Goal: Task Accomplishment & Management: Manage account settings

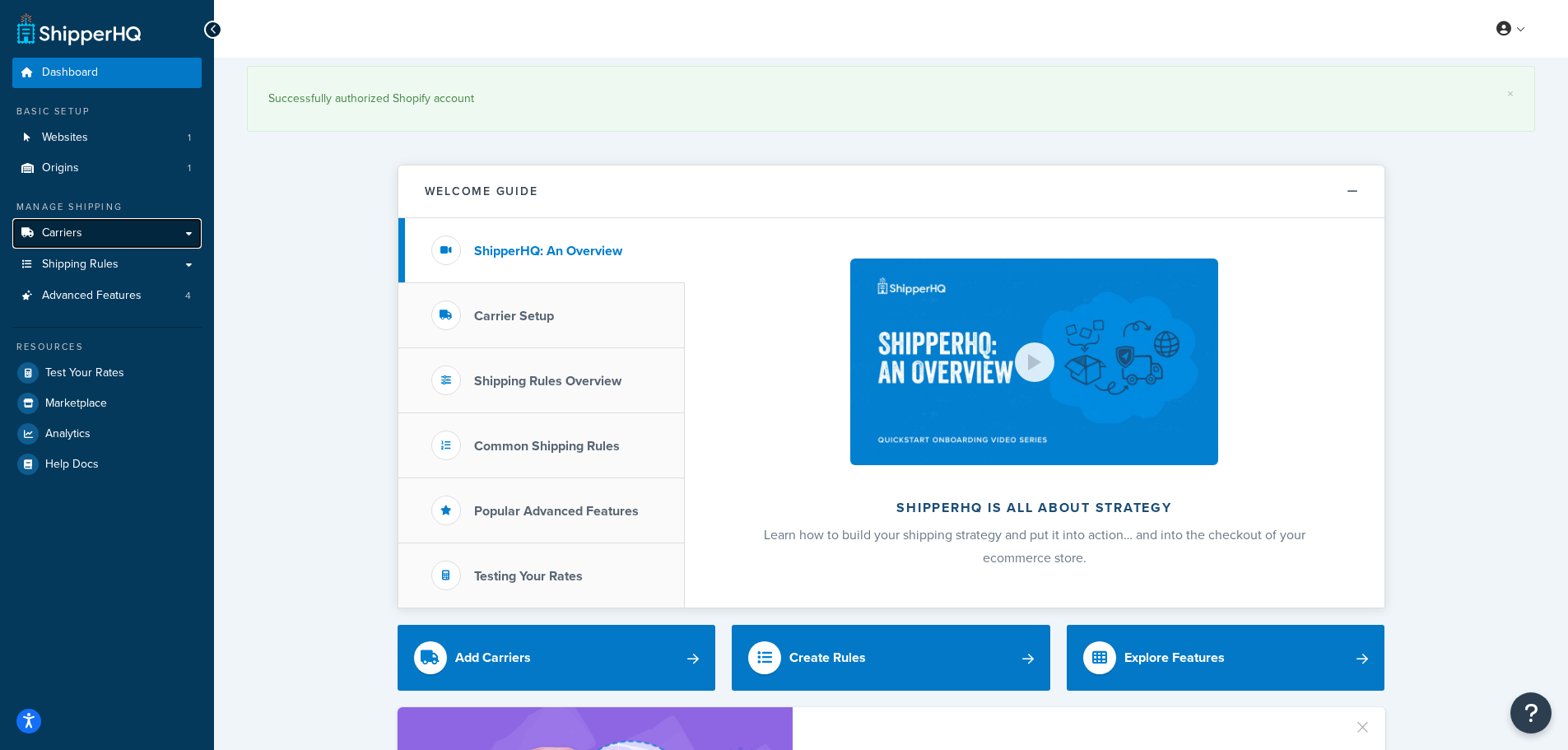
click at [86, 236] on link "Carriers" at bounding box center [107, 233] width 189 height 30
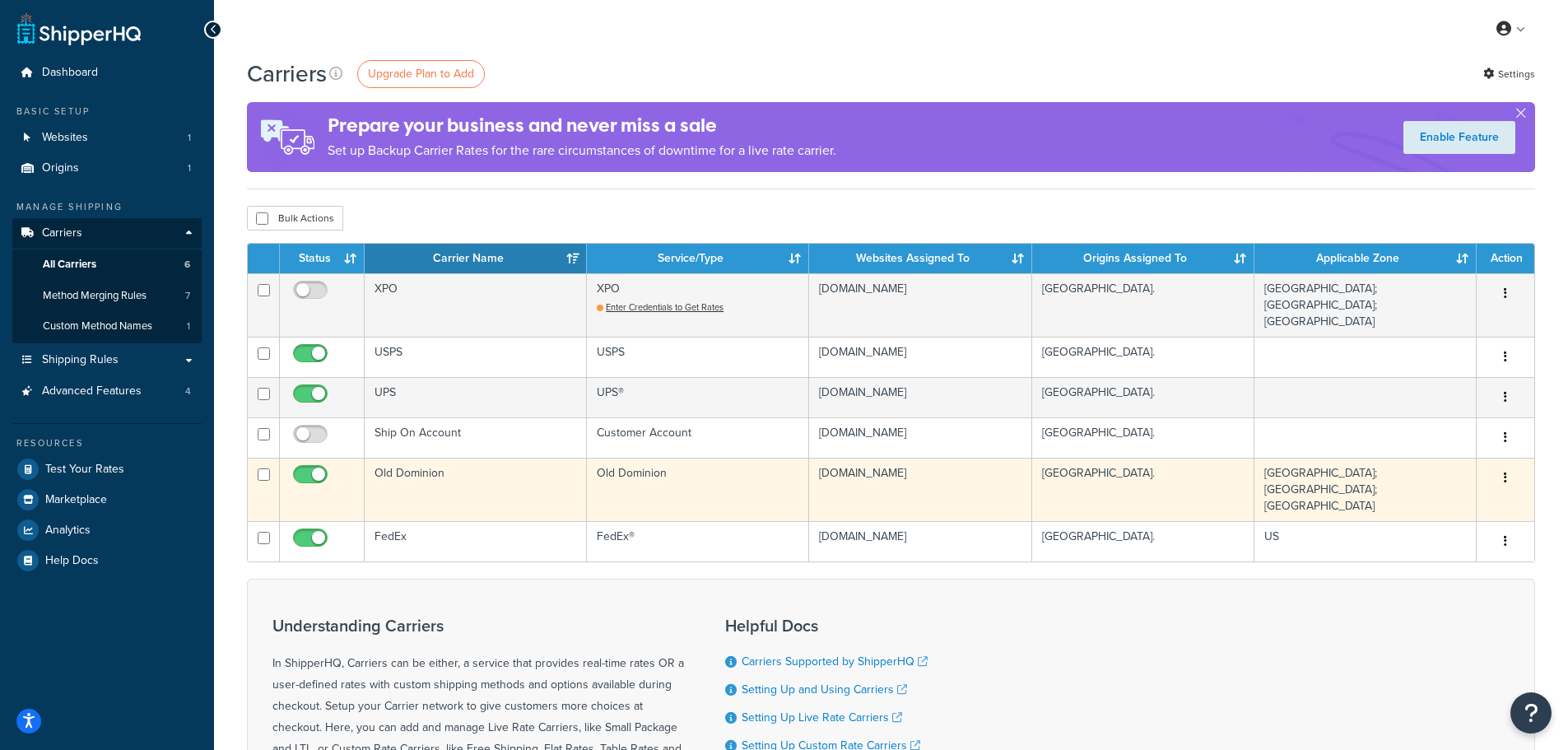
click at [1507, 465] on button "button" at bounding box center [1505, 478] width 23 height 26
click at [1470, 495] on link "Edit" at bounding box center [1439, 499] width 130 height 34
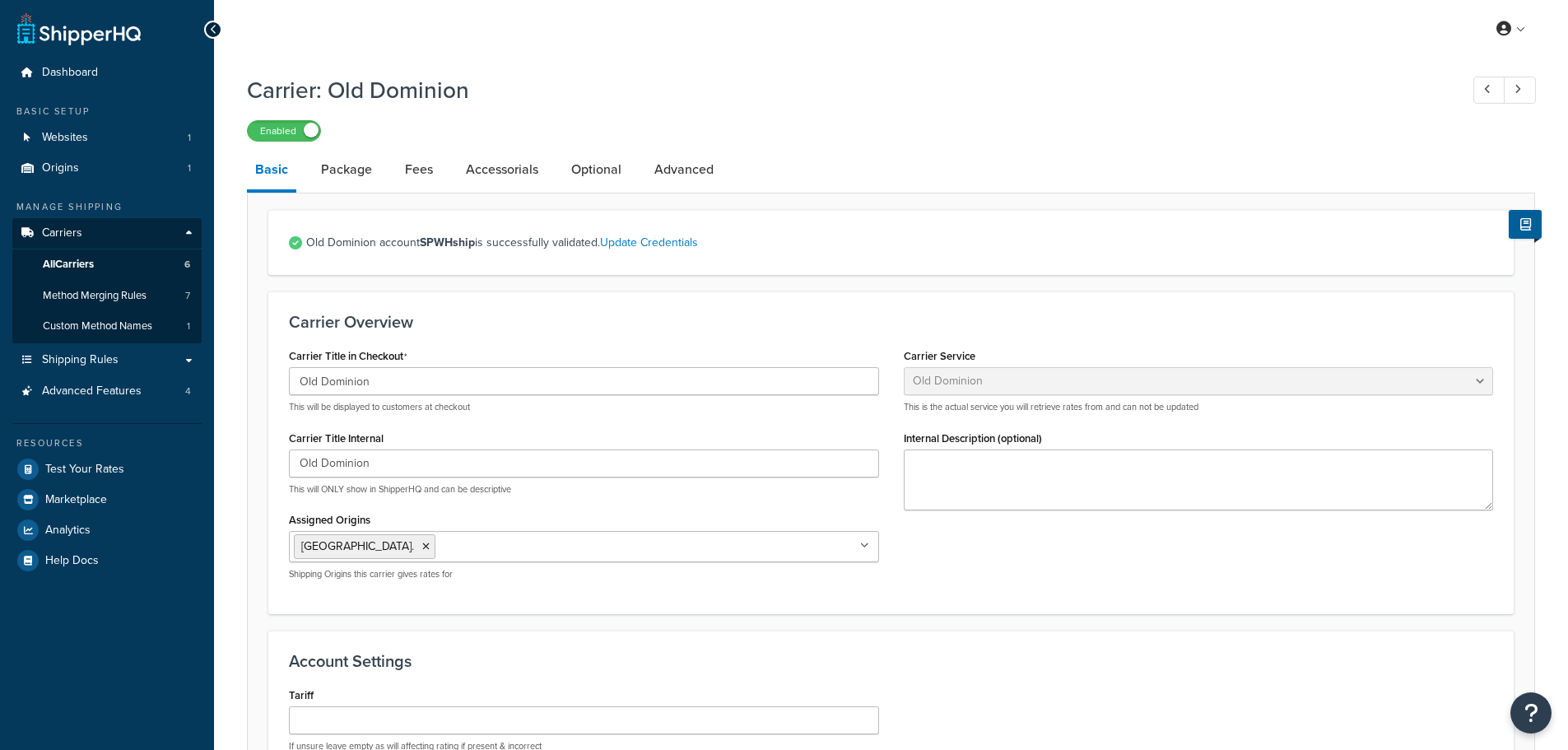
select select "dominionFreight"
click at [598, 171] on link "Optional" at bounding box center [596, 170] width 67 height 39
select select "60"
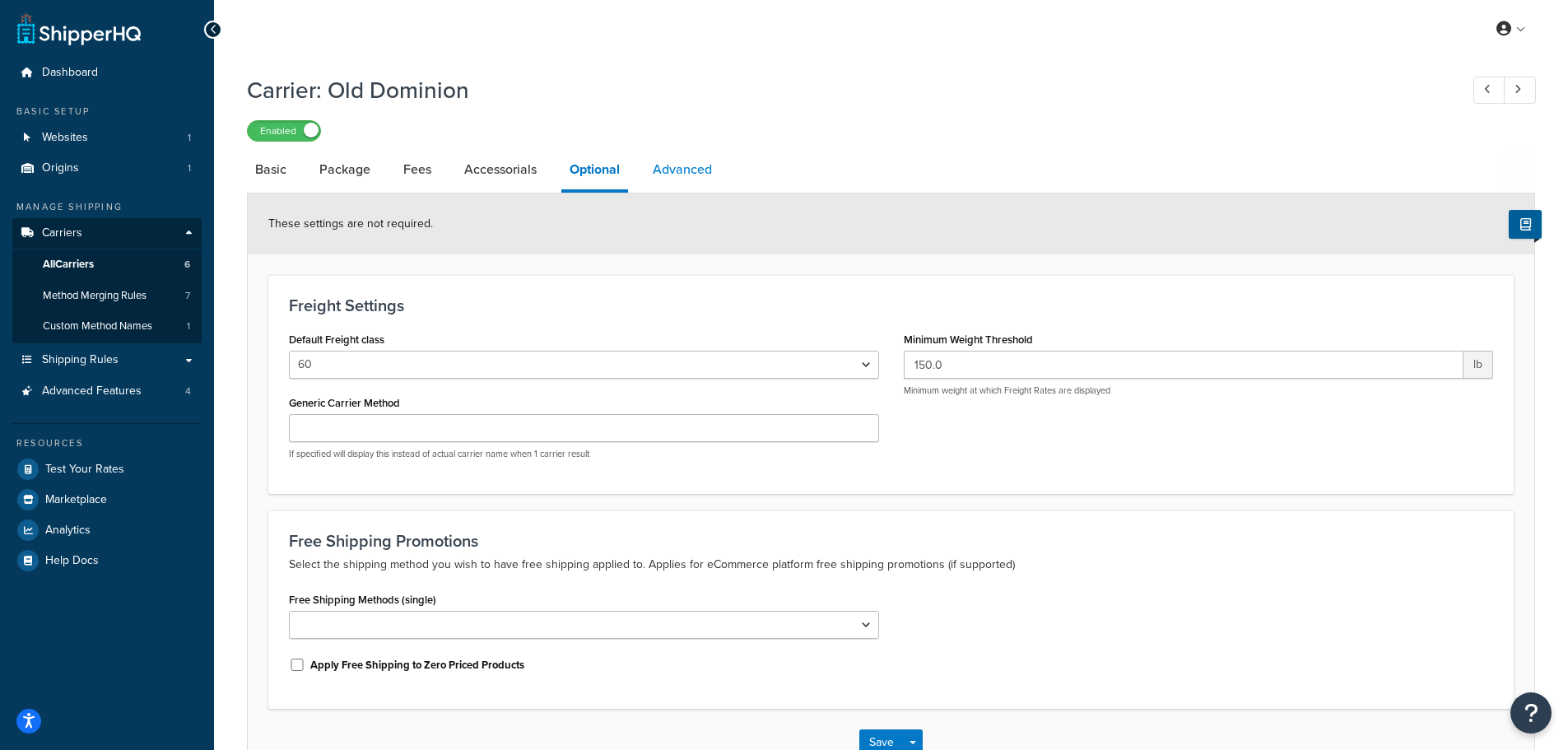
click at [681, 165] on link "Advanced" at bounding box center [682, 170] width 76 height 39
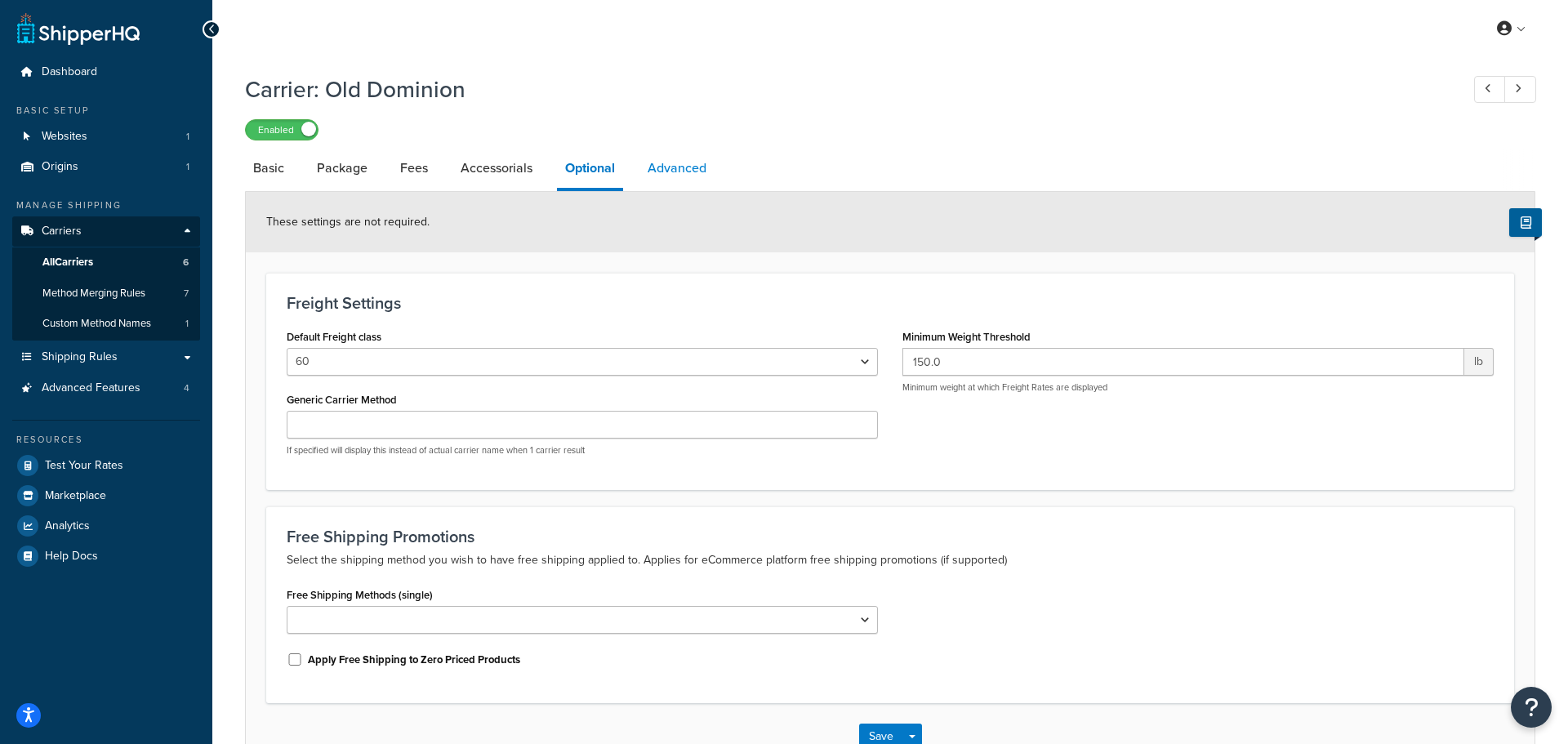
select select "false"
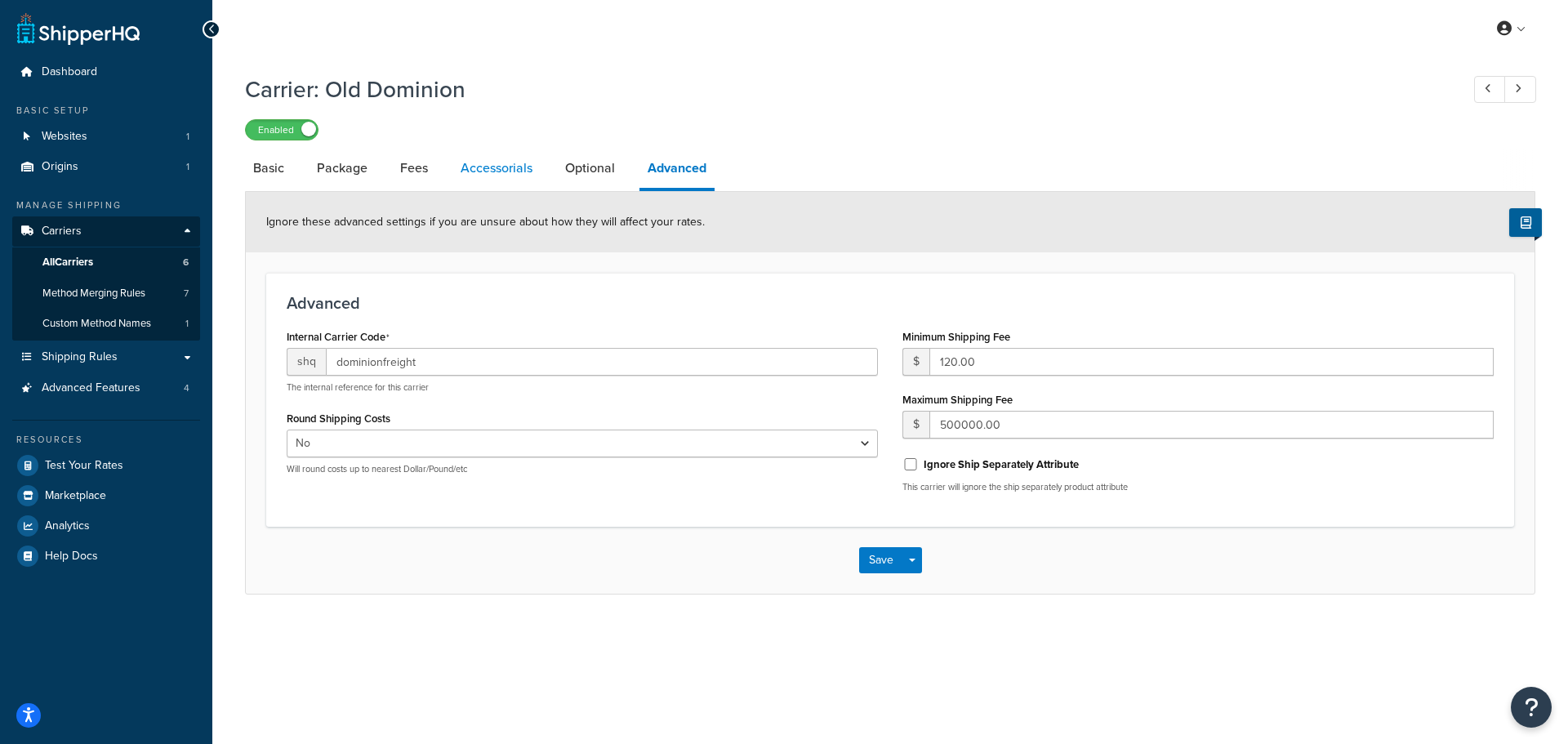
click at [495, 164] on link "Accessorials" at bounding box center [497, 168] width 89 height 39
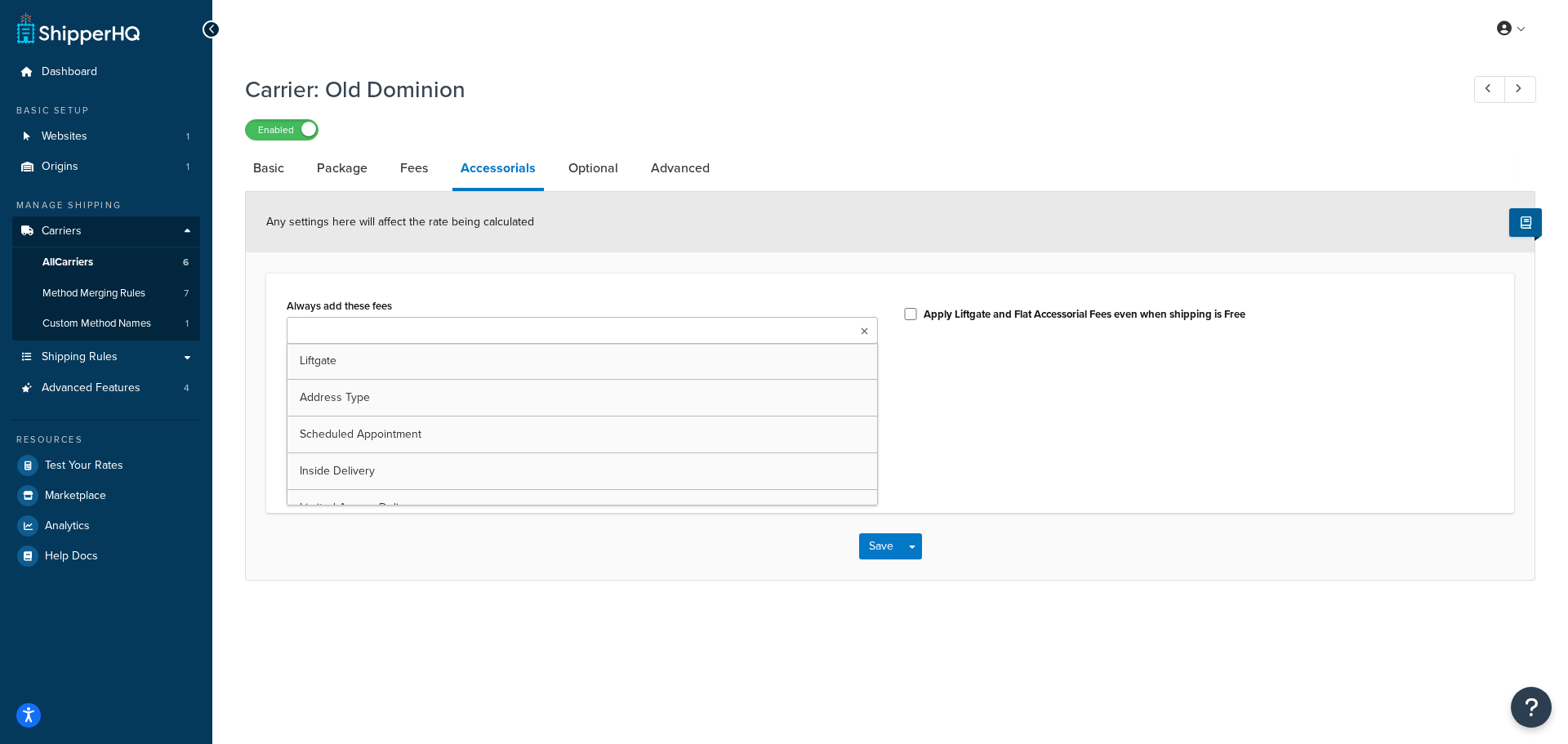
click at [863, 330] on icon at bounding box center [864, 331] width 7 height 10
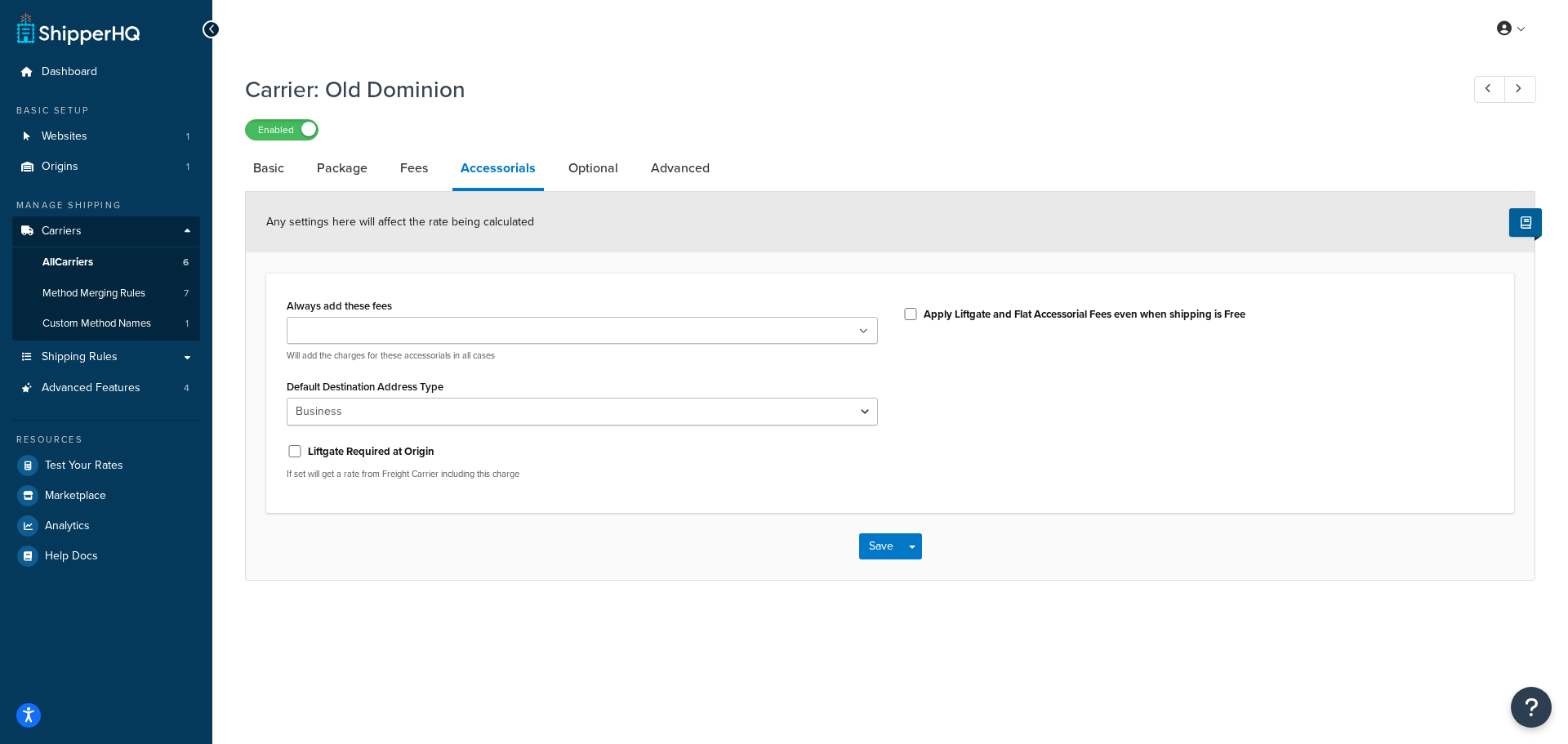
click at [863, 330] on icon at bounding box center [864, 331] width 9 height 10
click at [864, 329] on icon at bounding box center [864, 331] width 9 height 10
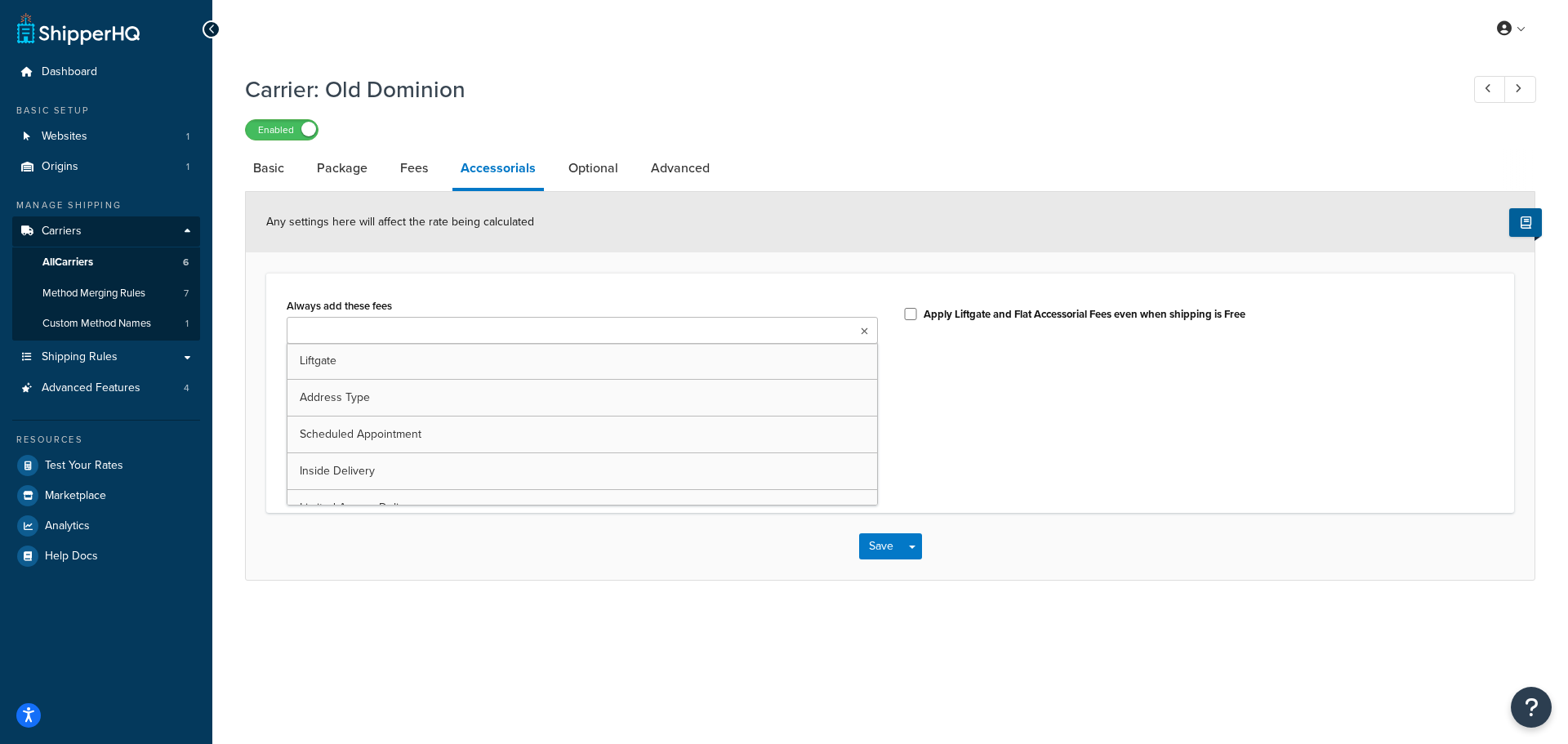
click at [988, 374] on div "Always add these fees Liftgate Address Type Scheduled Appointment Inside Delive…" at bounding box center [890, 393] width 1231 height 198
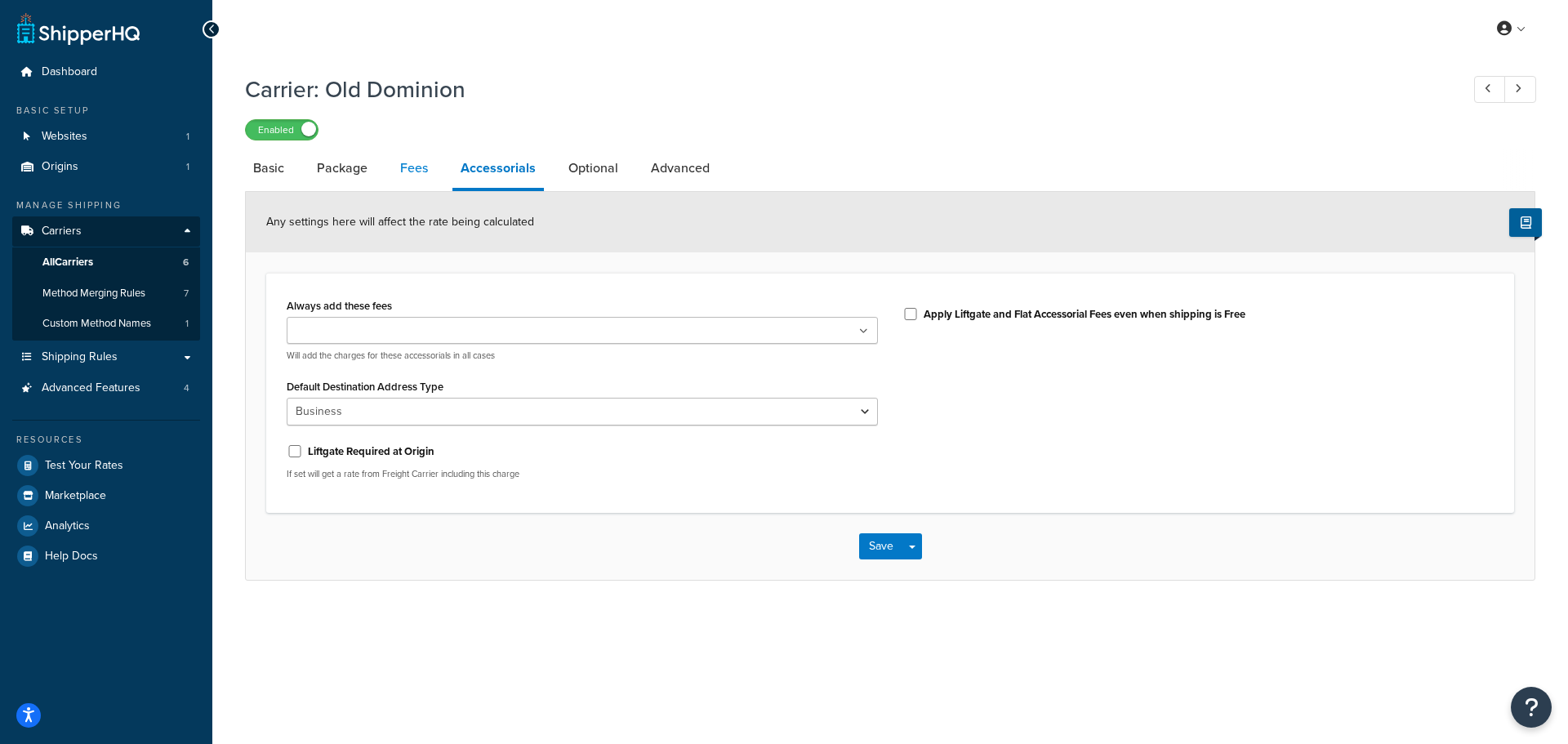
click at [418, 169] on link "Fees" at bounding box center [414, 168] width 44 height 39
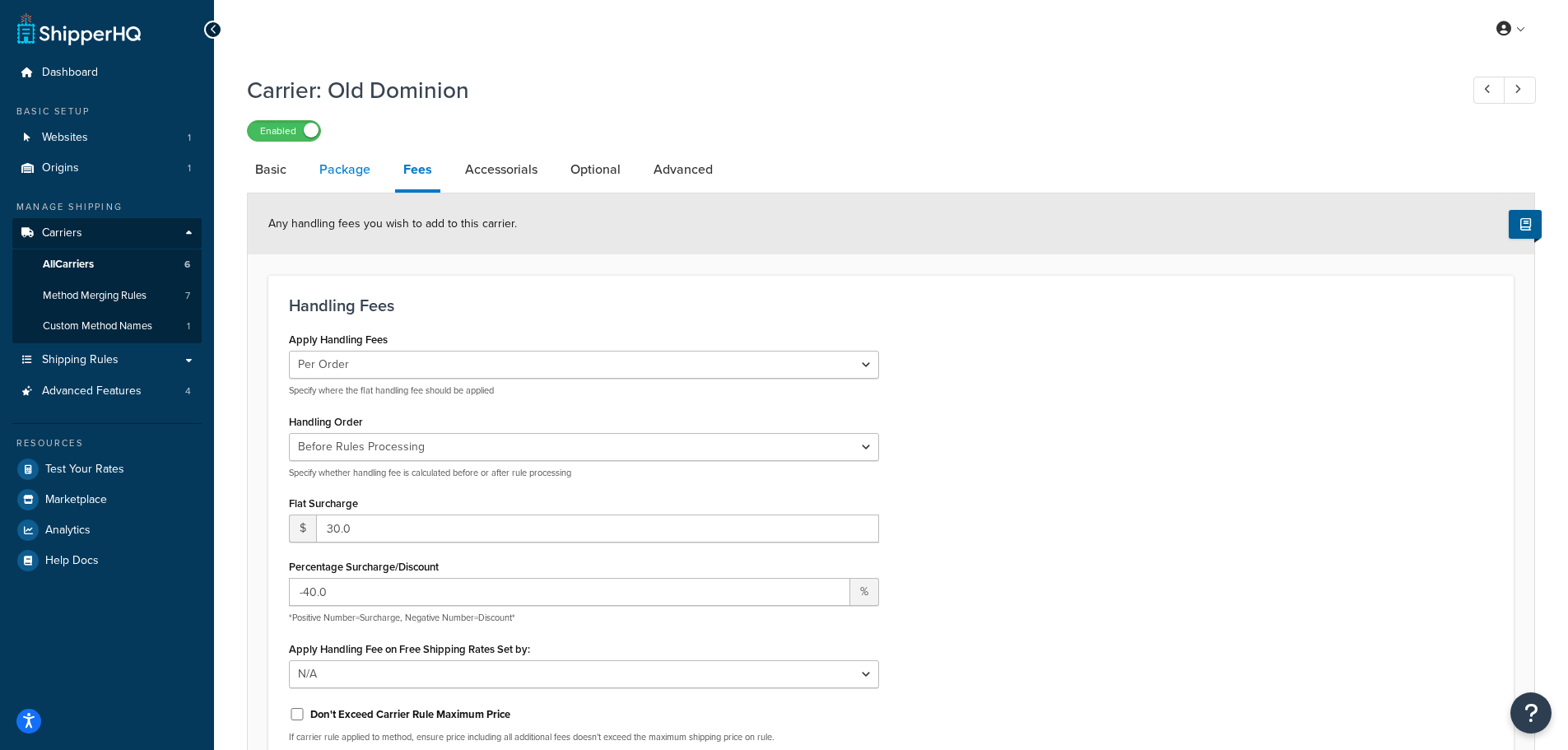
click at [354, 170] on link "Package" at bounding box center [345, 170] width 68 height 39
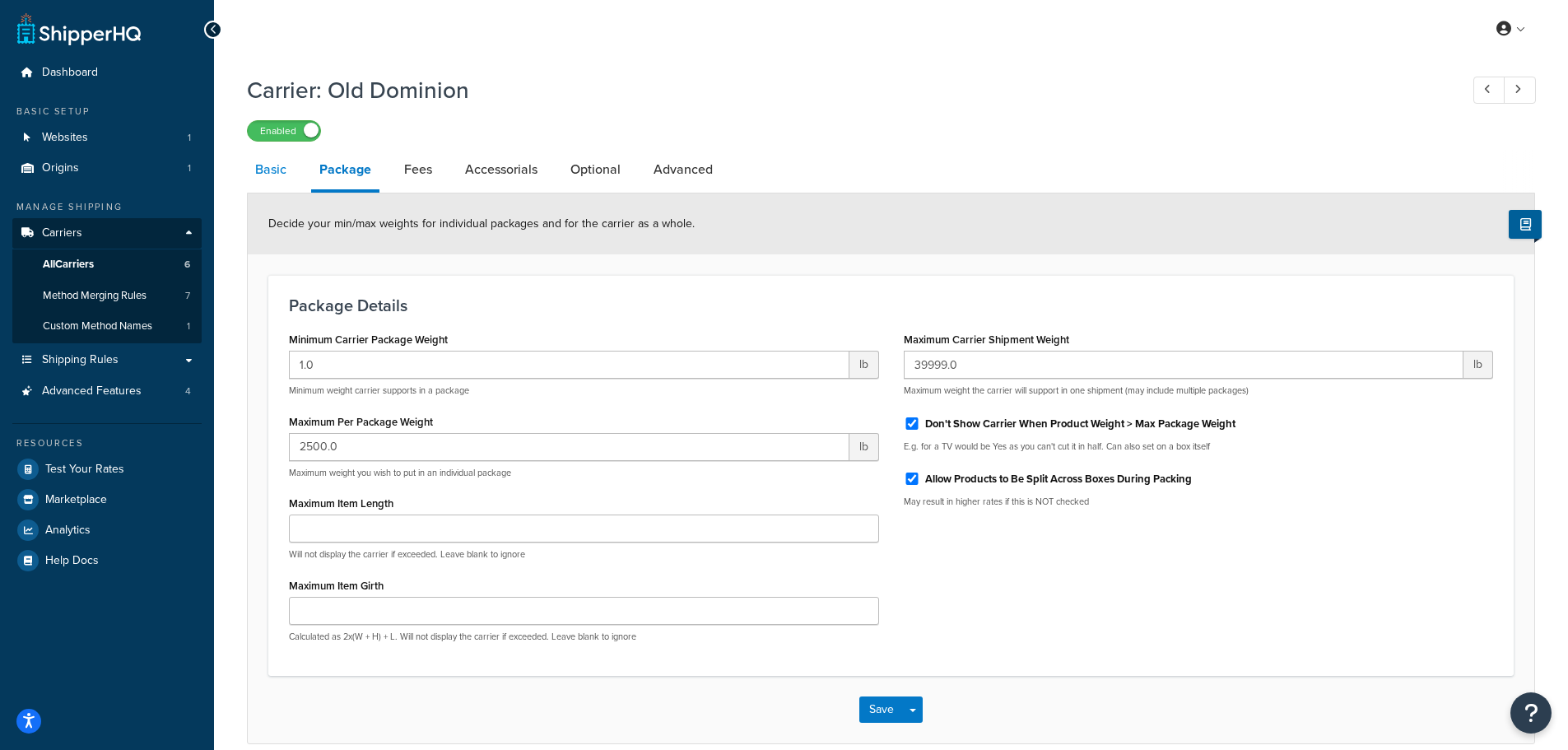
click at [276, 171] on link "Basic" at bounding box center [270, 170] width 47 height 39
select select "dominionFreight"
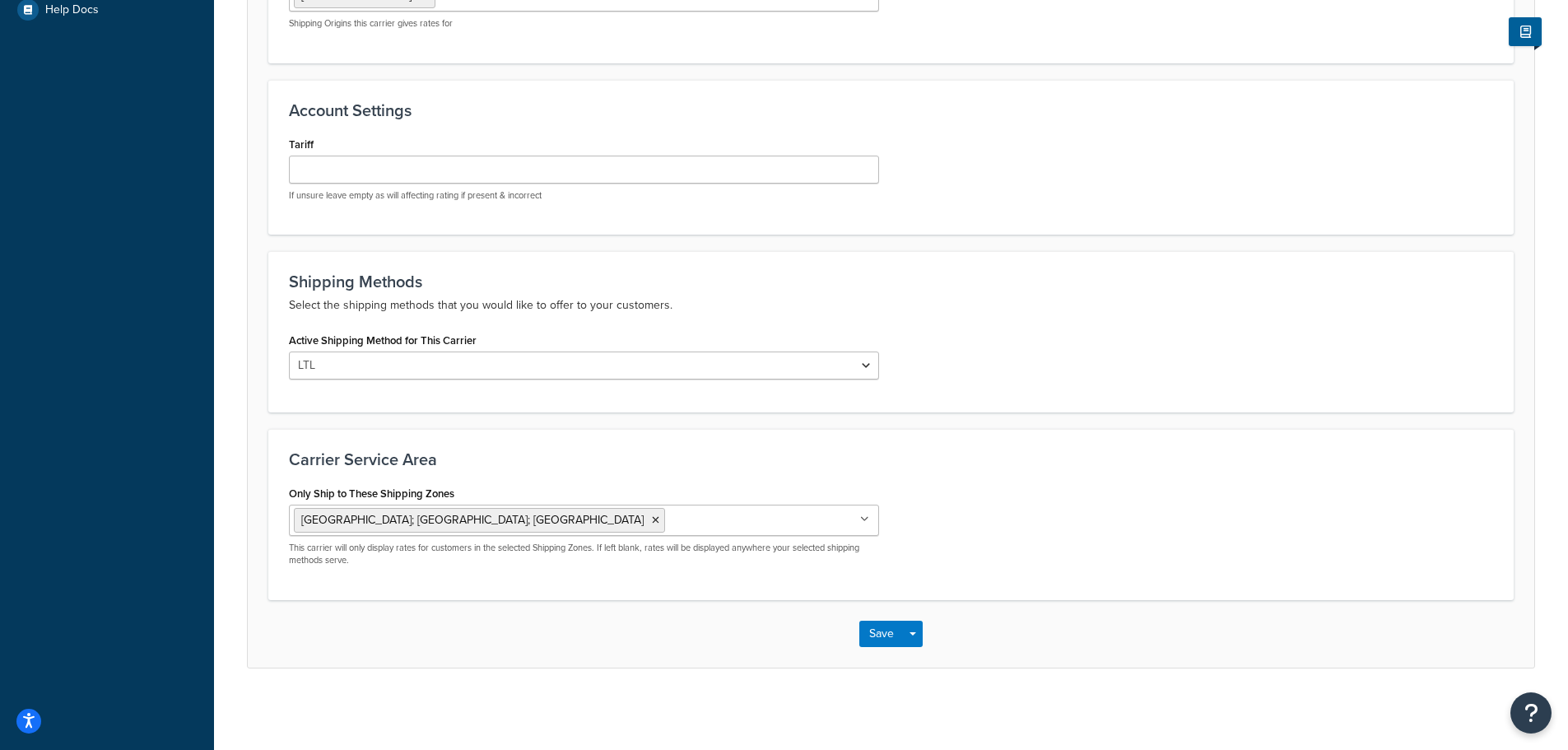
scroll to position [551, 0]
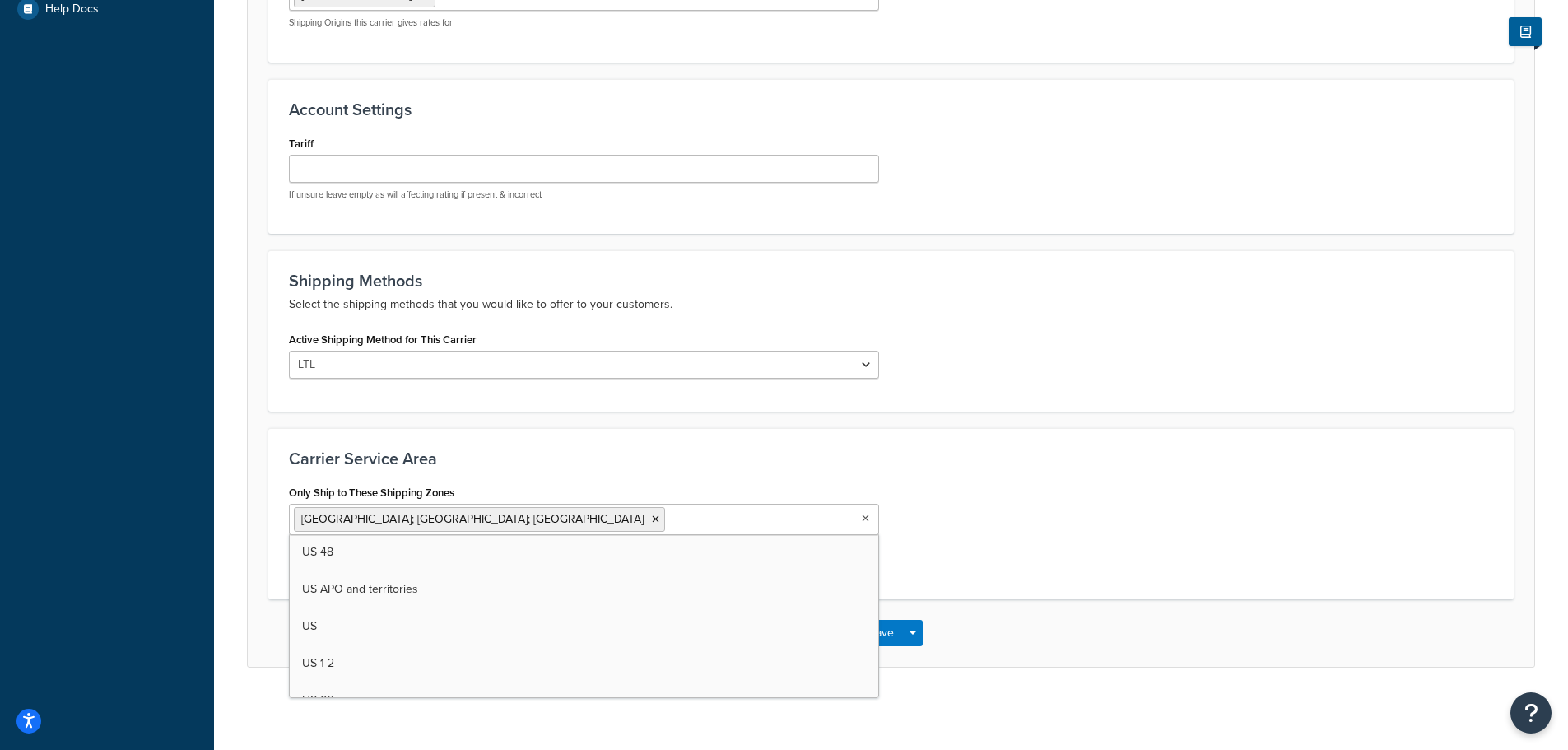
click at [864, 516] on icon at bounding box center [865, 518] width 7 height 10
click at [670, 467] on div "Carrier Service Area Only Ship to These Shipping Zones Canada; Mexico; US US 48…" at bounding box center [890, 513] width 1245 height 171
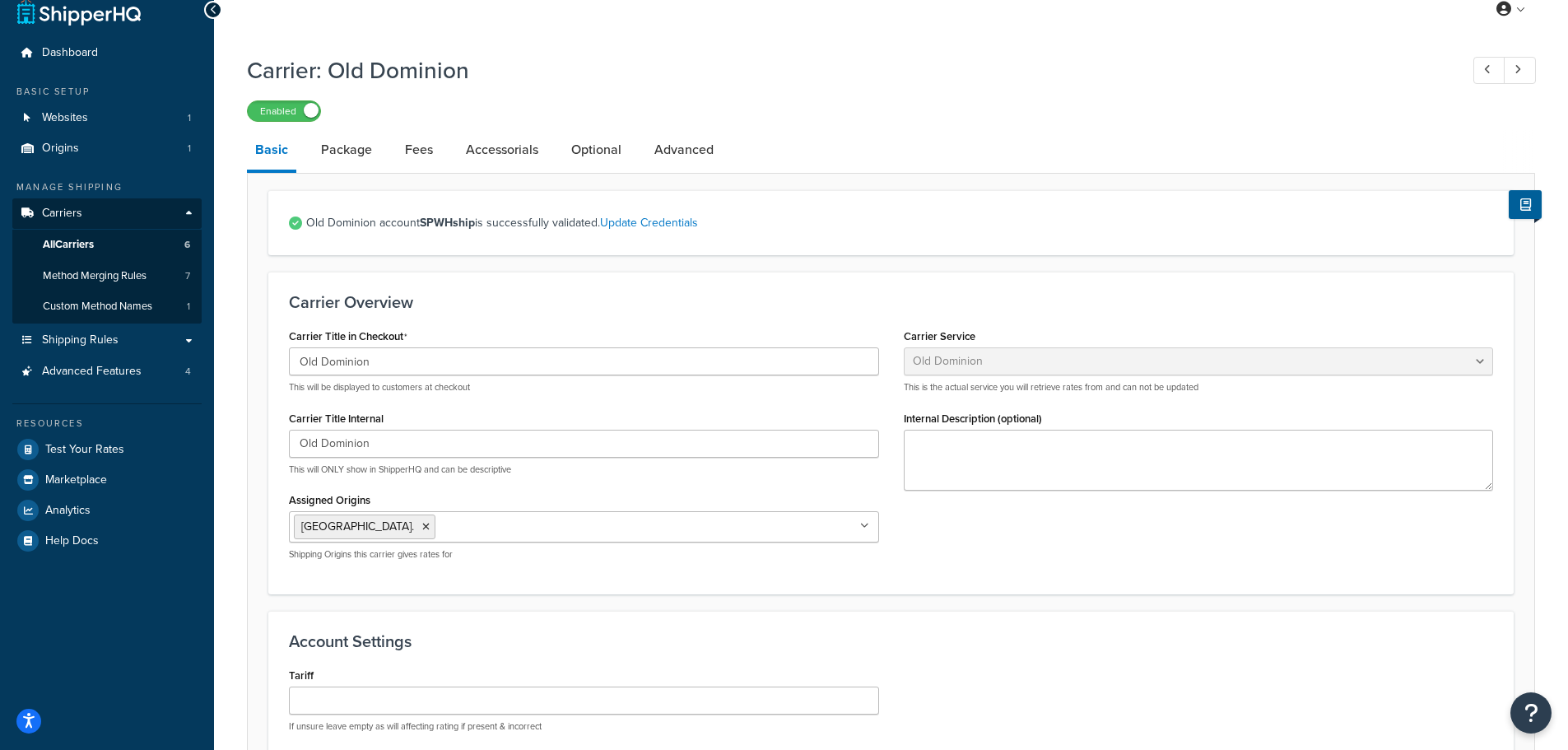
scroll to position [0, 0]
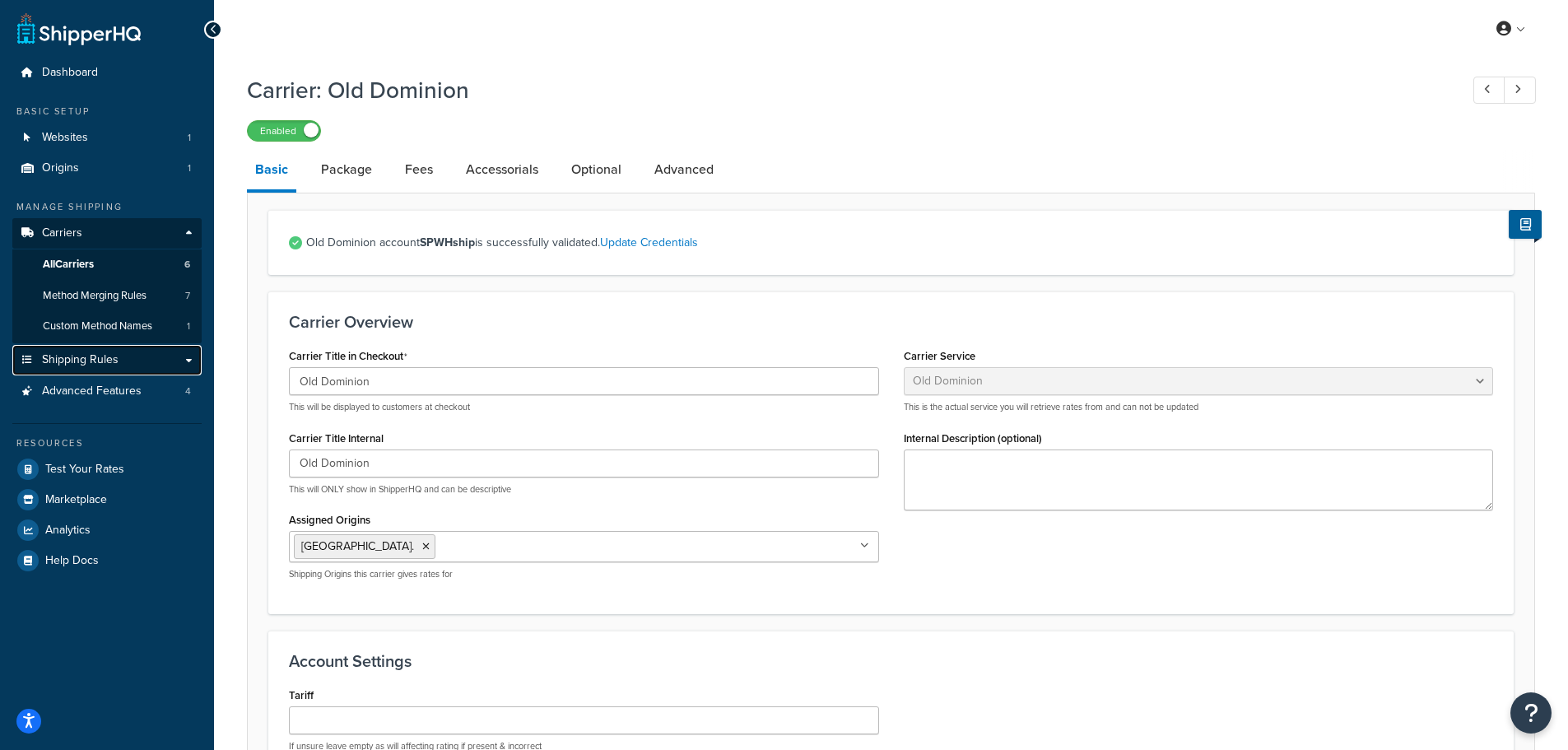
click at [88, 358] on span "Shipping Rules" at bounding box center [80, 360] width 77 height 14
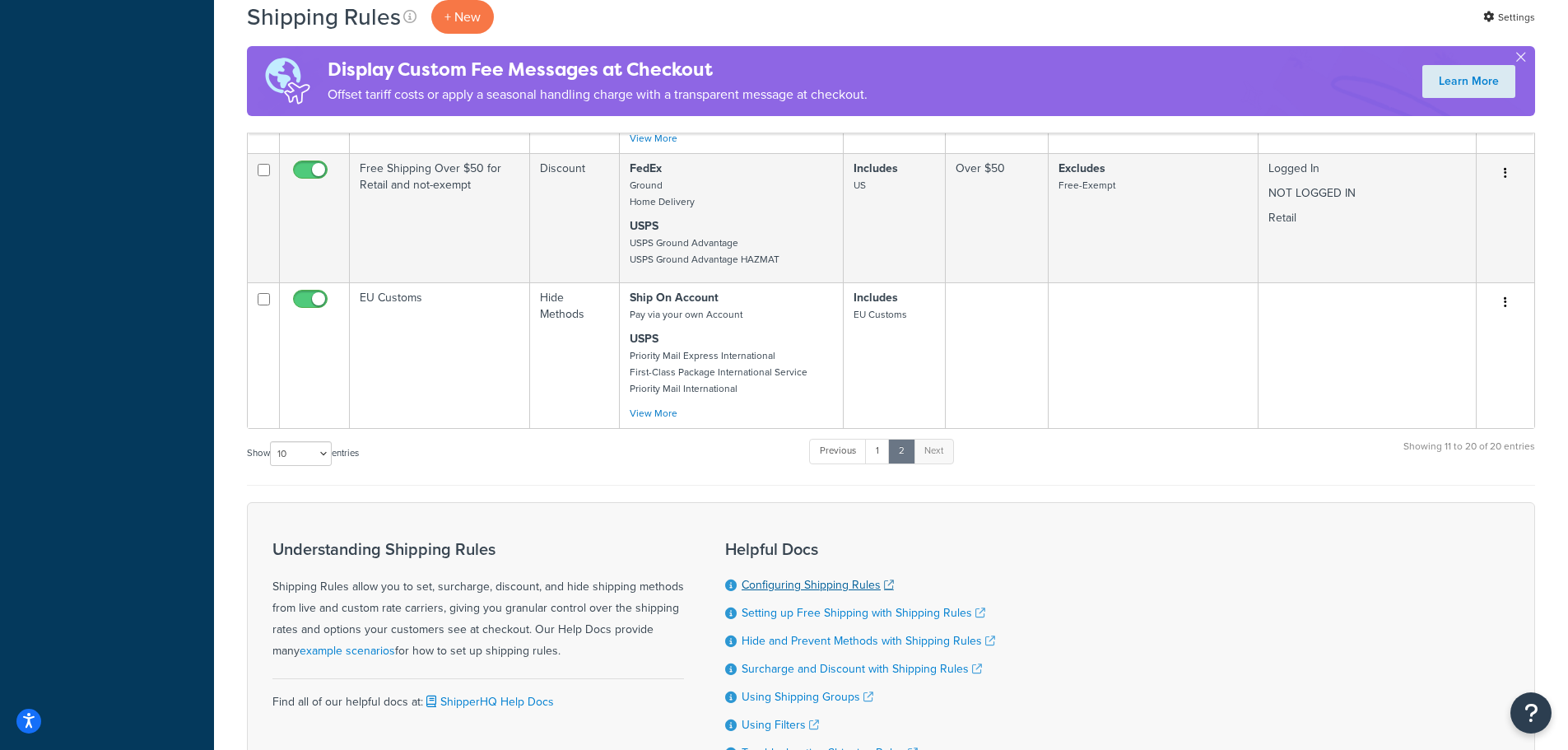
scroll to position [1646, 0]
click at [942, 454] on link "Next" at bounding box center [933, 450] width 40 height 25
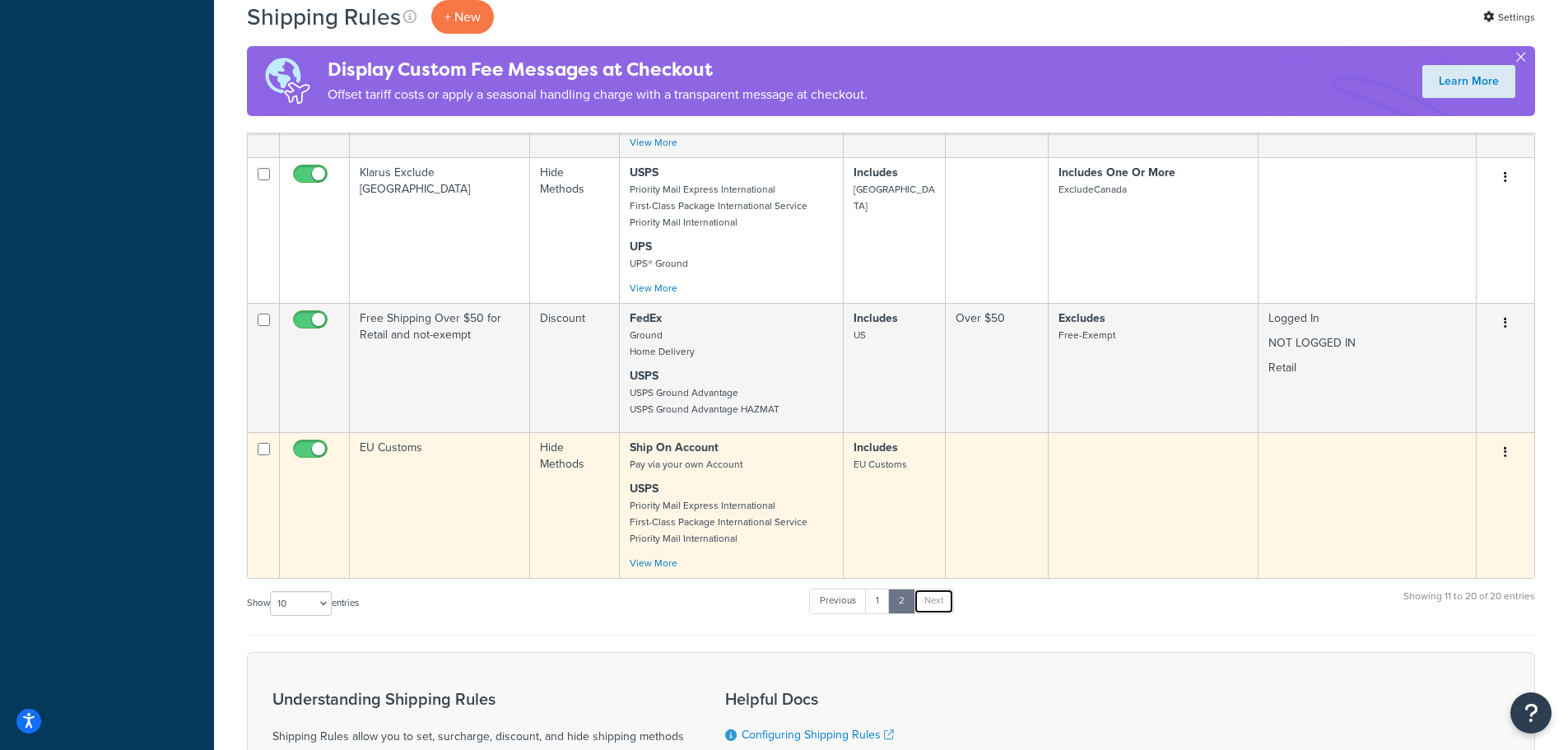
scroll to position [1481, 0]
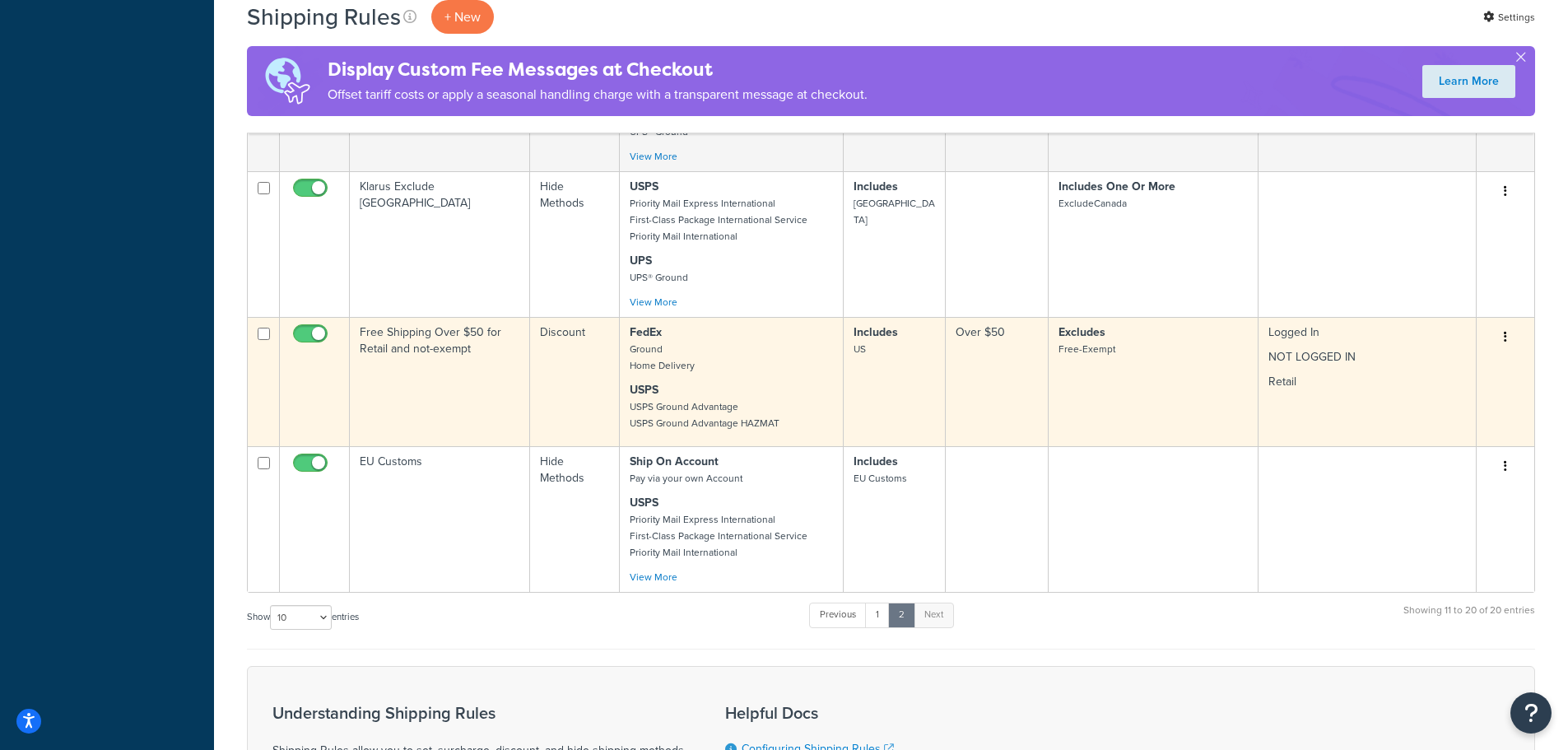
click at [1504, 337] on icon "button" at bounding box center [1505, 336] width 4 height 12
click at [1441, 362] on link "Edit" at bounding box center [1451, 369] width 130 height 34
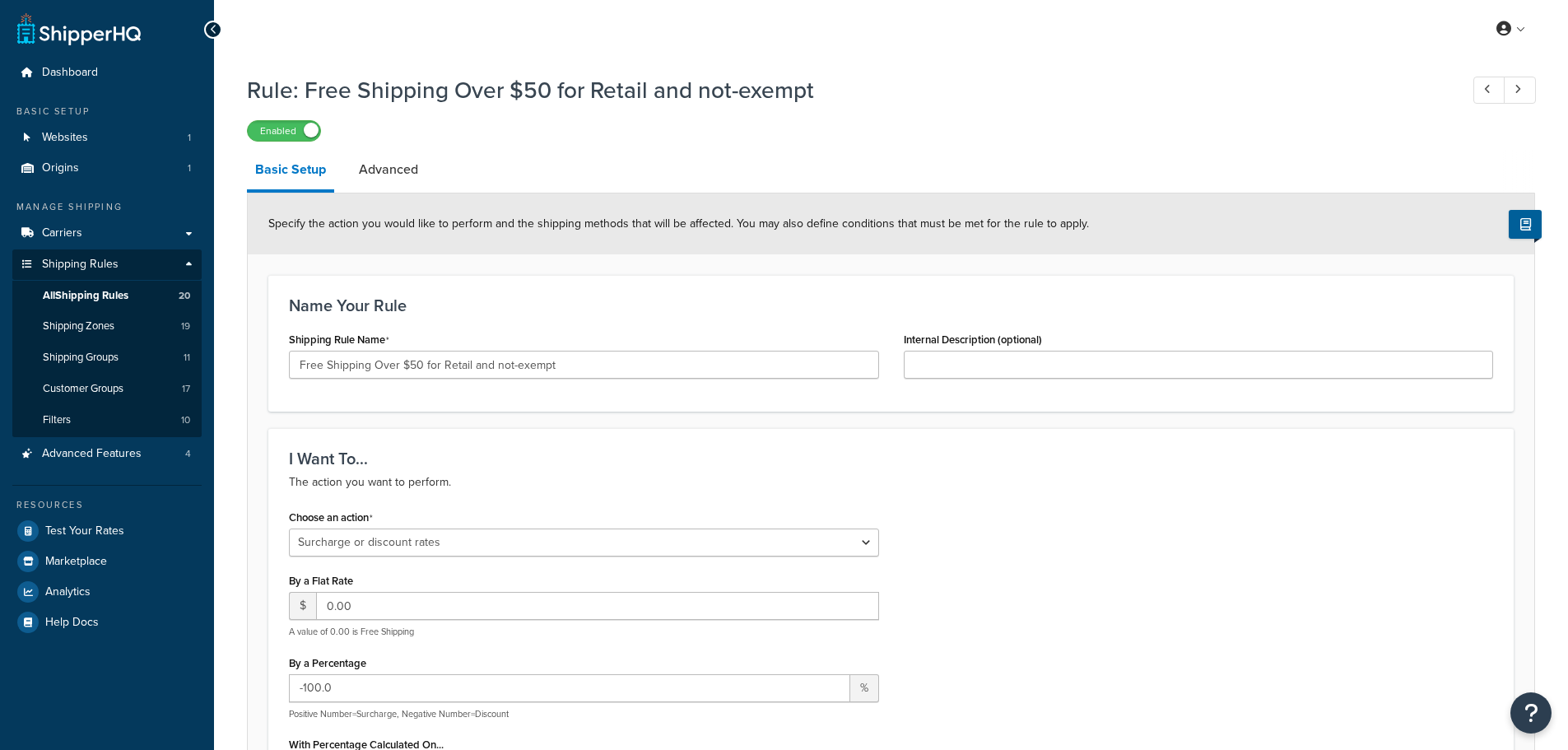
select select "SURCHARGE"
select select "ITEM"
click at [412, 169] on link "Advanced" at bounding box center [388, 170] width 76 height 39
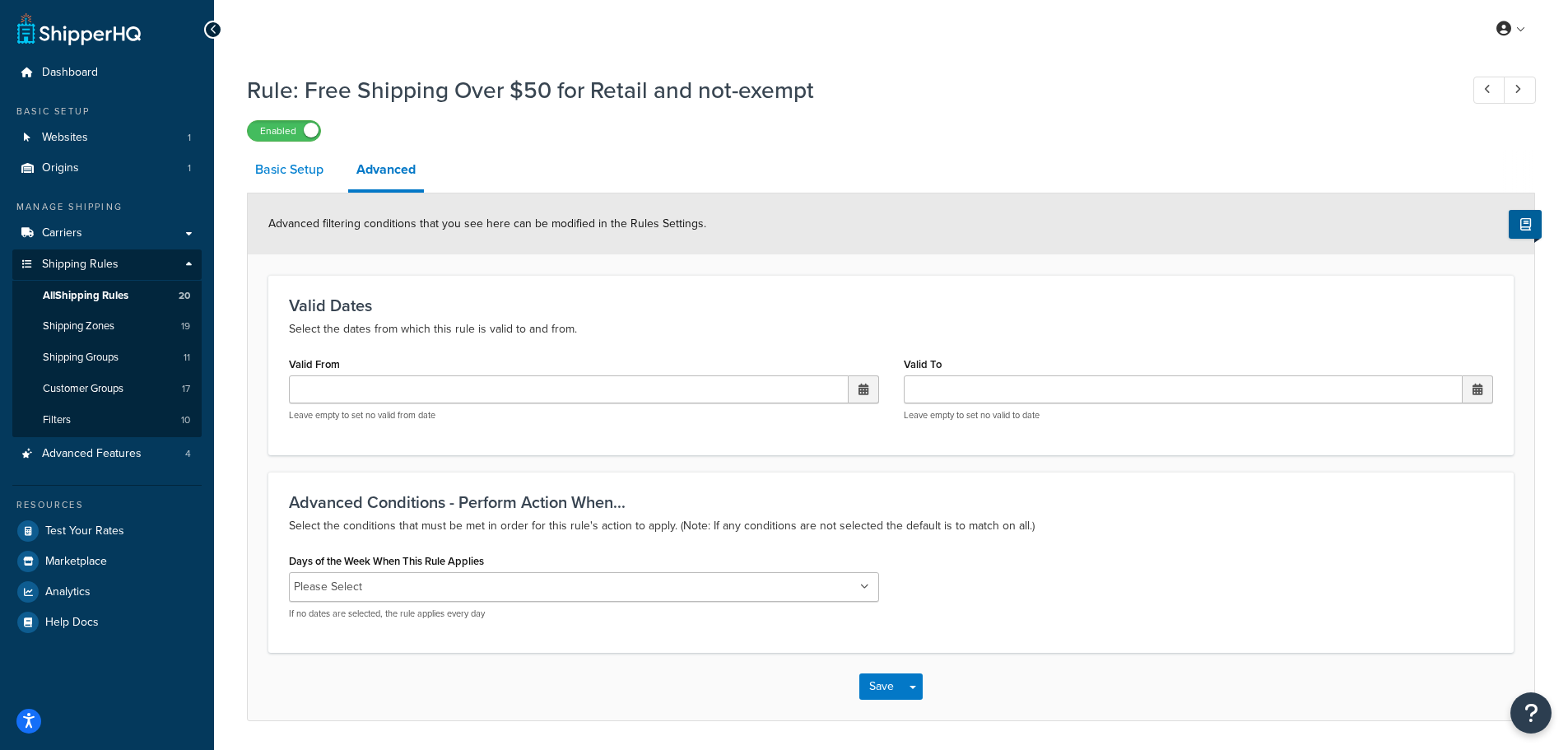
click at [296, 170] on link "Basic Setup" at bounding box center [288, 170] width 85 height 39
select select "SURCHARGE"
select select "ITEM"
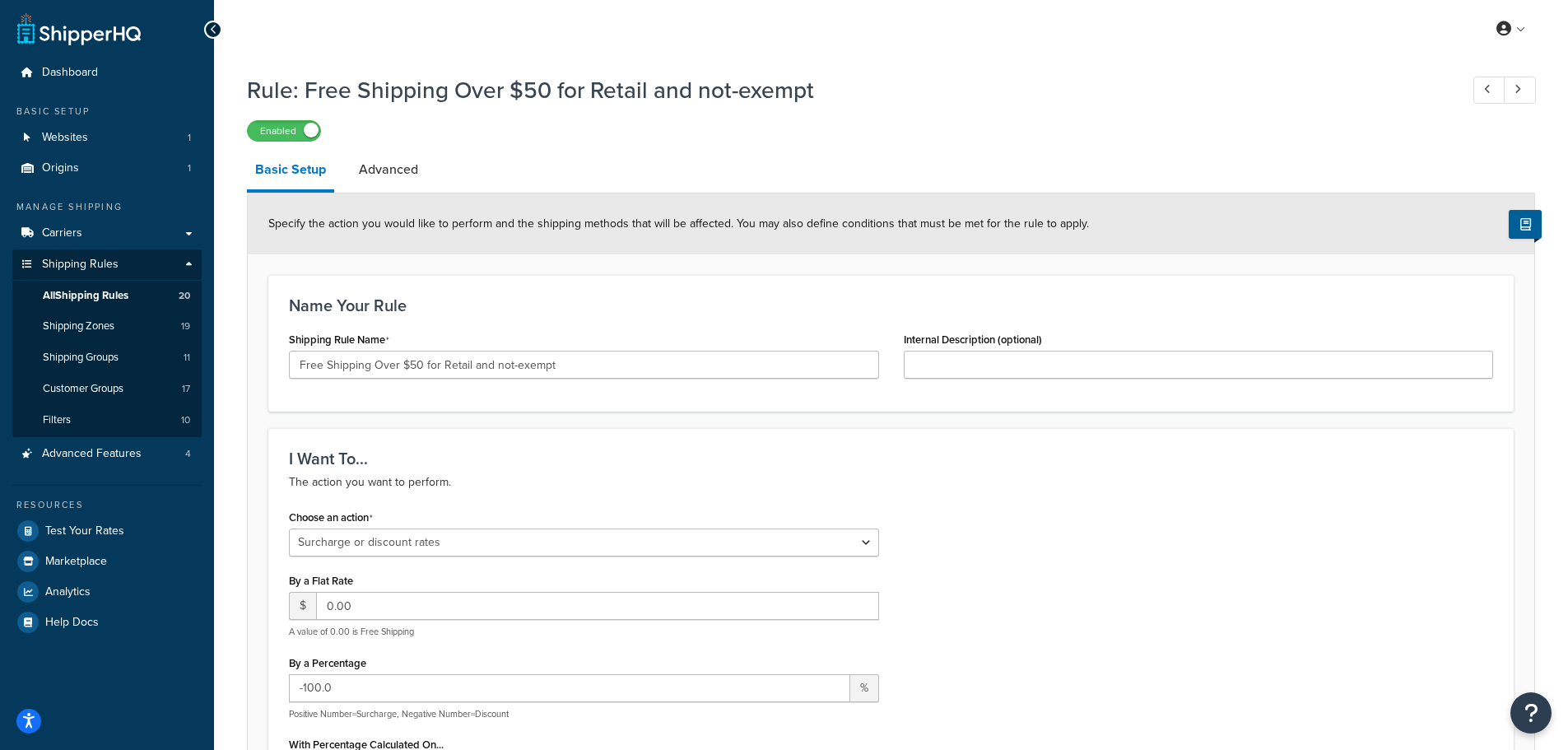
click at [881, 121] on div "Enabled" at bounding box center [890, 130] width 1288 height 23
click at [971, 116] on div "Rule: Free Shipping Over $50 for Retail and not-exempt Enabled" at bounding box center [890, 104] width 1288 height 76
click at [794, 300] on h3 "Name Your Rule" at bounding box center [890, 305] width 1204 height 18
click at [982, 78] on h1 "Rule: Free Shipping Over $50 for Retail and not-exempt" at bounding box center [844, 90] width 1196 height 32
click at [98, 358] on span "Shipping Groups" at bounding box center [80, 358] width 76 height 14
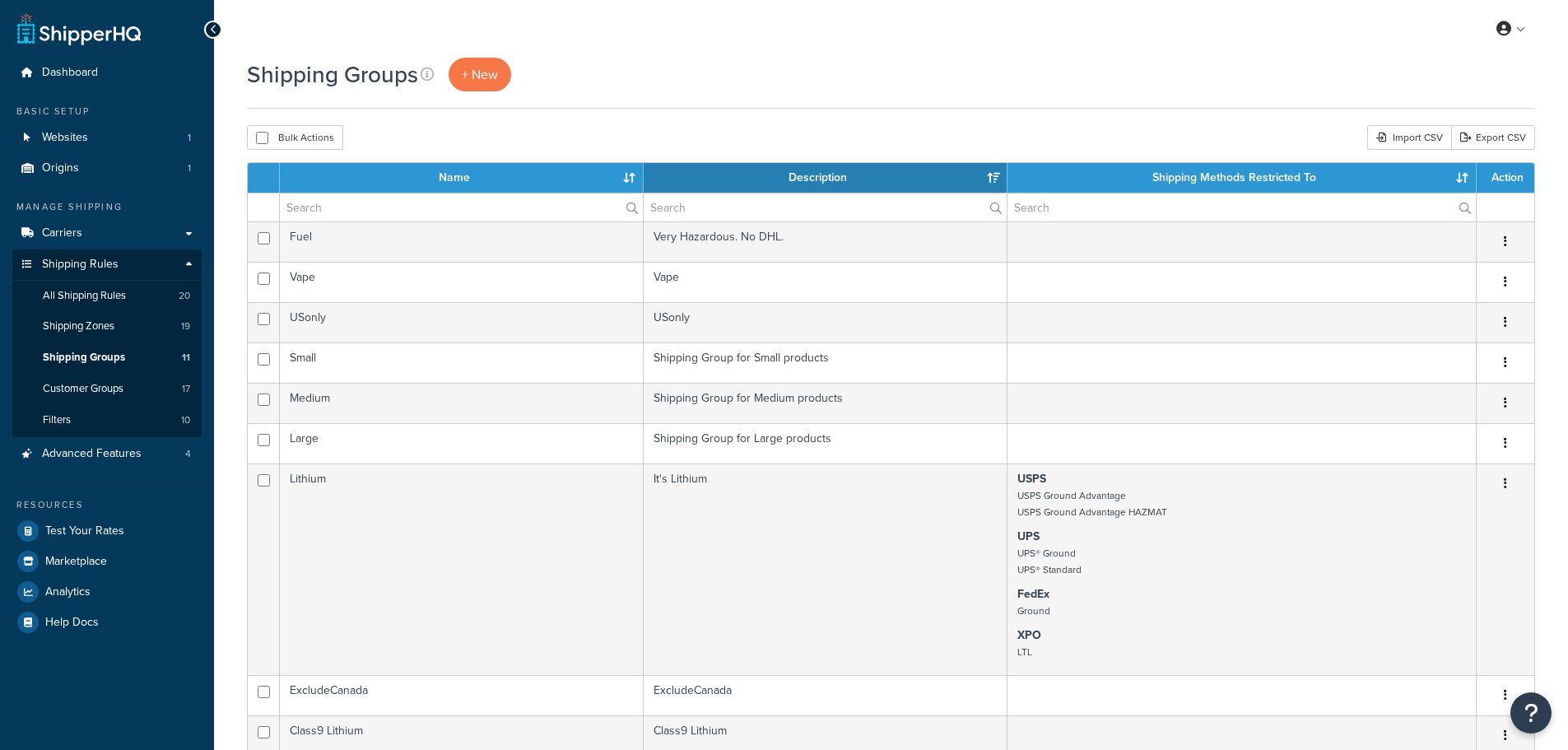
select select "15"
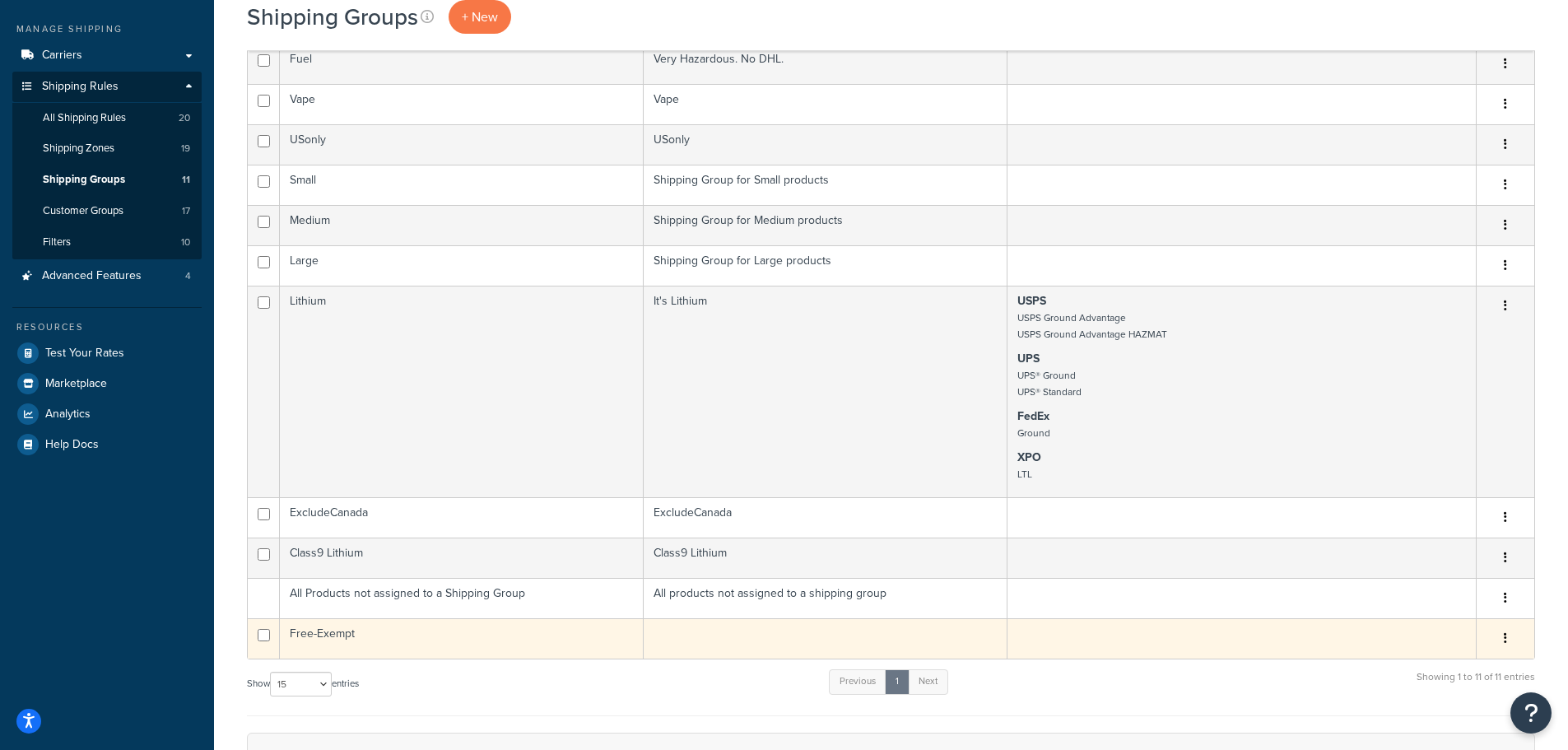
scroll to position [82, 0]
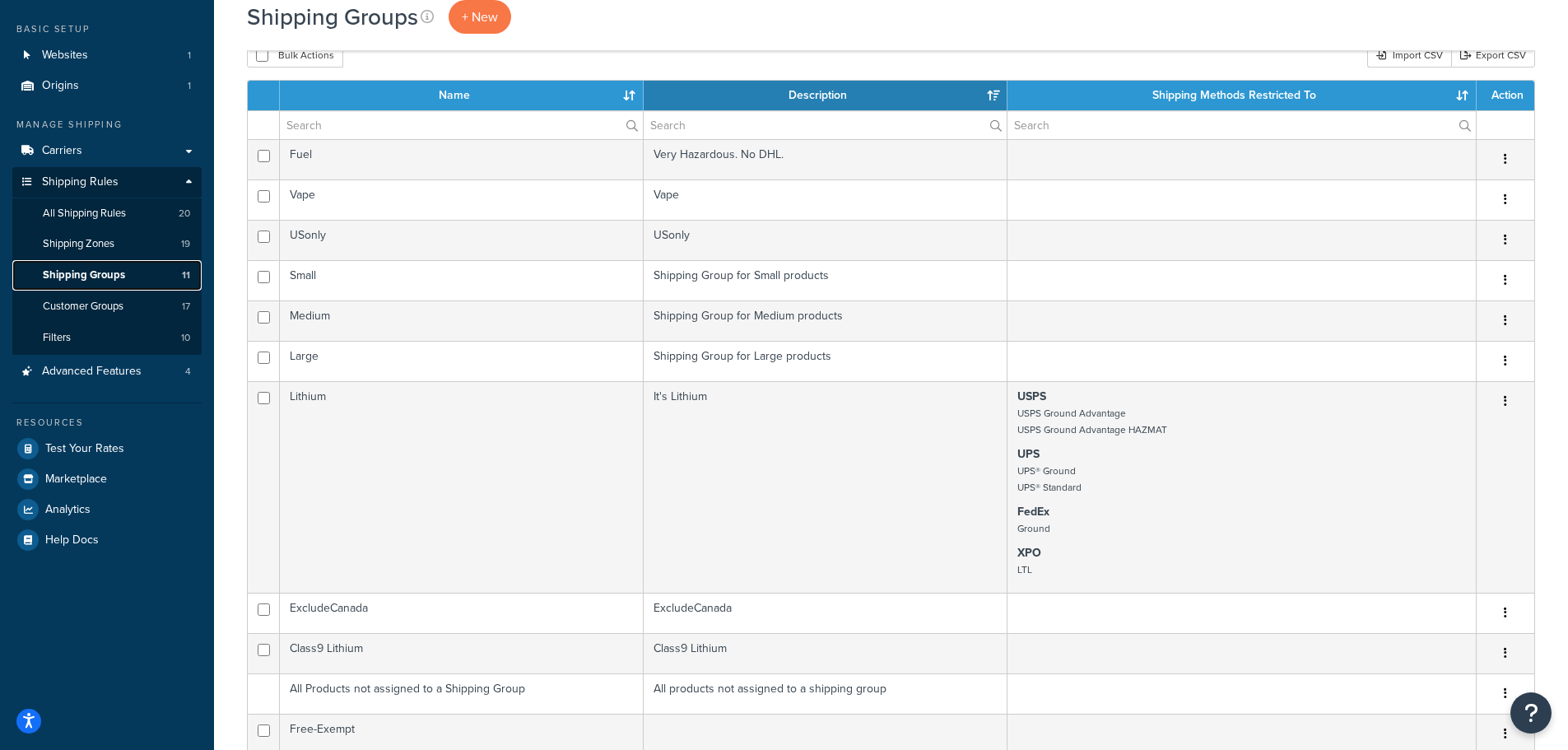
click at [111, 264] on link "Shipping Groups 11" at bounding box center [107, 275] width 189 height 30
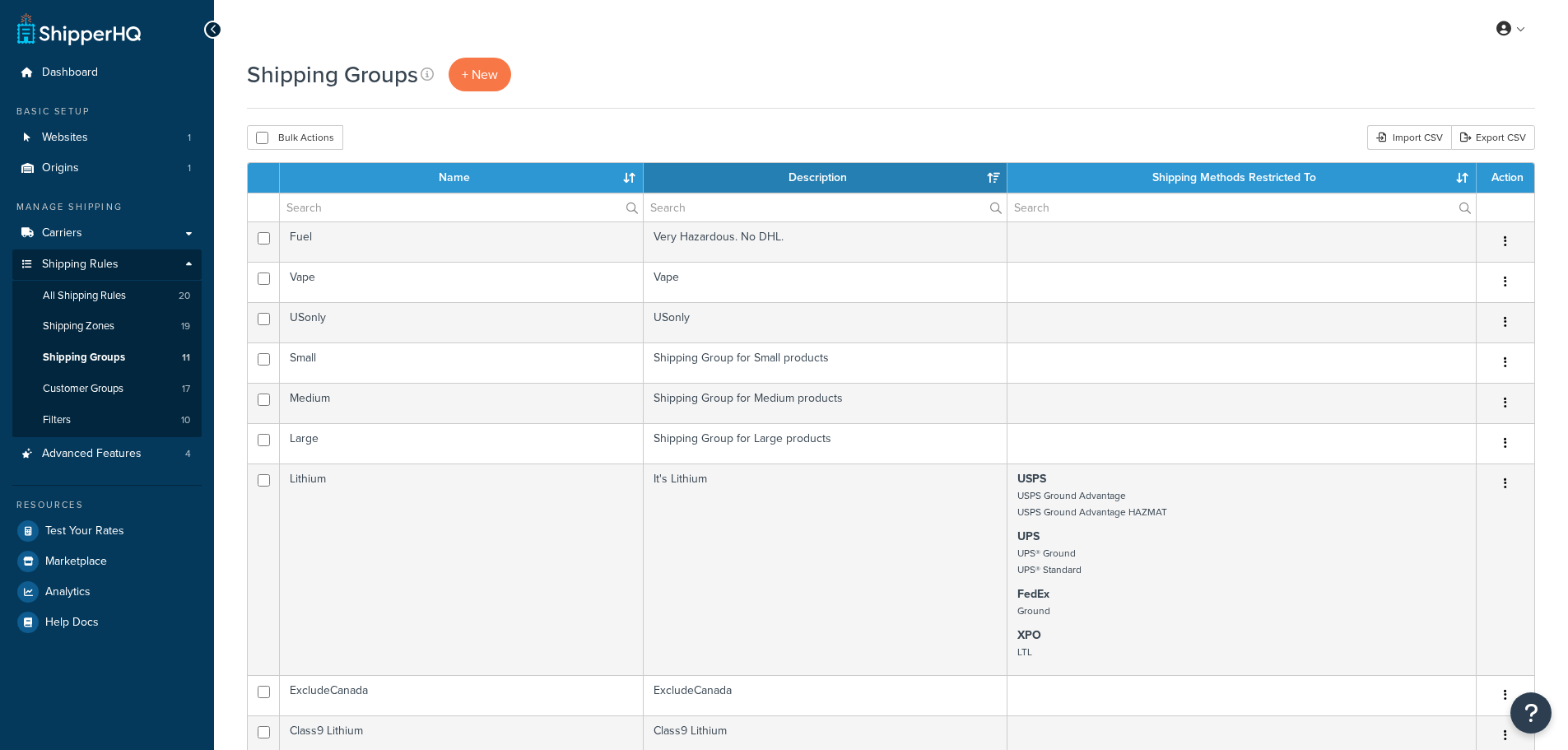
select select "15"
click at [90, 323] on span "Shipping Zones" at bounding box center [79, 327] width 71 height 14
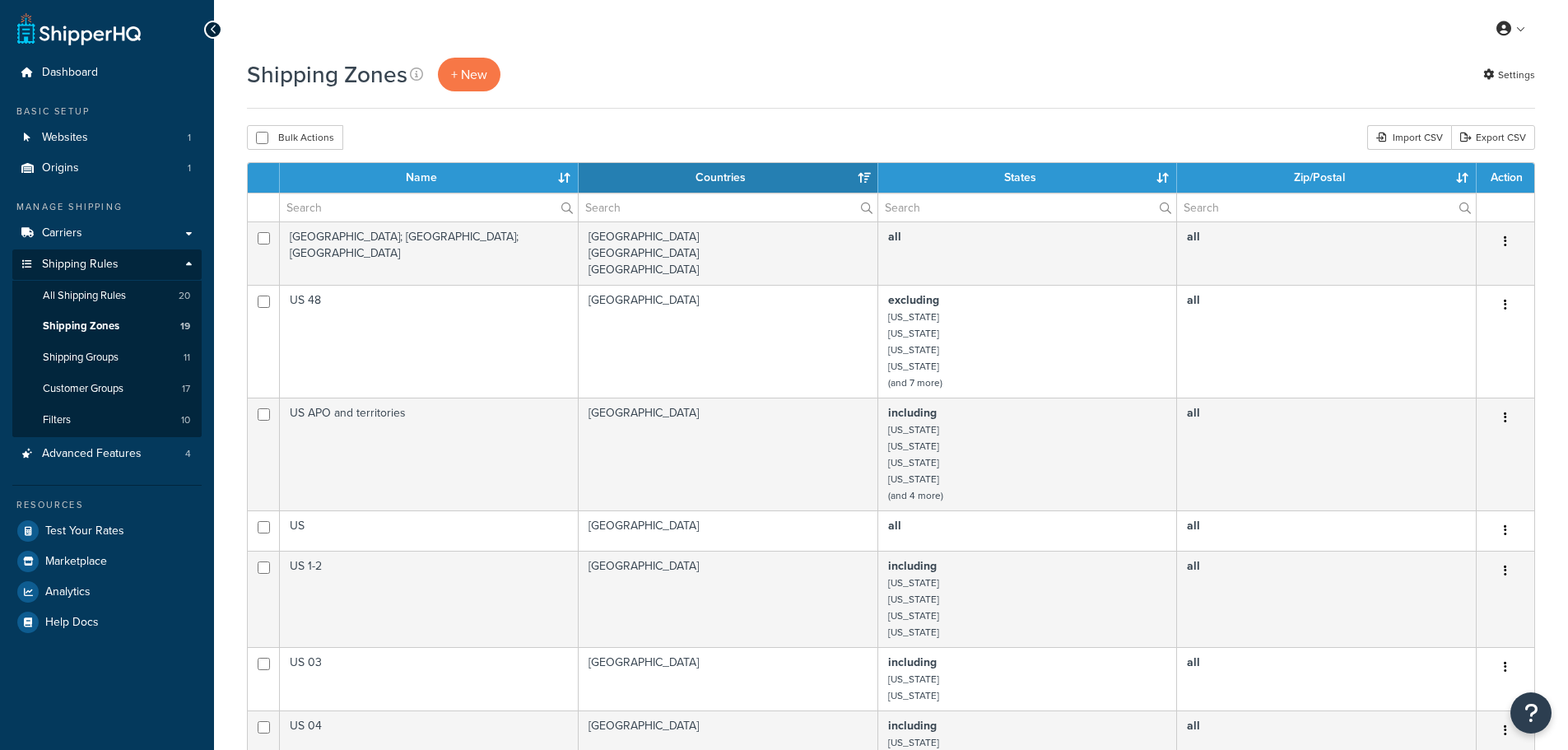
select select "15"
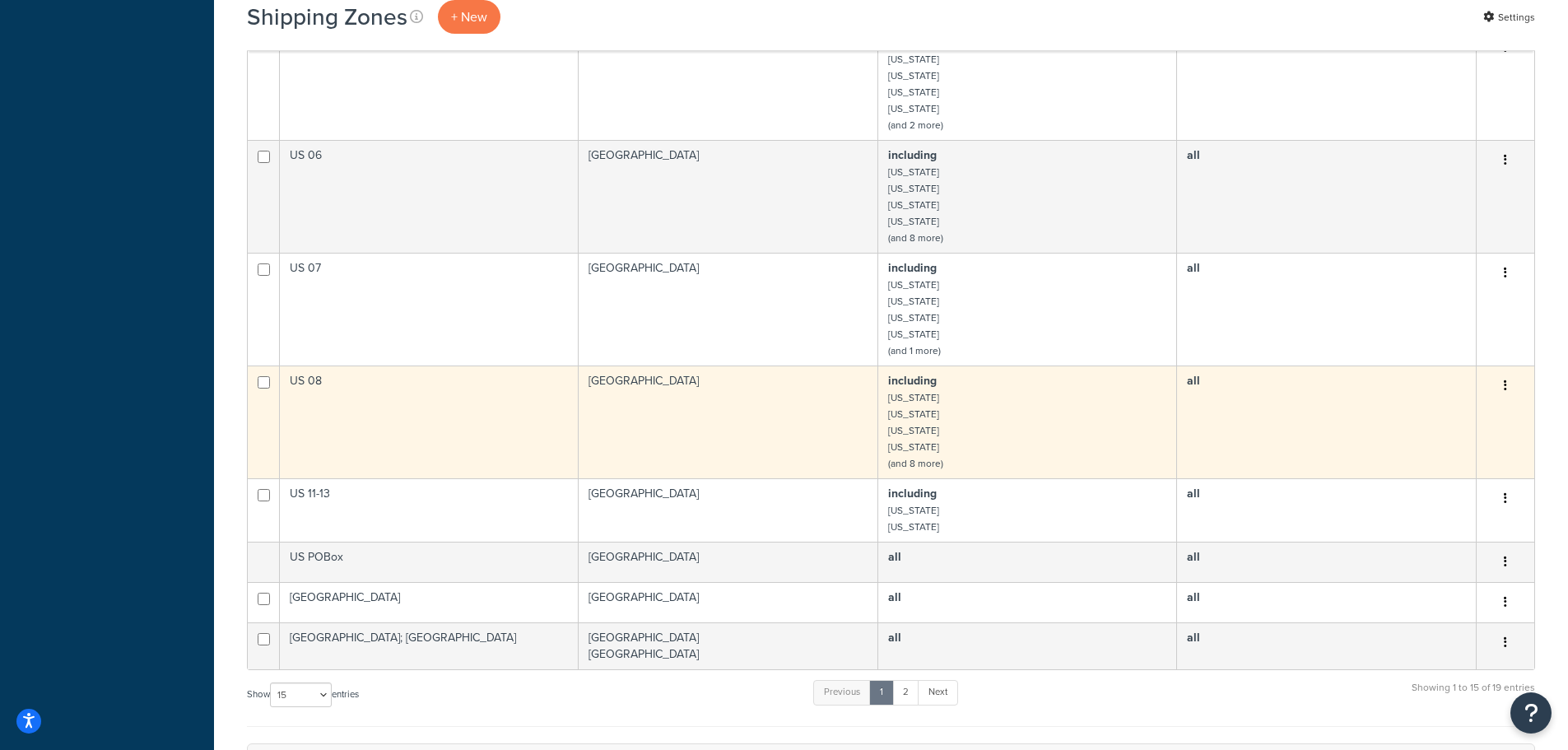
scroll to position [905, 0]
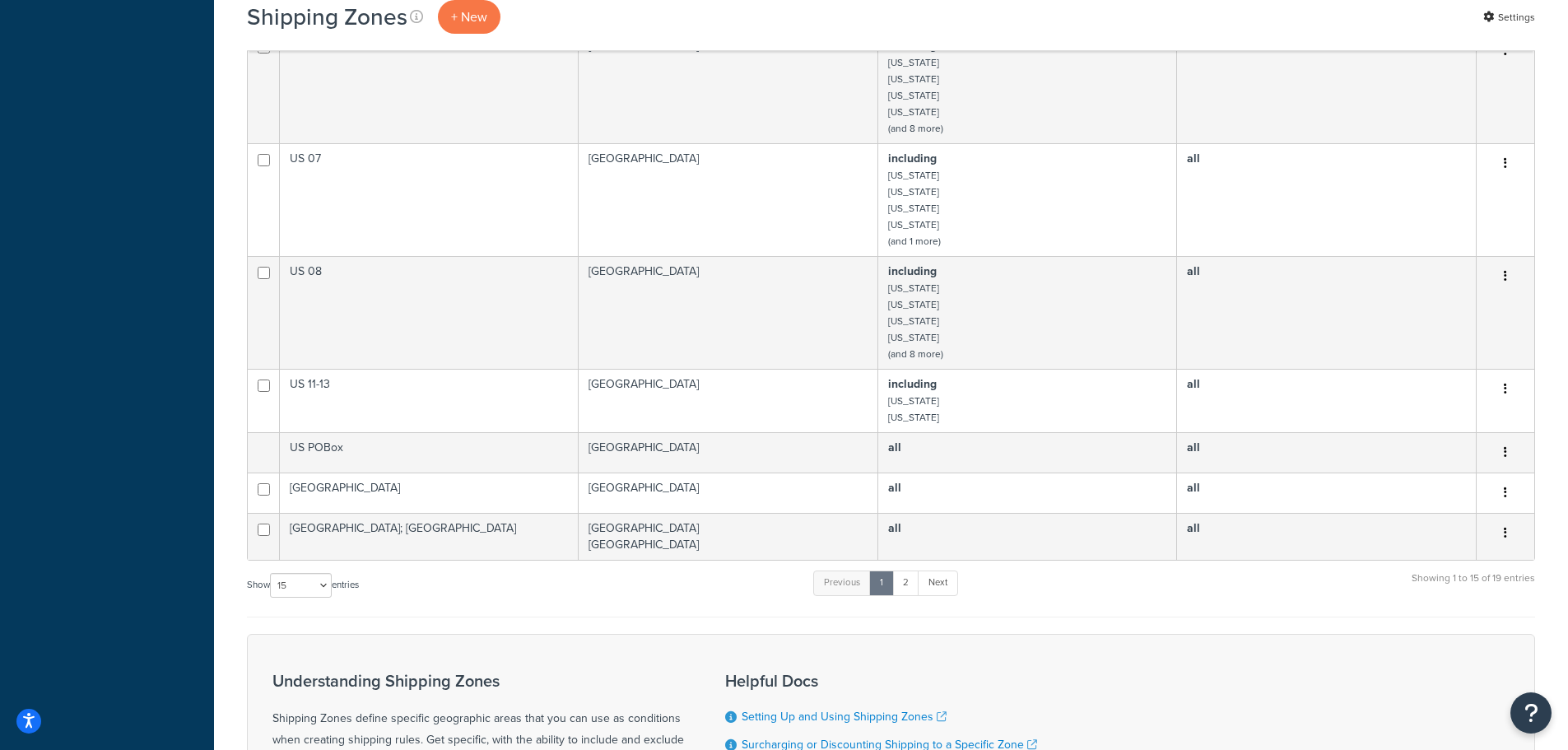
click at [1055, 583] on div "Show 10 15 25 50 100 entries Previous 1 2 Next Showing 1 to 15 of 19 entries" at bounding box center [890, 593] width 1288 height 48
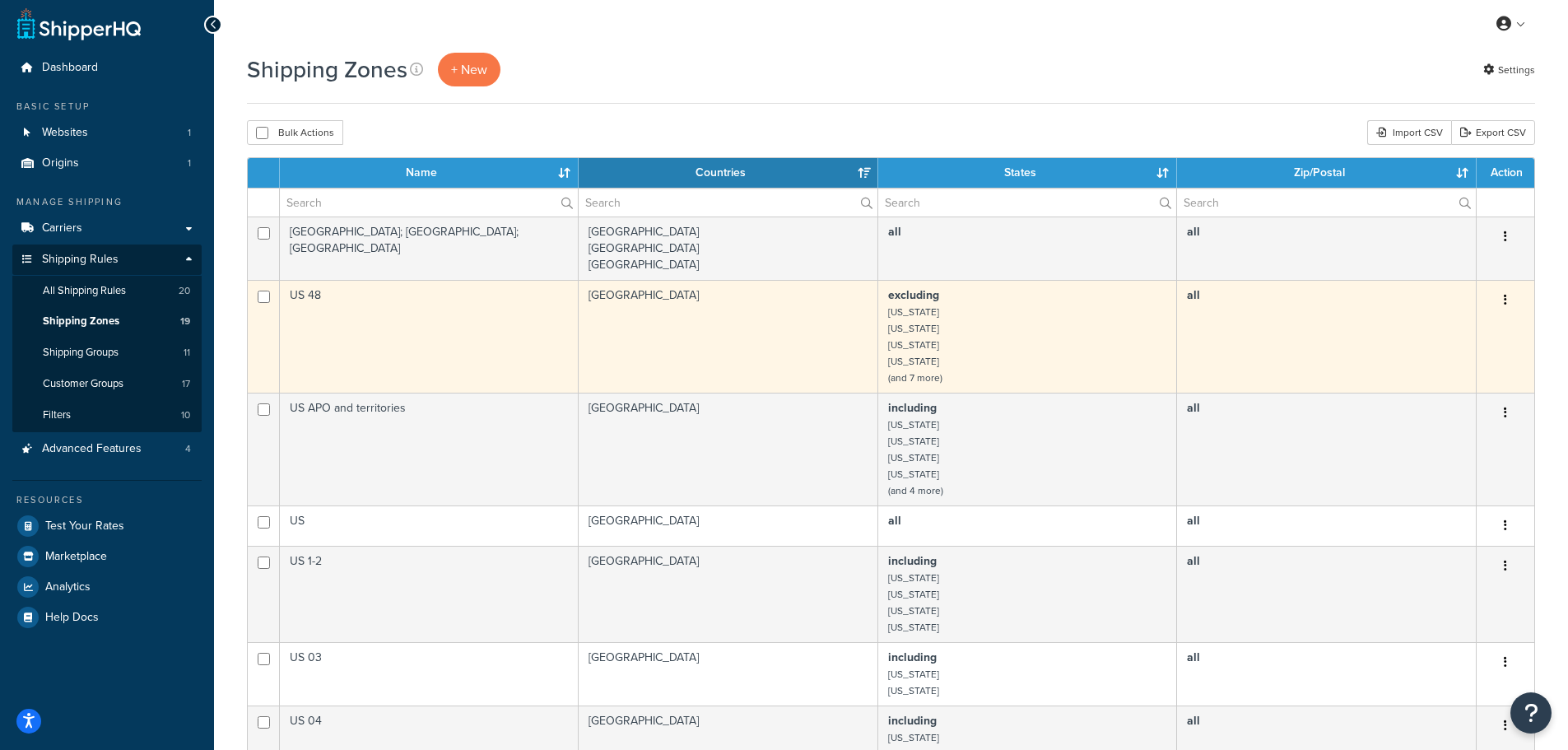
scroll to position [0, 0]
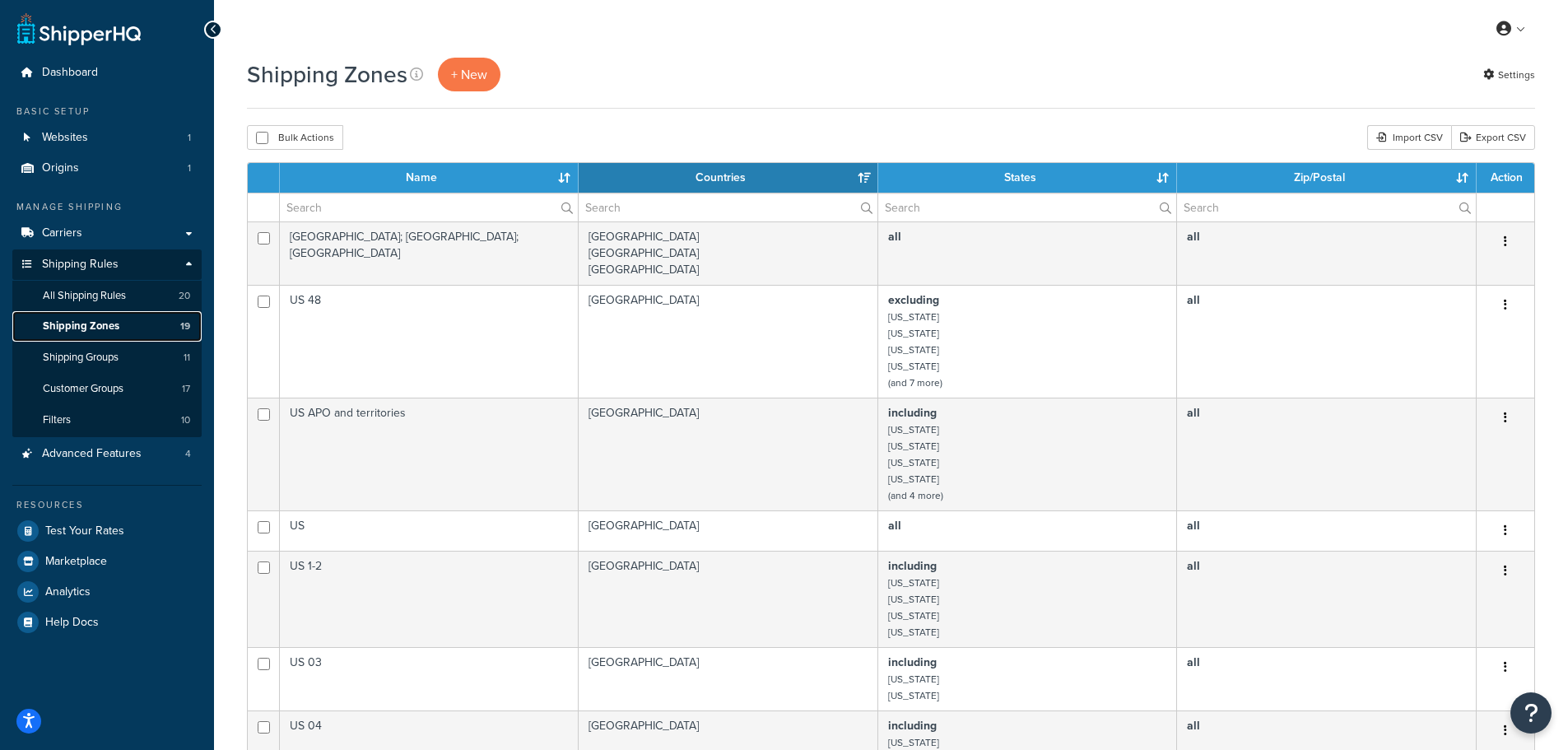
click at [96, 321] on span "Shipping Zones" at bounding box center [81, 327] width 77 height 14
select select "15"
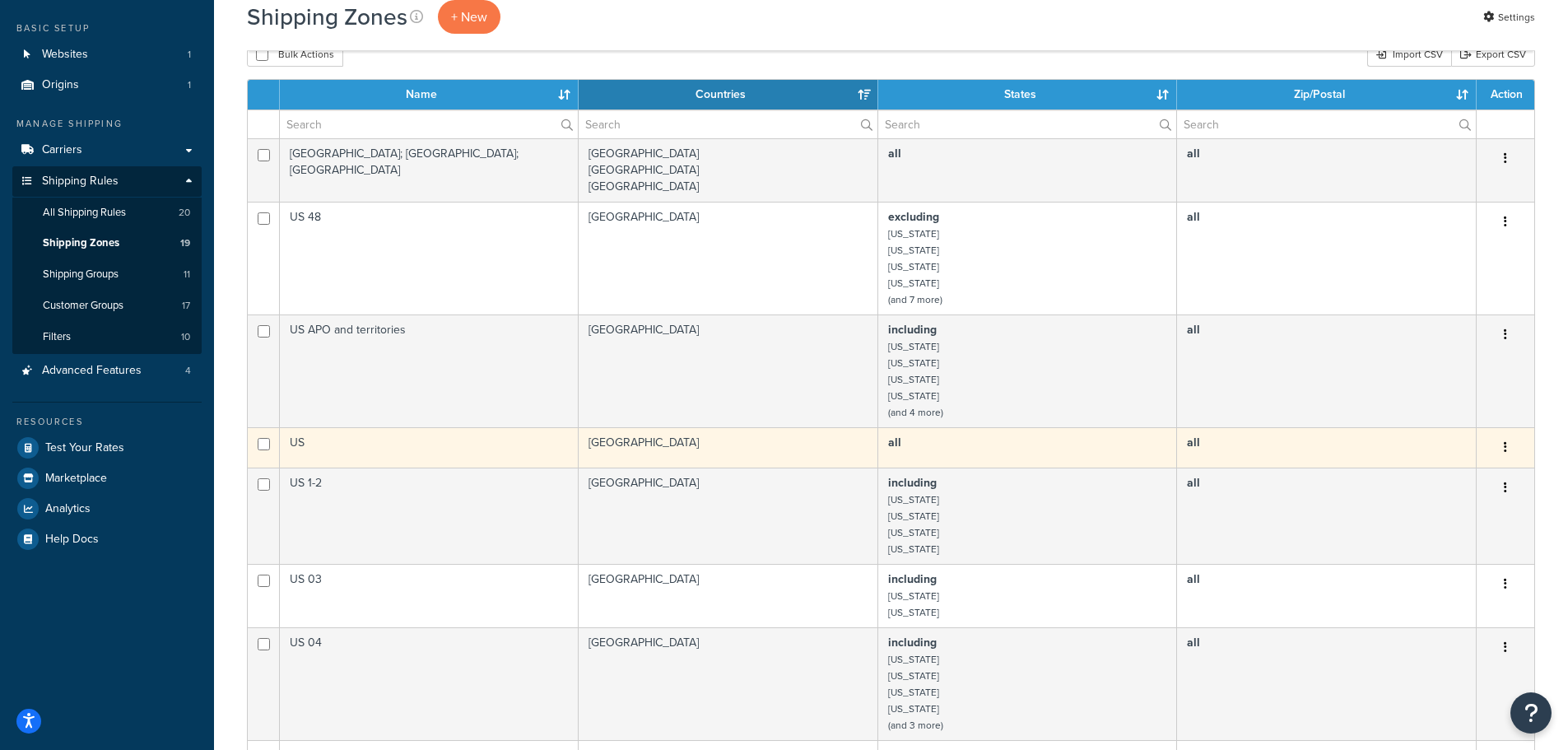
scroll to position [82, 0]
click at [1506, 447] on icon "button" at bounding box center [1505, 447] width 4 height 12
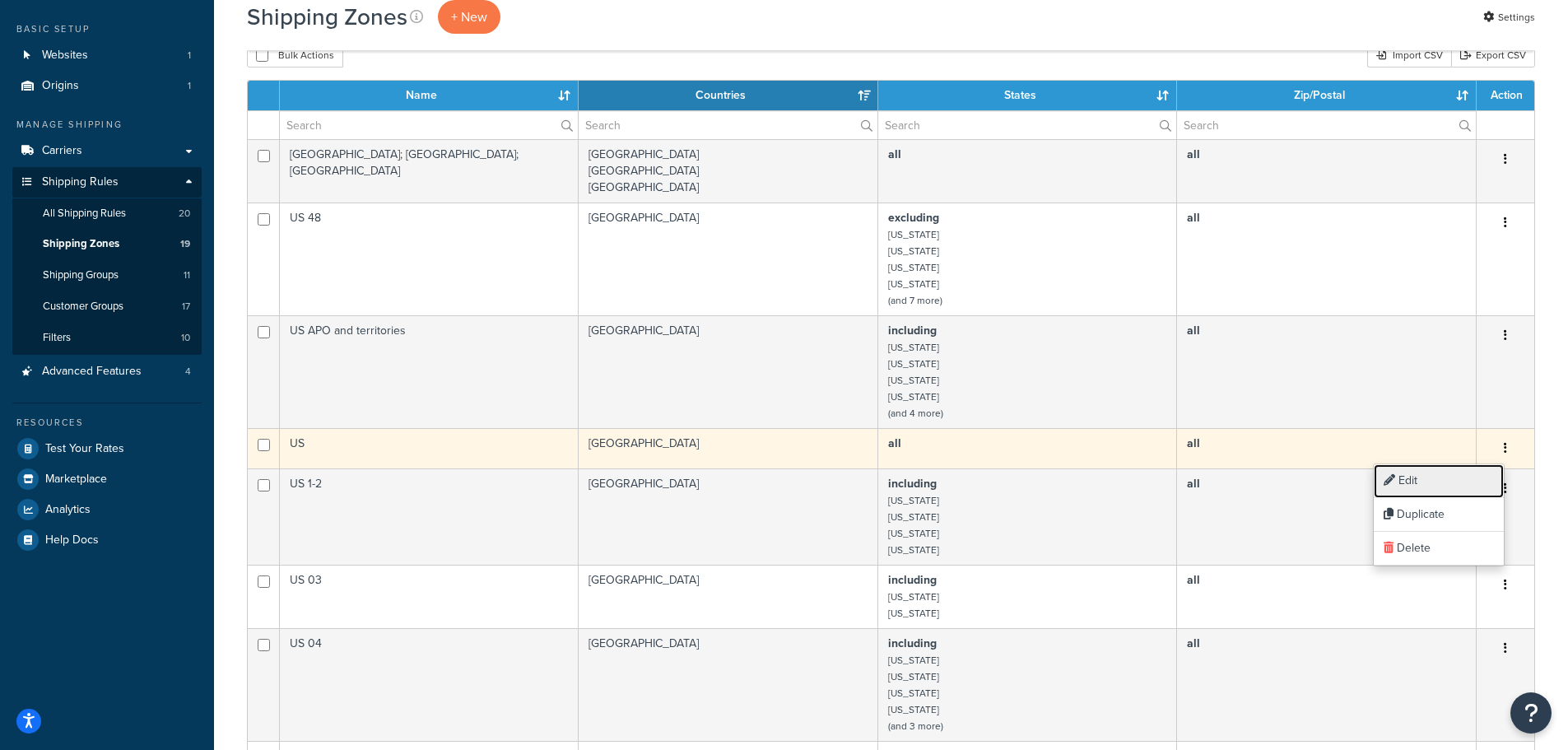
click at [1419, 481] on link "Edit" at bounding box center [1439, 481] width 130 height 34
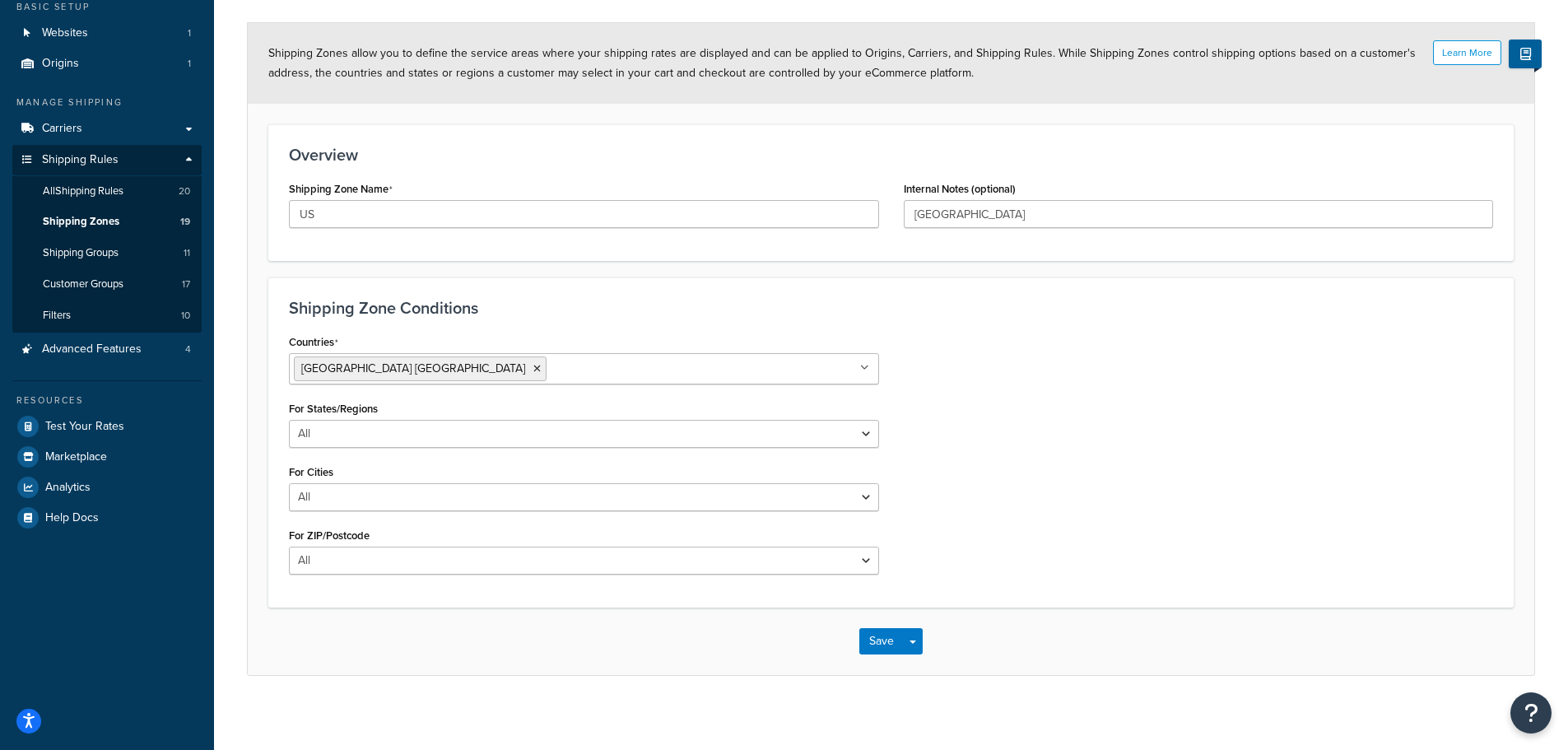
scroll to position [112, 0]
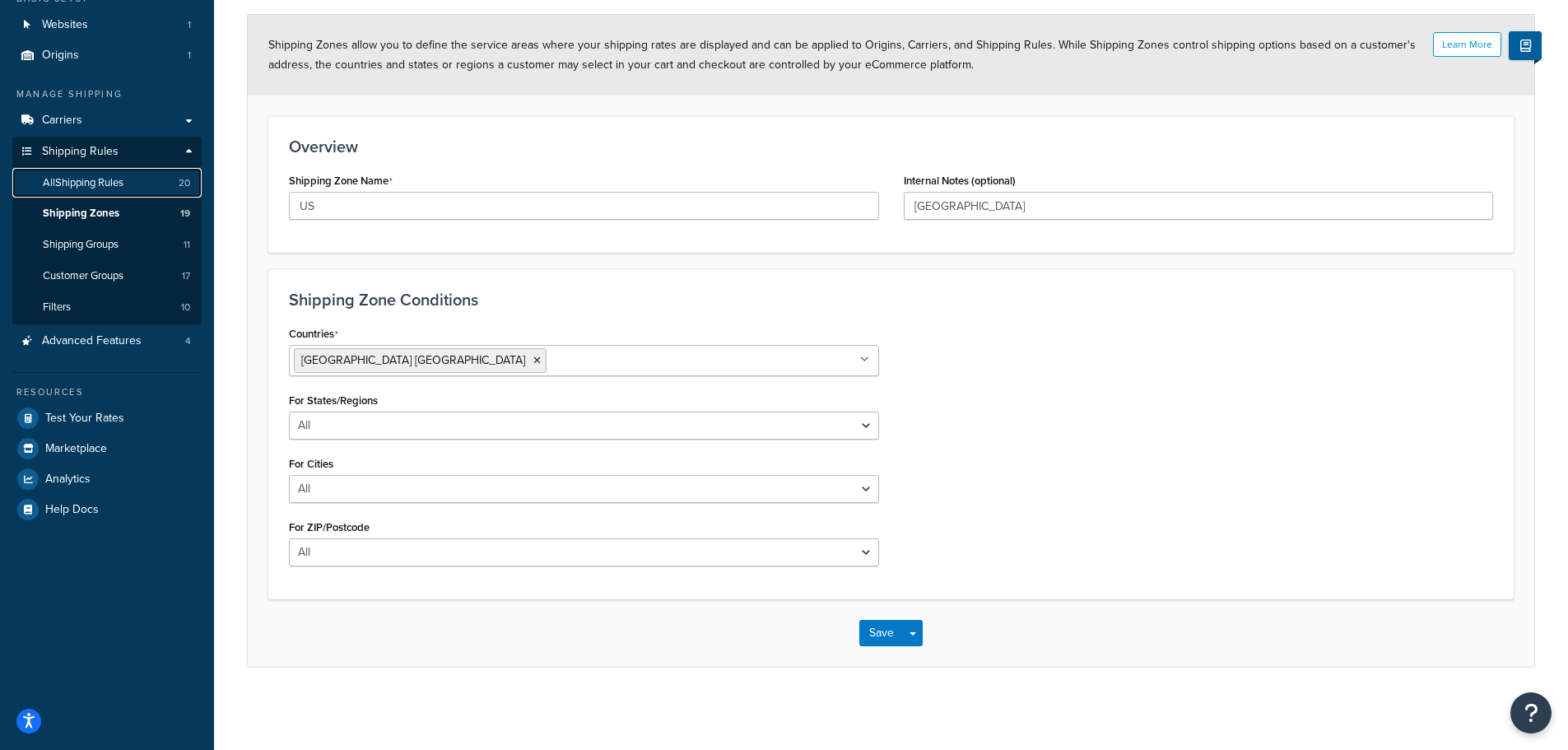
click at [121, 177] on span "All Shipping Rules" at bounding box center [83, 183] width 80 height 14
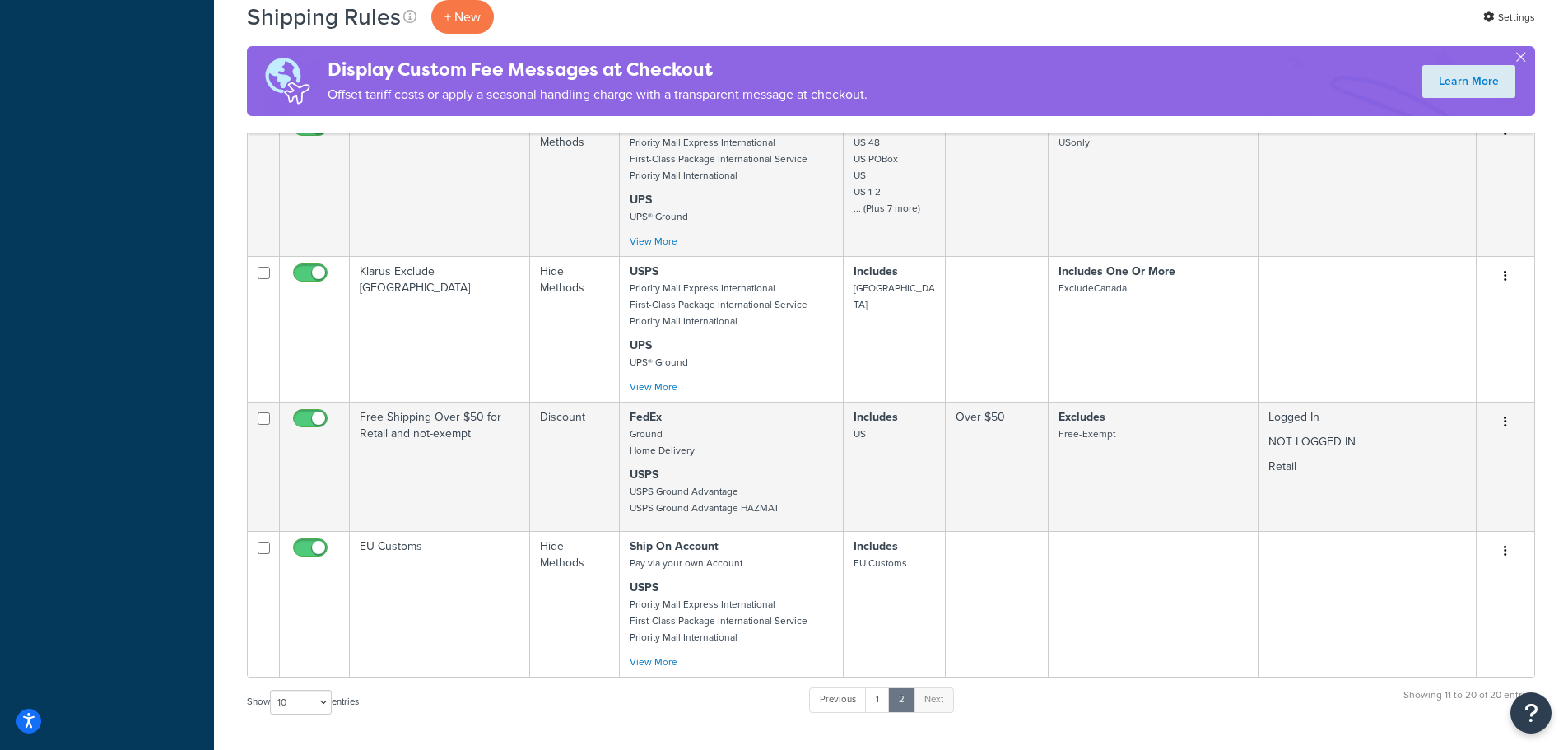
scroll to position [1481, 0]
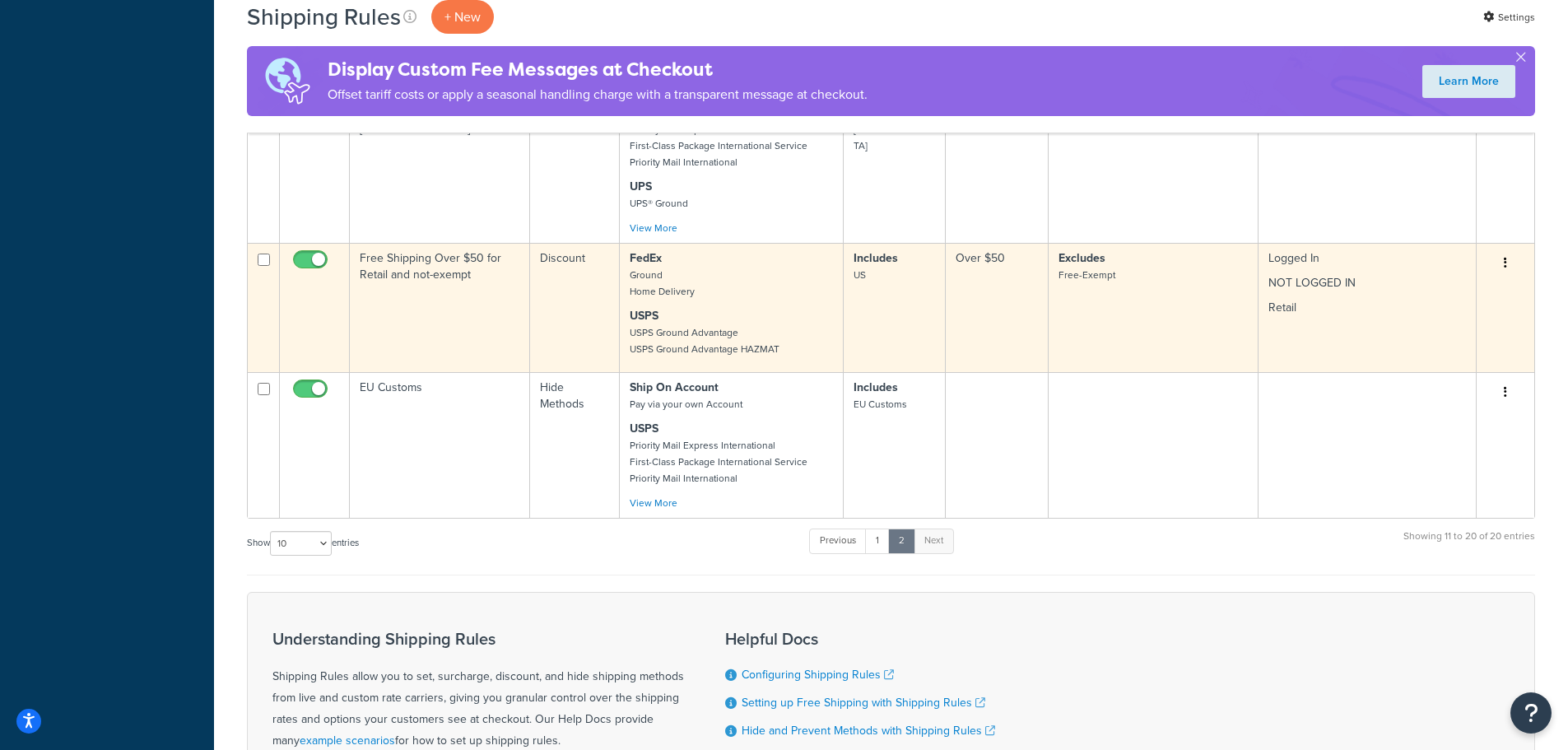
click at [1508, 261] on button "button" at bounding box center [1505, 262] width 23 height 26
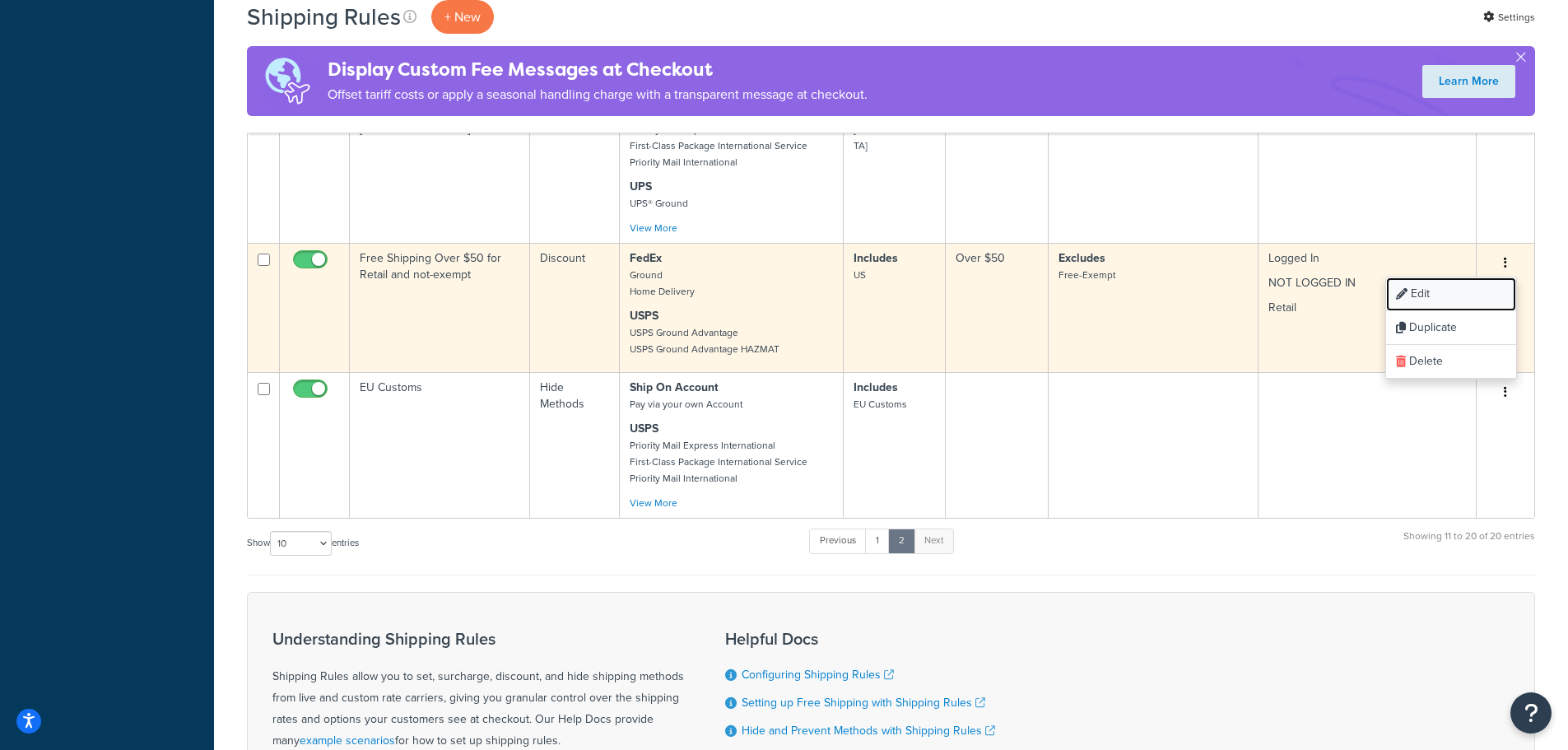
click at [1463, 291] on link "Edit" at bounding box center [1451, 295] width 130 height 34
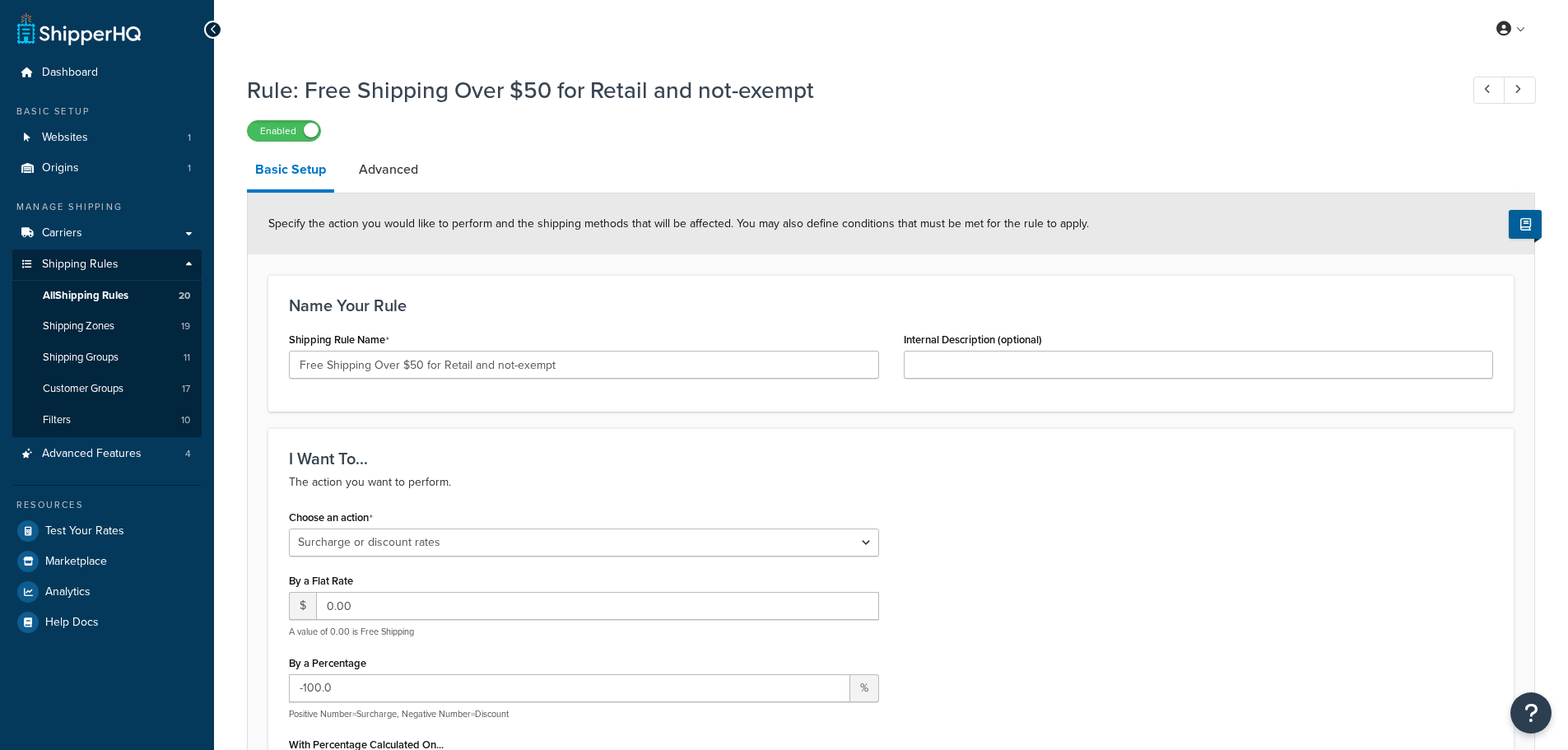
select select "SURCHARGE"
select select "ITEM"
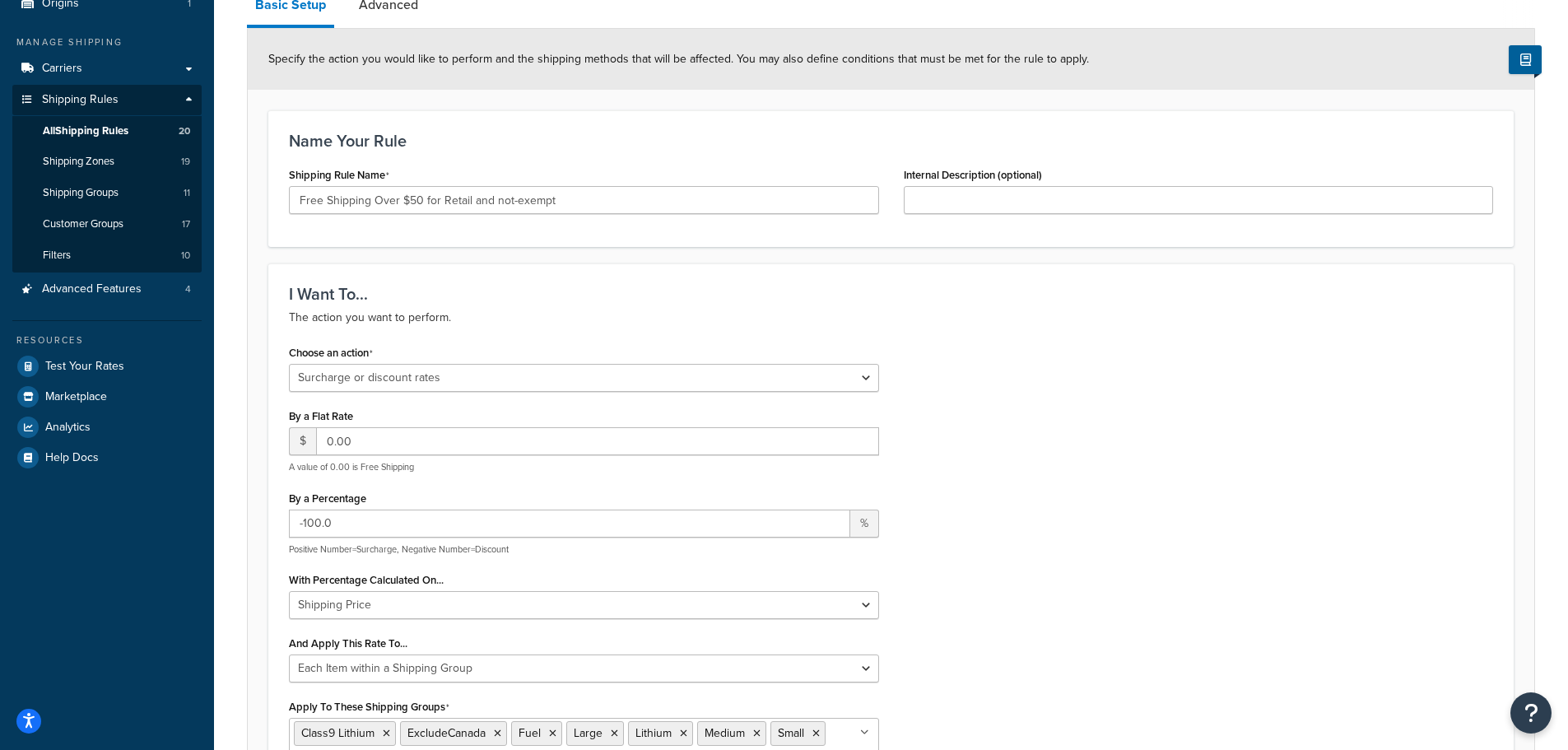
scroll to position [82, 0]
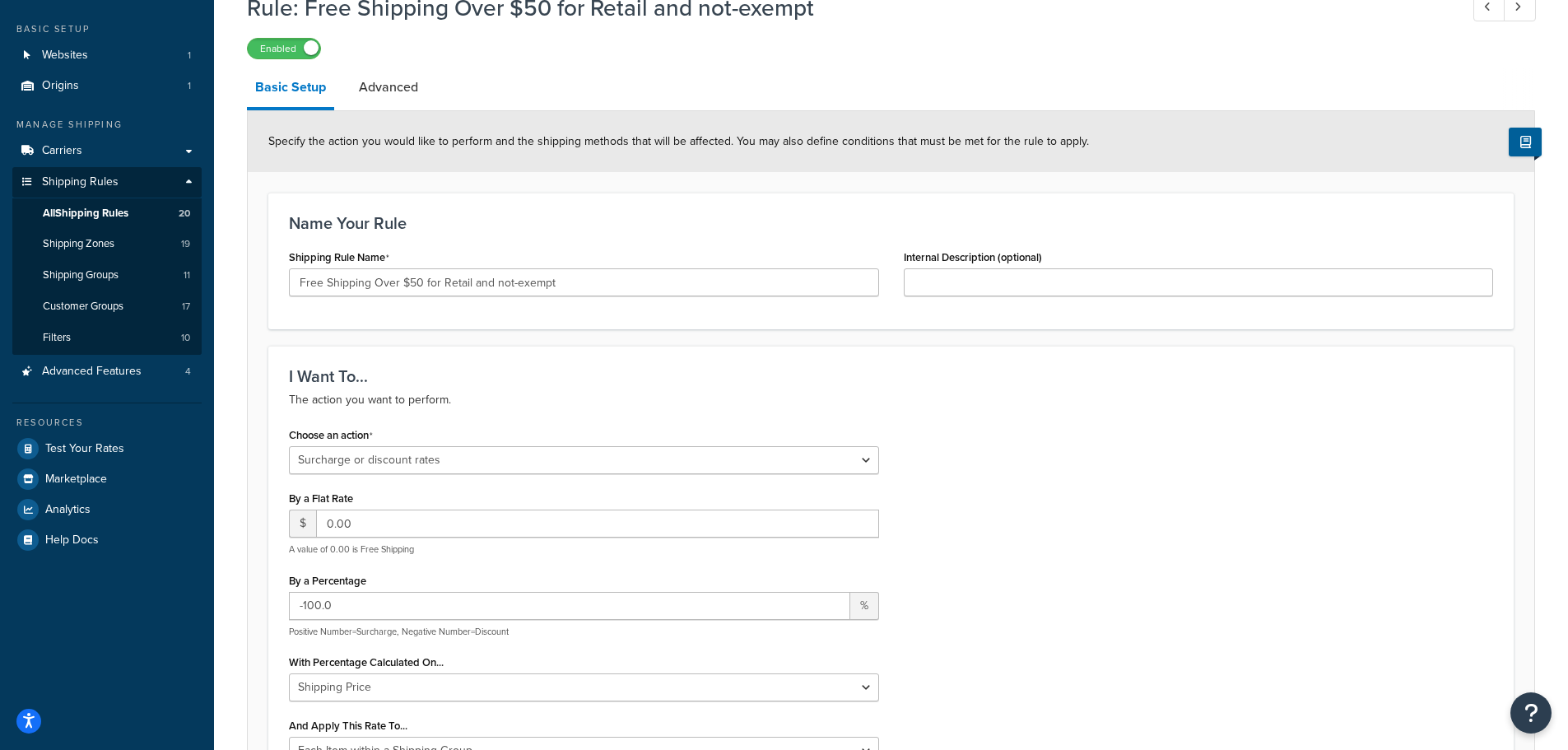
click at [390, 88] on link "Advanced" at bounding box center [388, 88] width 76 height 39
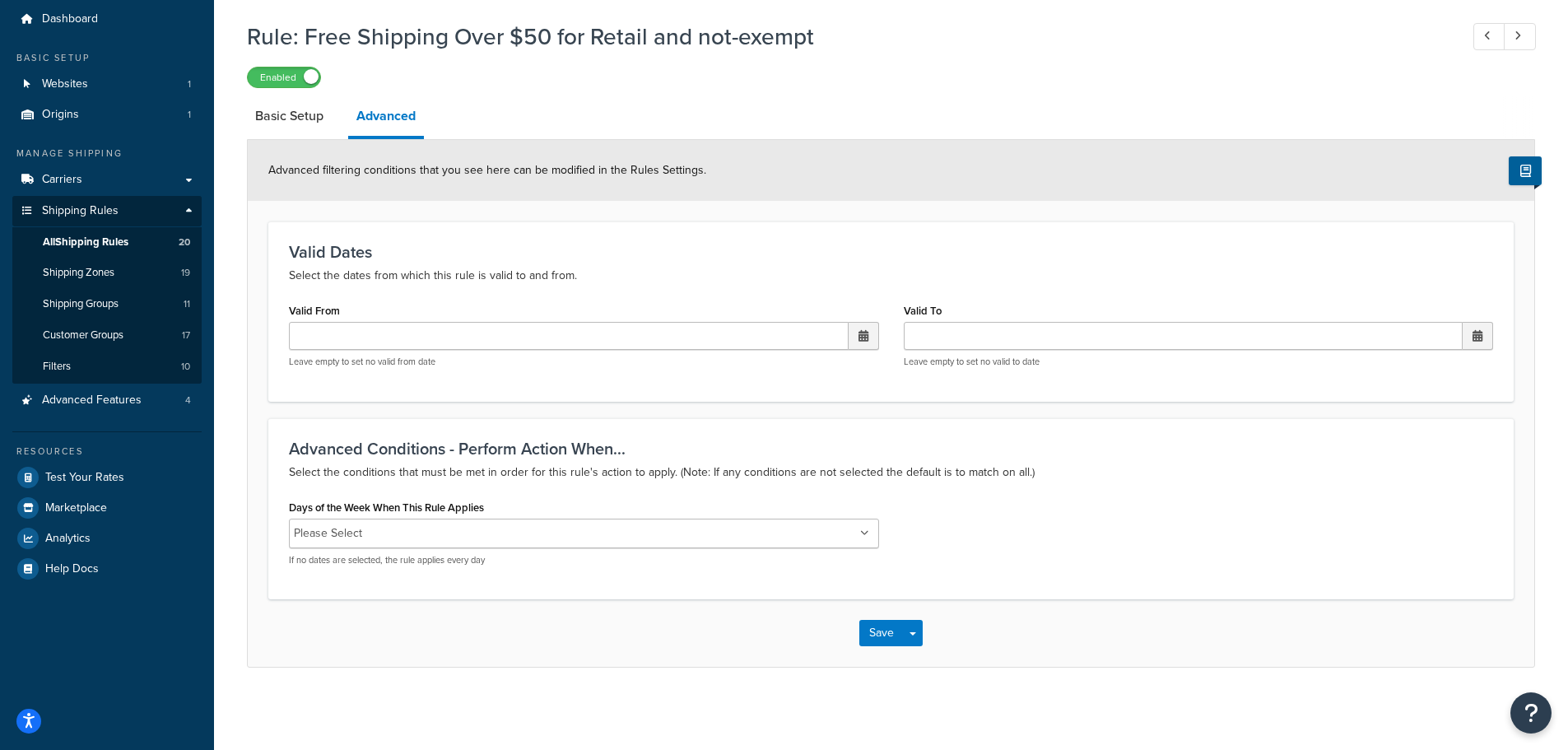
scroll to position [54, 0]
click at [1136, 555] on div "Days of the Week When This Rule Applies Please Select [DATE] [DATE] [DATE] [DAT…" at bounding box center [891, 537] width 1229 height 83
click at [892, 258] on h3 "Valid Dates" at bounding box center [890, 252] width 1204 height 18
click at [281, 110] on link "Basic Setup" at bounding box center [288, 116] width 85 height 39
select select "SURCHARGE"
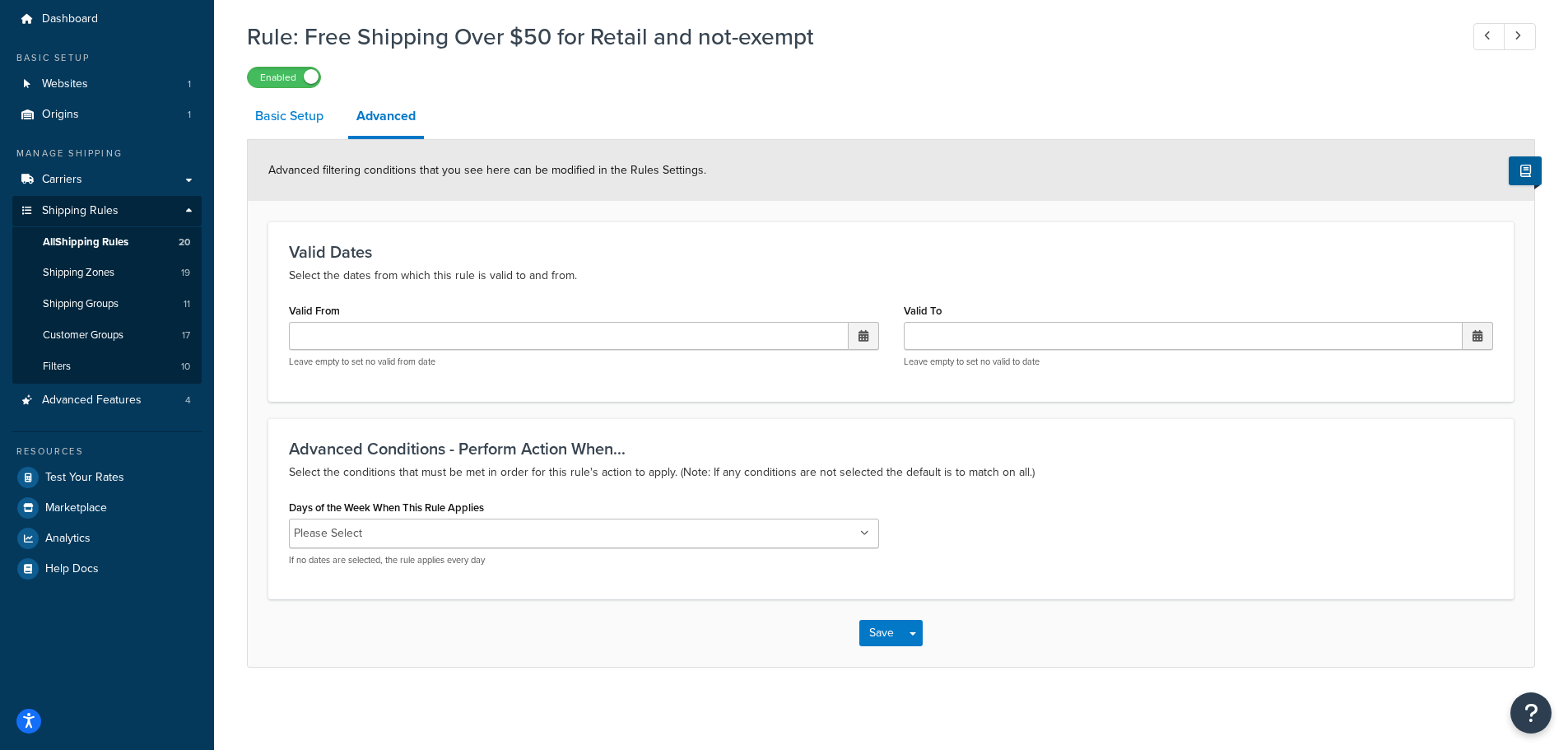
select select "ITEM"
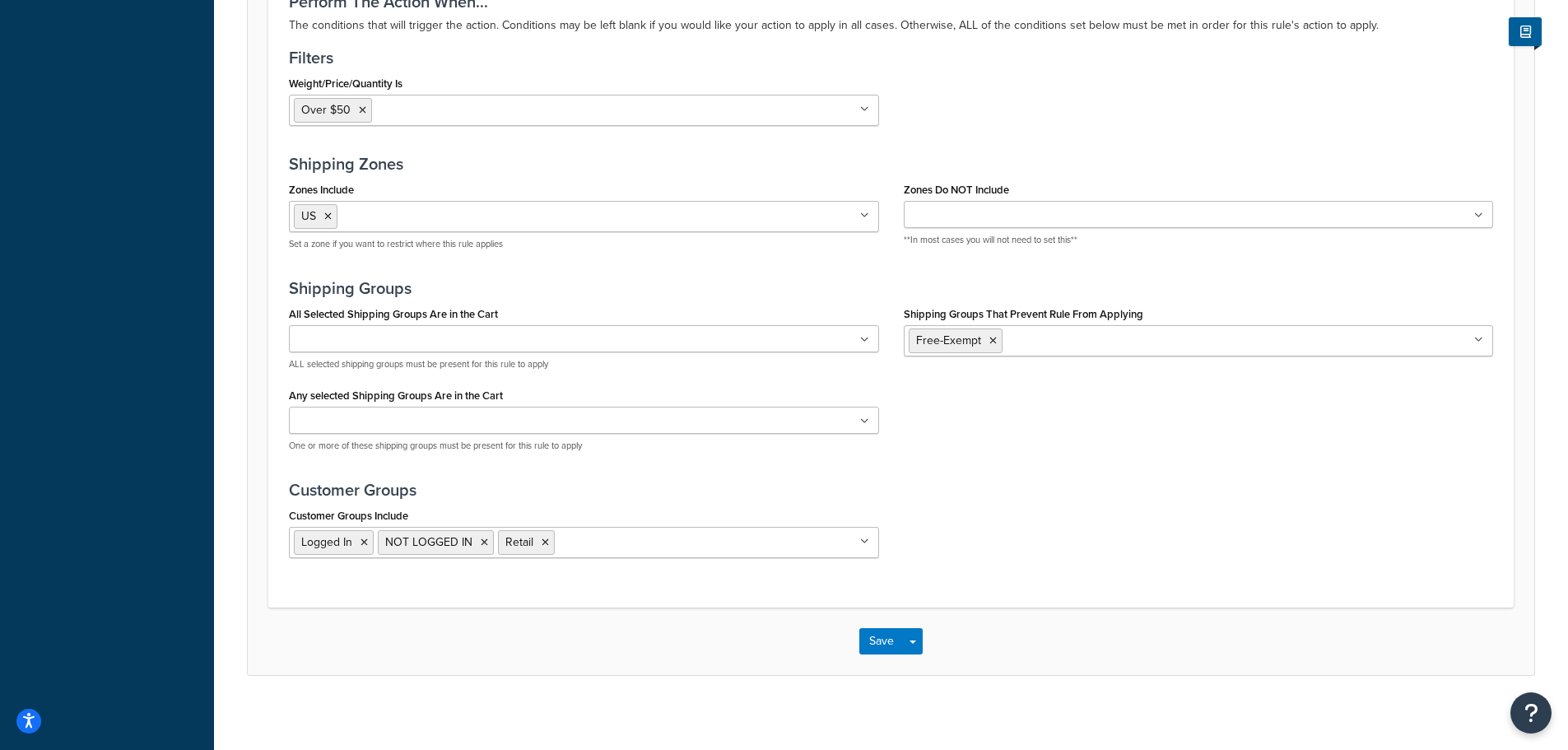
scroll to position [1504, 0]
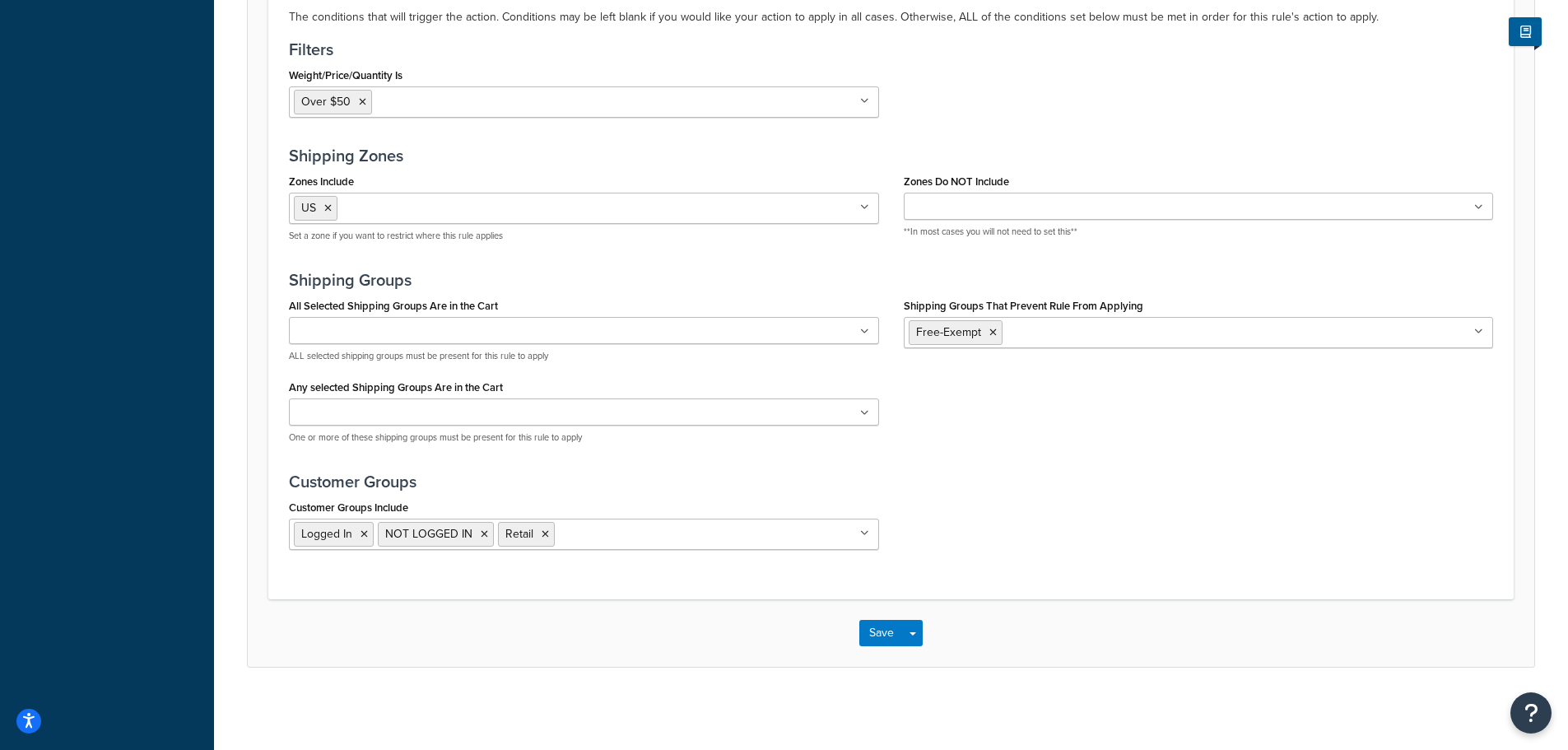
click at [1150, 477] on h3 "Customer Groups" at bounding box center [890, 481] width 1204 height 18
click at [1150, 117] on div "Weight/Price/Quantity Is Over $50 .74 and Up US 48 .75 and up AK HI > 4lbs Cart…" at bounding box center [891, 96] width 1229 height 67
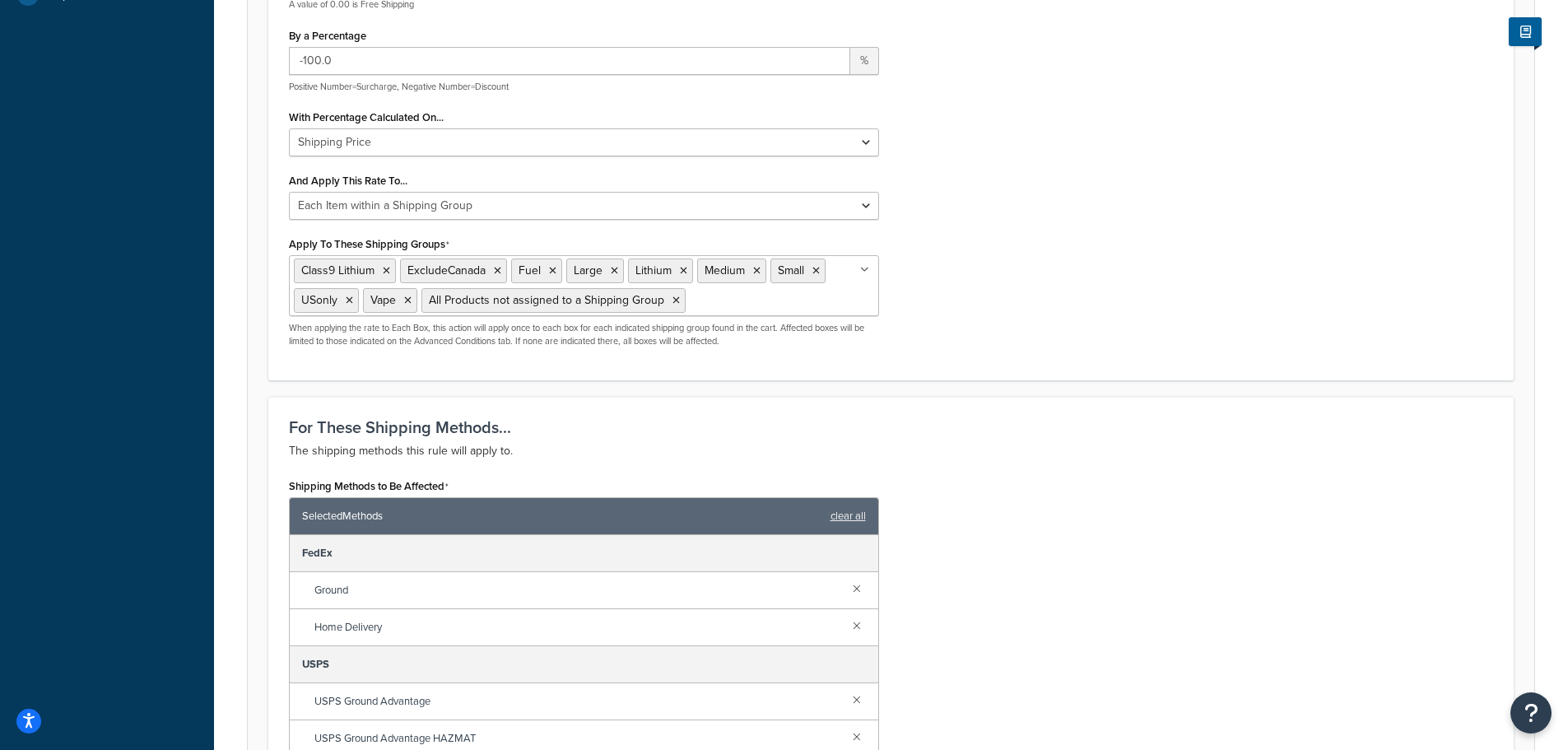
scroll to position [598, 0]
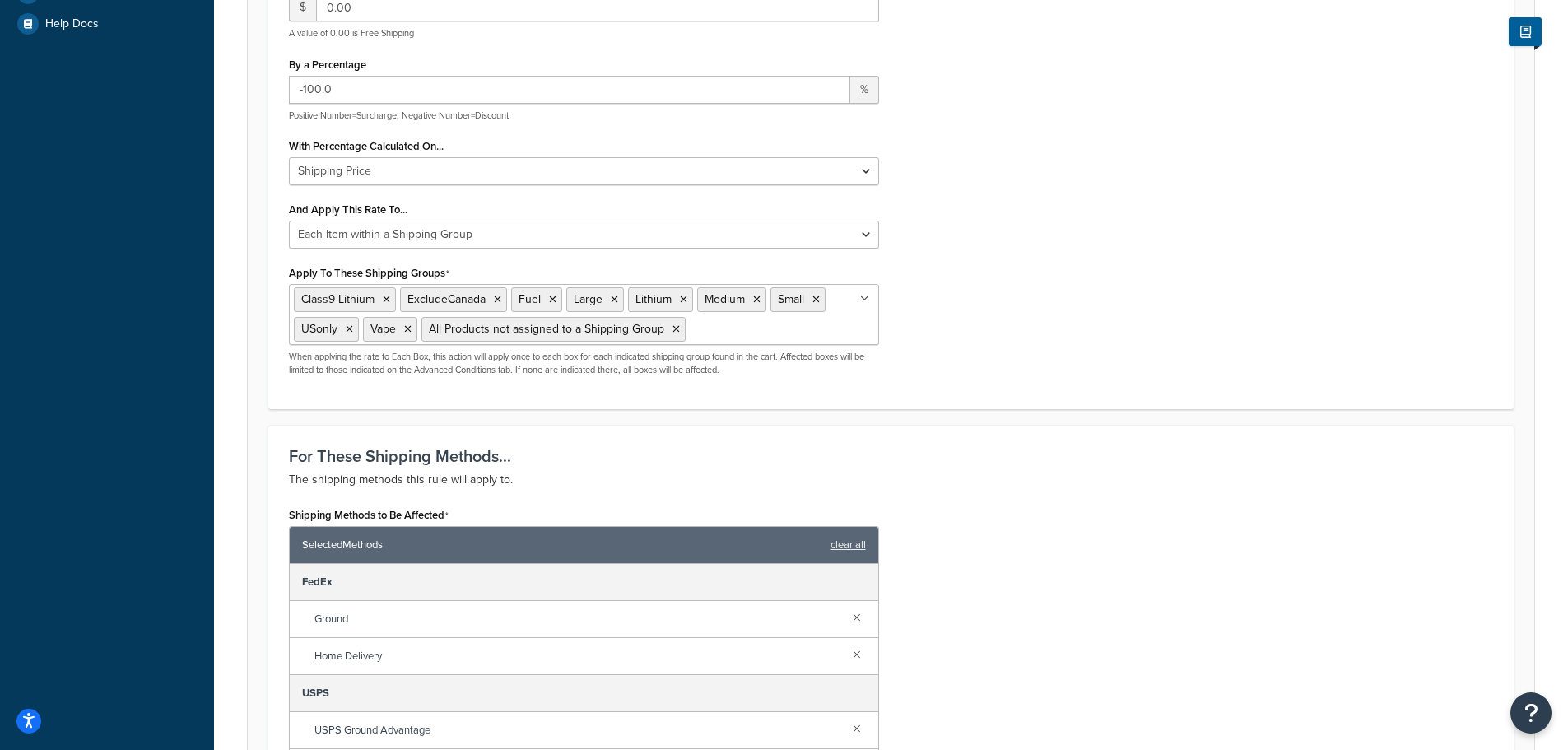
click at [1054, 307] on div "Choose an action Choose an action Override Rates Surcharge or discount rates Hi…" at bounding box center [891, 147] width 1229 height 481
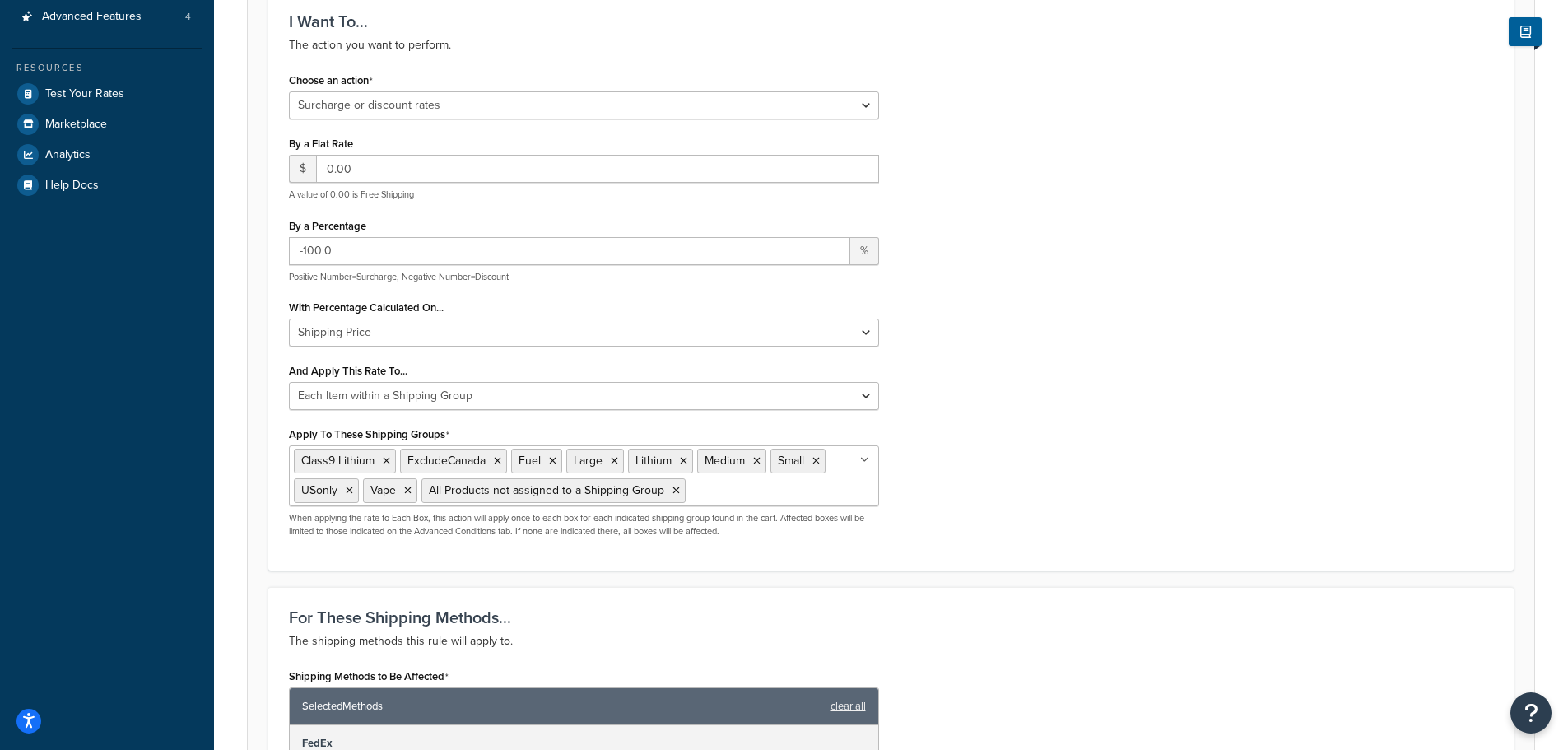
scroll to position [434, 0]
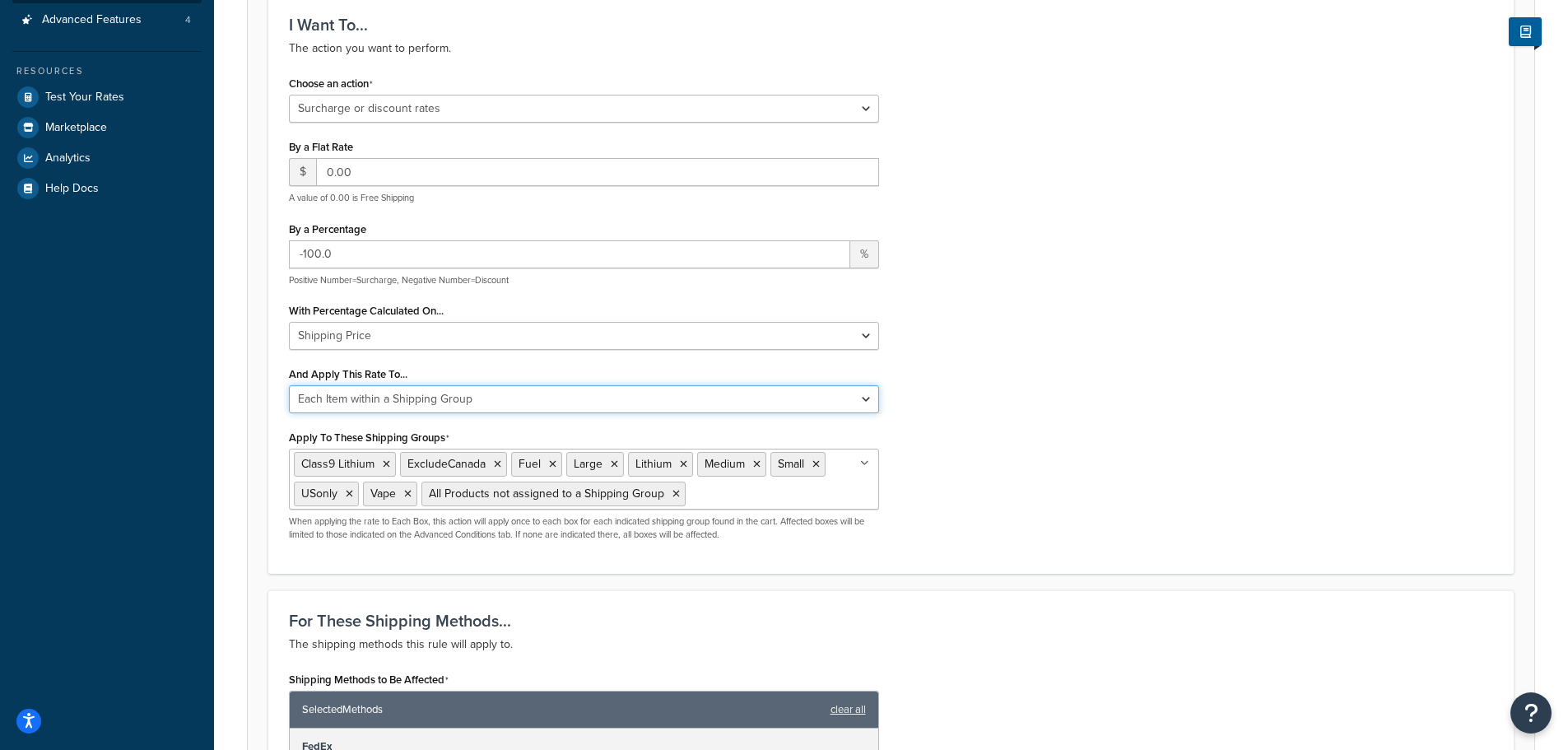
click at [863, 399] on select "Each Shipment in the Cart Each Shipping Group in the Cart Each Item within a Sh…" at bounding box center [583, 398] width 590 height 28
click at [1063, 369] on div "Choose an action Choose an action Override Rates Surcharge or discount rates Hi…" at bounding box center [891, 312] width 1229 height 481
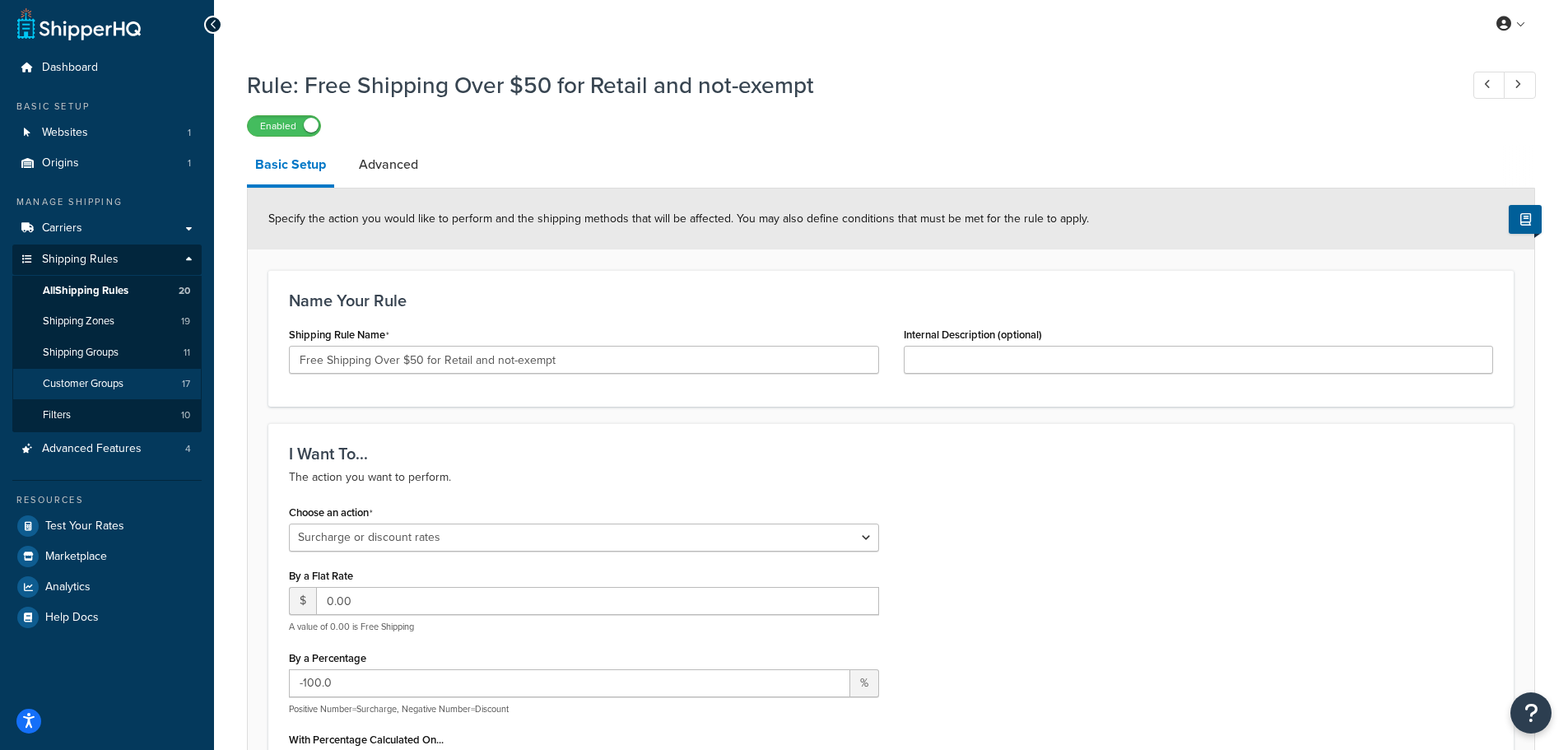
scroll to position [0, 0]
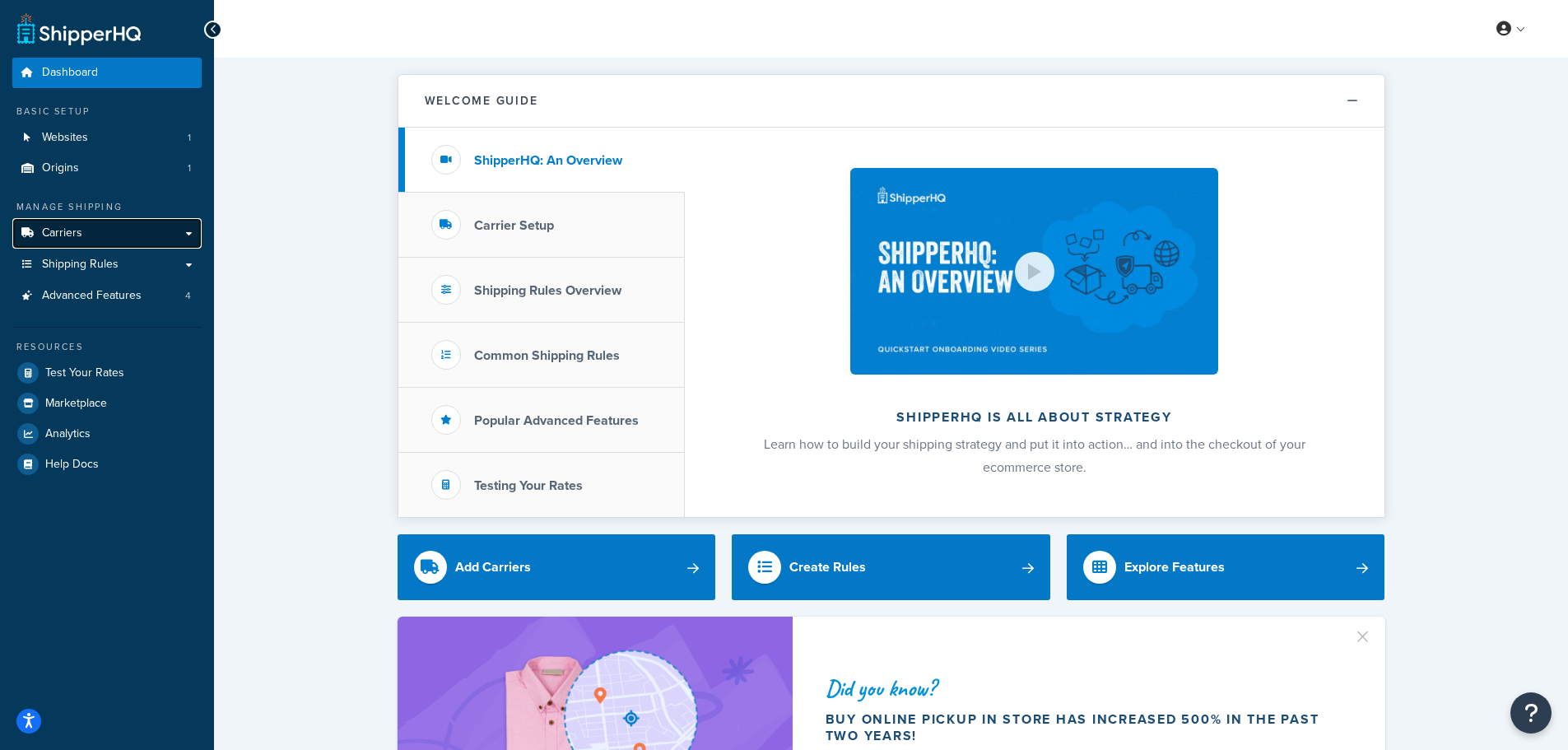
click at [78, 238] on span "Carriers" at bounding box center [62, 233] width 40 height 14
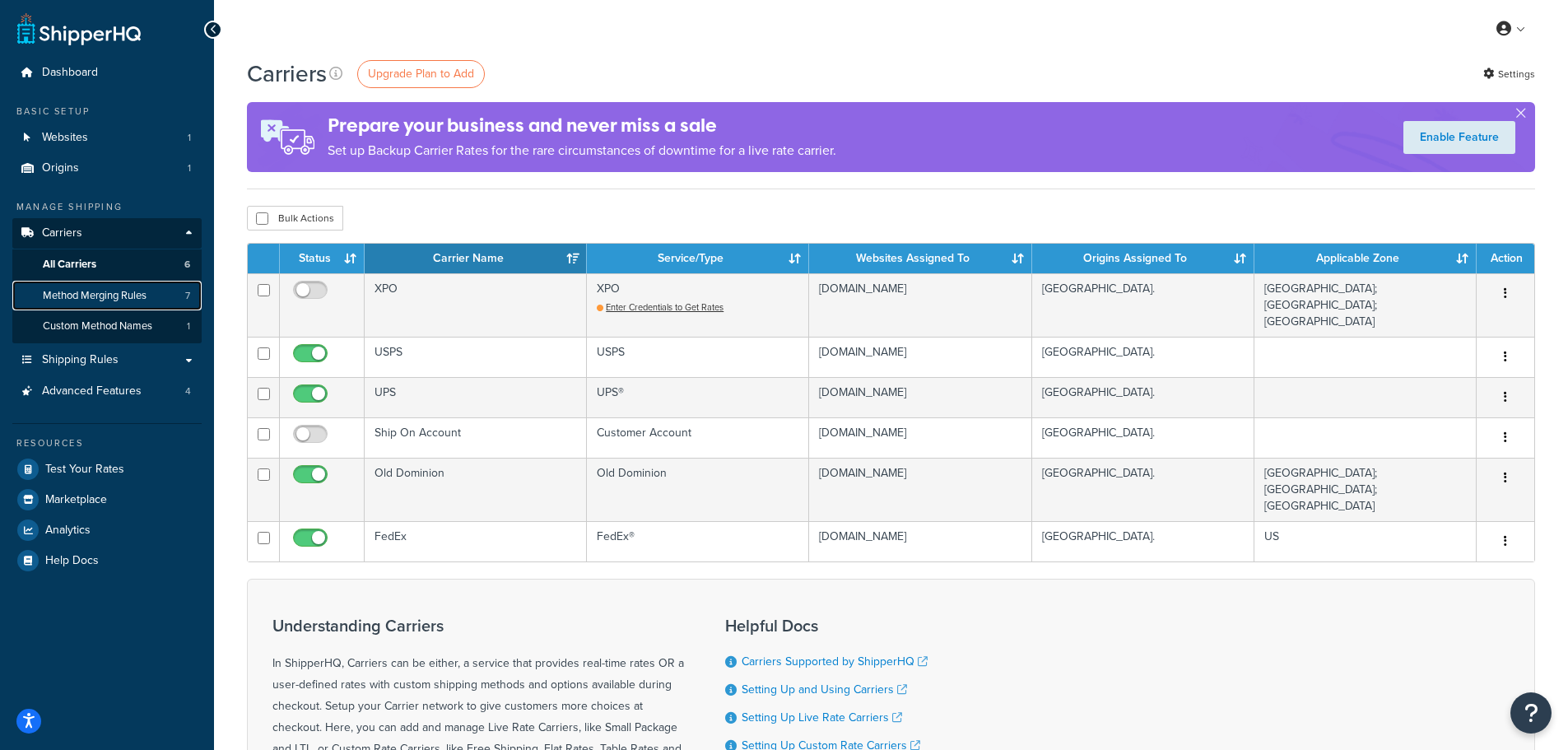
click at [100, 299] on span "Method Merging Rules" at bounding box center [95, 296] width 104 height 14
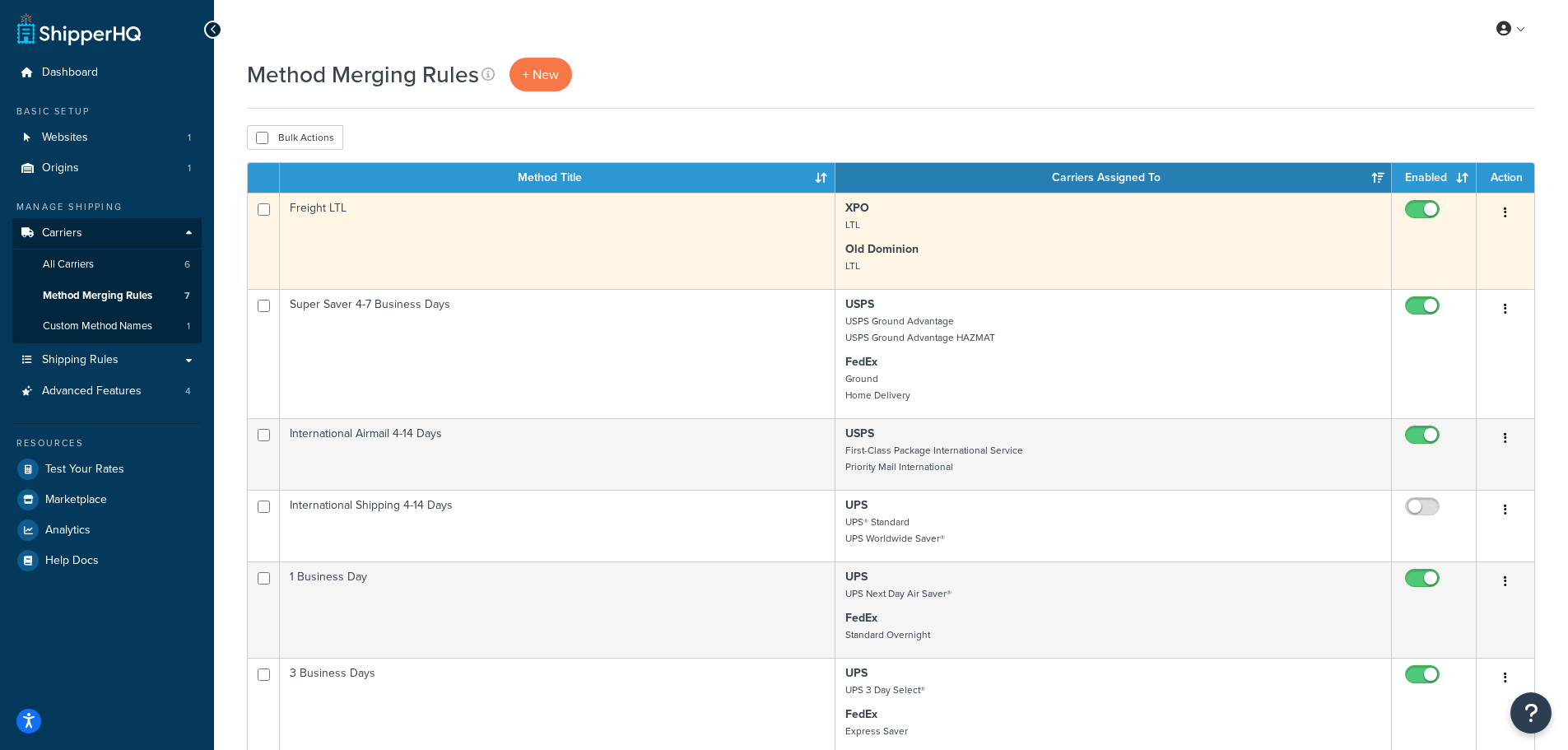
click at [1505, 212] on icon "button" at bounding box center [1505, 212] width 4 height 12
click at [1448, 240] on link "Edit" at bounding box center [1439, 246] width 130 height 34
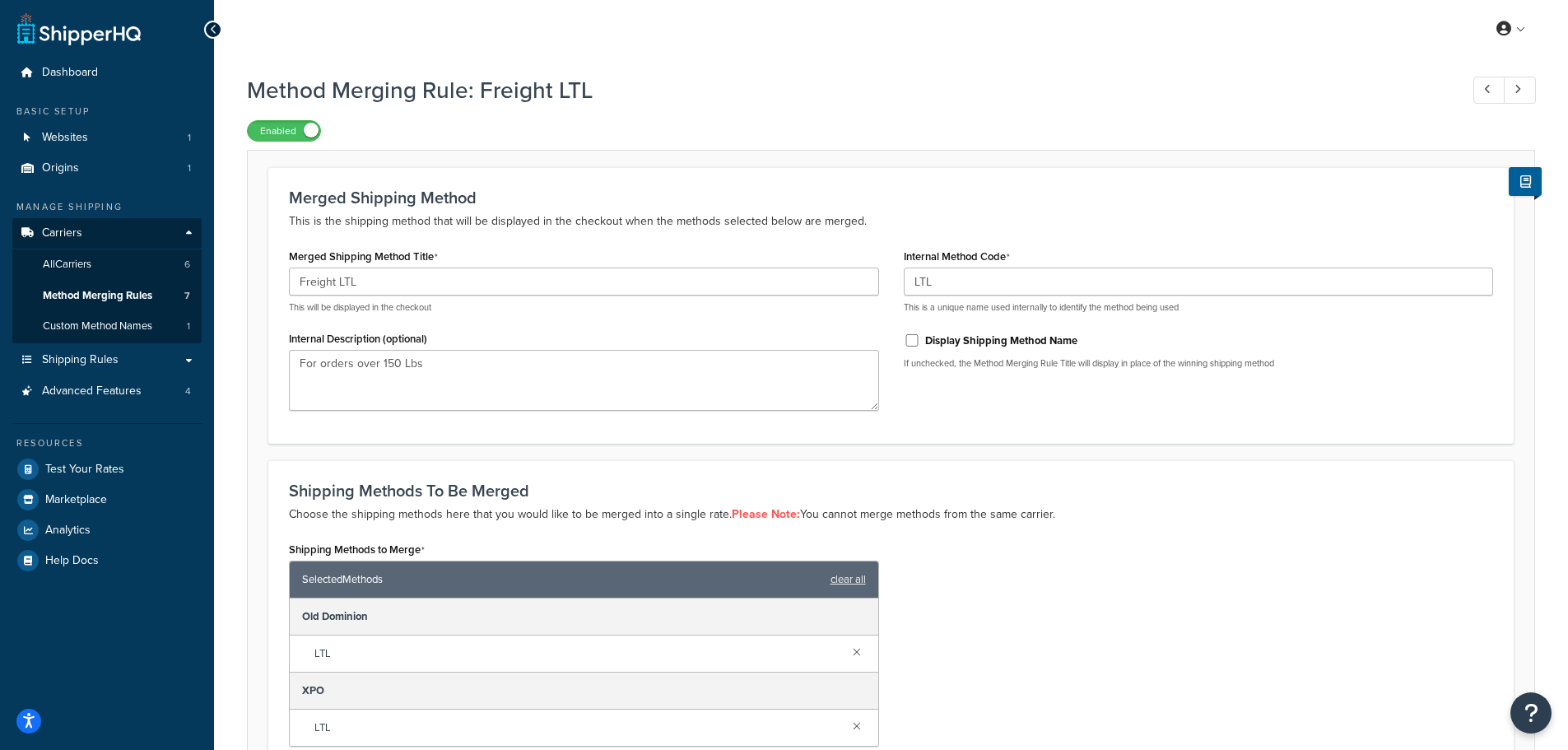
click at [528, 154] on div "Merged Shipping Method This is the shipping method that will be displayed in th…" at bounding box center [890, 514] width 1288 height 729
click at [79, 231] on span "Carriers" at bounding box center [62, 233] width 40 height 14
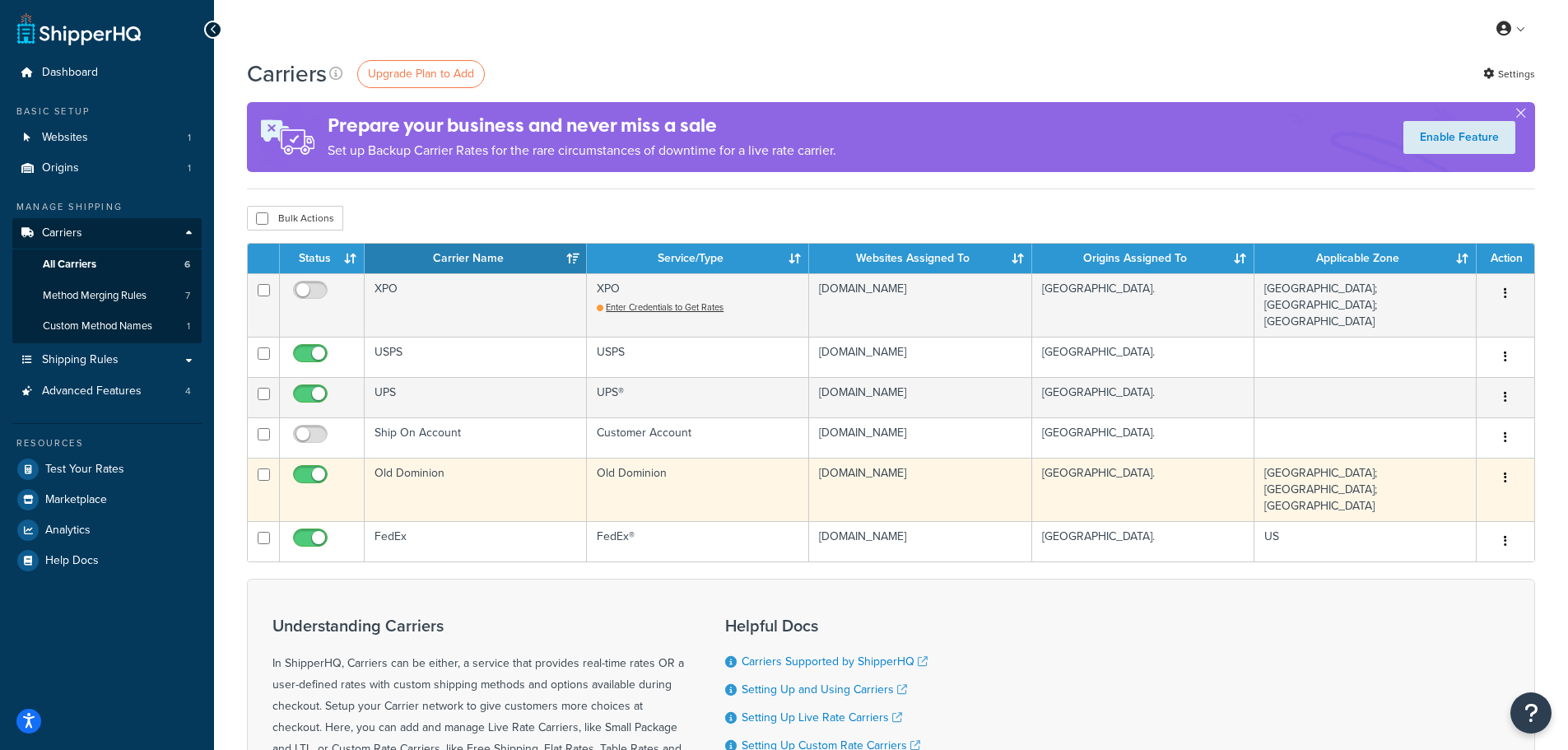
click at [1501, 465] on button "button" at bounding box center [1505, 478] width 23 height 26
click at [1441, 494] on link "Edit" at bounding box center [1439, 499] width 130 height 34
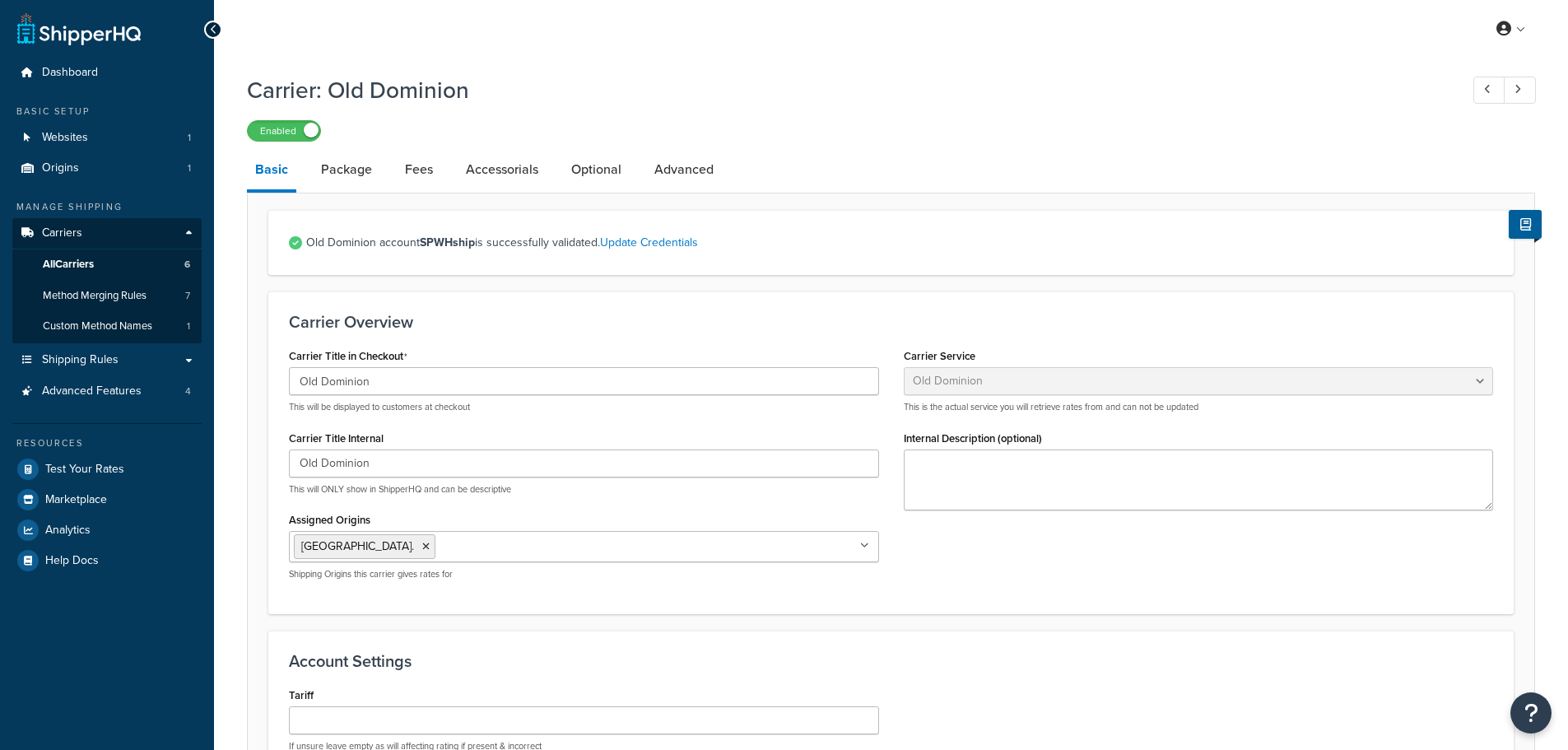
select select "dominionFreight"
click at [638, 308] on div "Carrier Overview Carrier Title in Checkout Old Dominion This will be displayed …" at bounding box center [890, 452] width 1245 height 321
click at [735, 326] on h3 "Carrier Overview" at bounding box center [890, 321] width 1204 height 18
click at [1042, 600] on div "Carrier Overview Carrier Title in Checkout Old Dominion This will be displayed …" at bounding box center [890, 452] width 1245 height 321
click at [554, 301] on div "Carrier Overview Carrier Title in Checkout Old Dominion This will be displayed …" at bounding box center [890, 452] width 1245 height 321
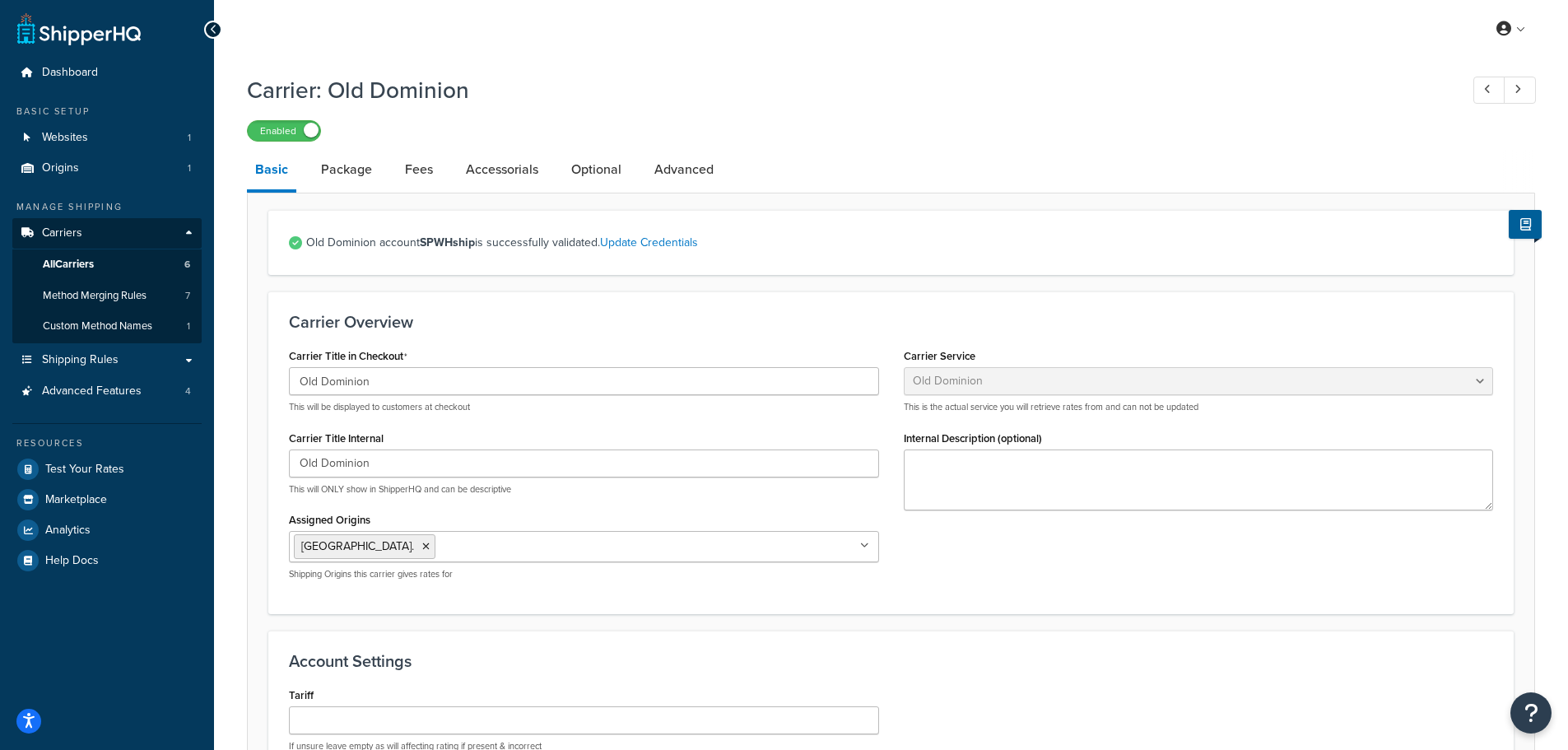
click at [988, 642] on div "Account Settings Tariff If unsure leave empty as will affecting rating if prese…" at bounding box center [890, 707] width 1245 height 154
click at [1012, 567] on div "Carrier Title in Checkout Old Dominion This will be displayed to customers at c…" at bounding box center [891, 468] width 1229 height 248
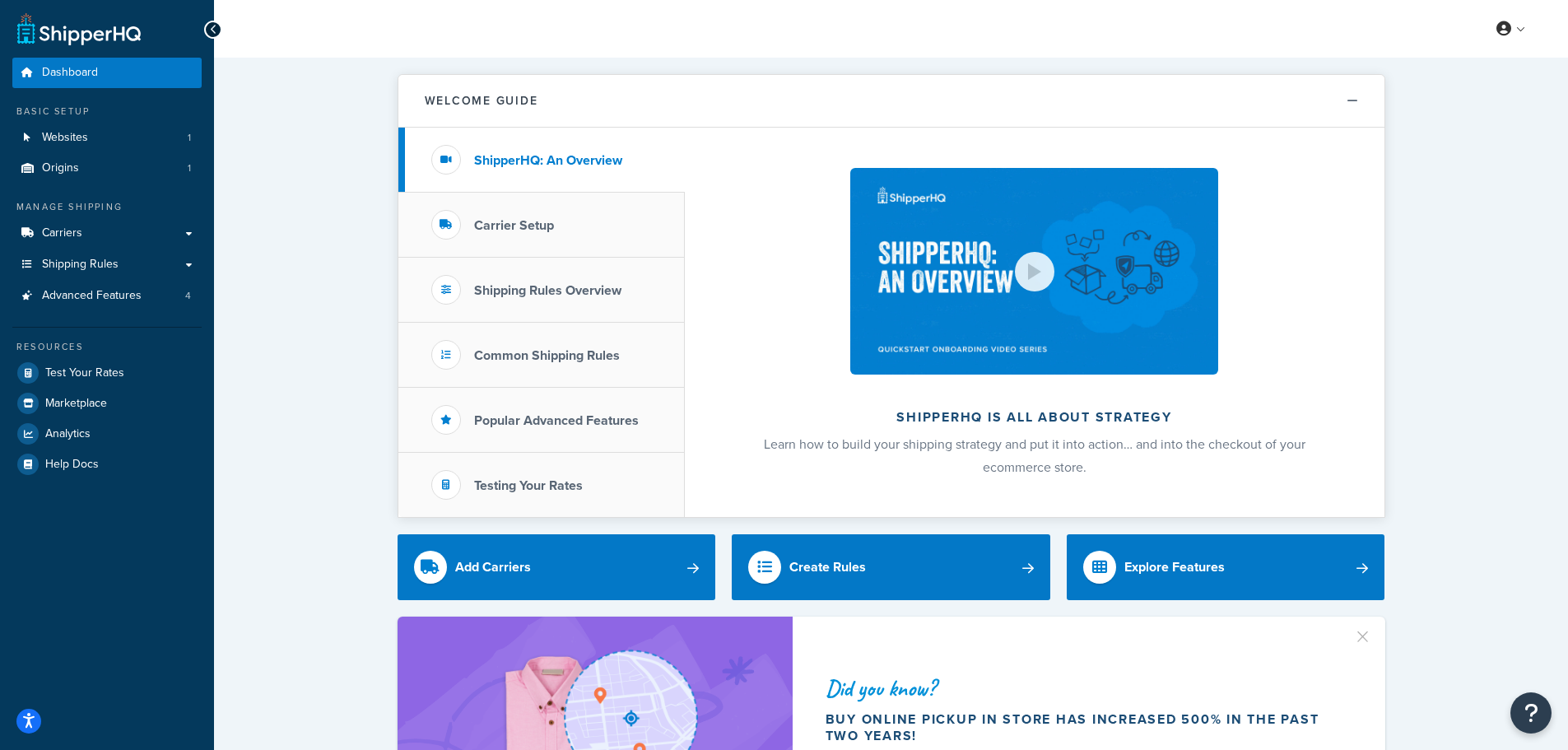
click at [65, 230] on span "Carriers" at bounding box center [62, 233] width 40 height 14
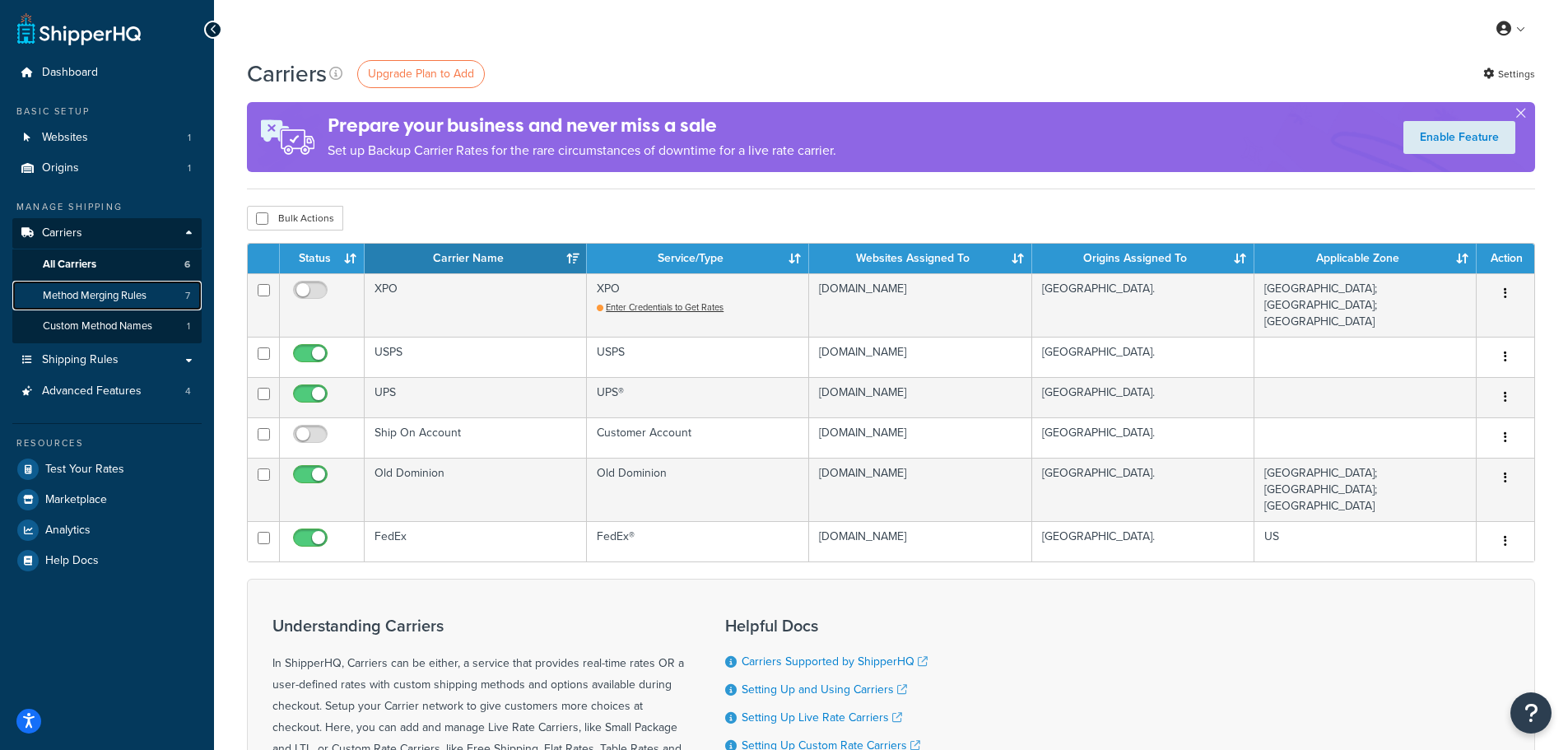
click at [78, 300] on span "Method Merging Rules" at bounding box center [95, 296] width 104 height 14
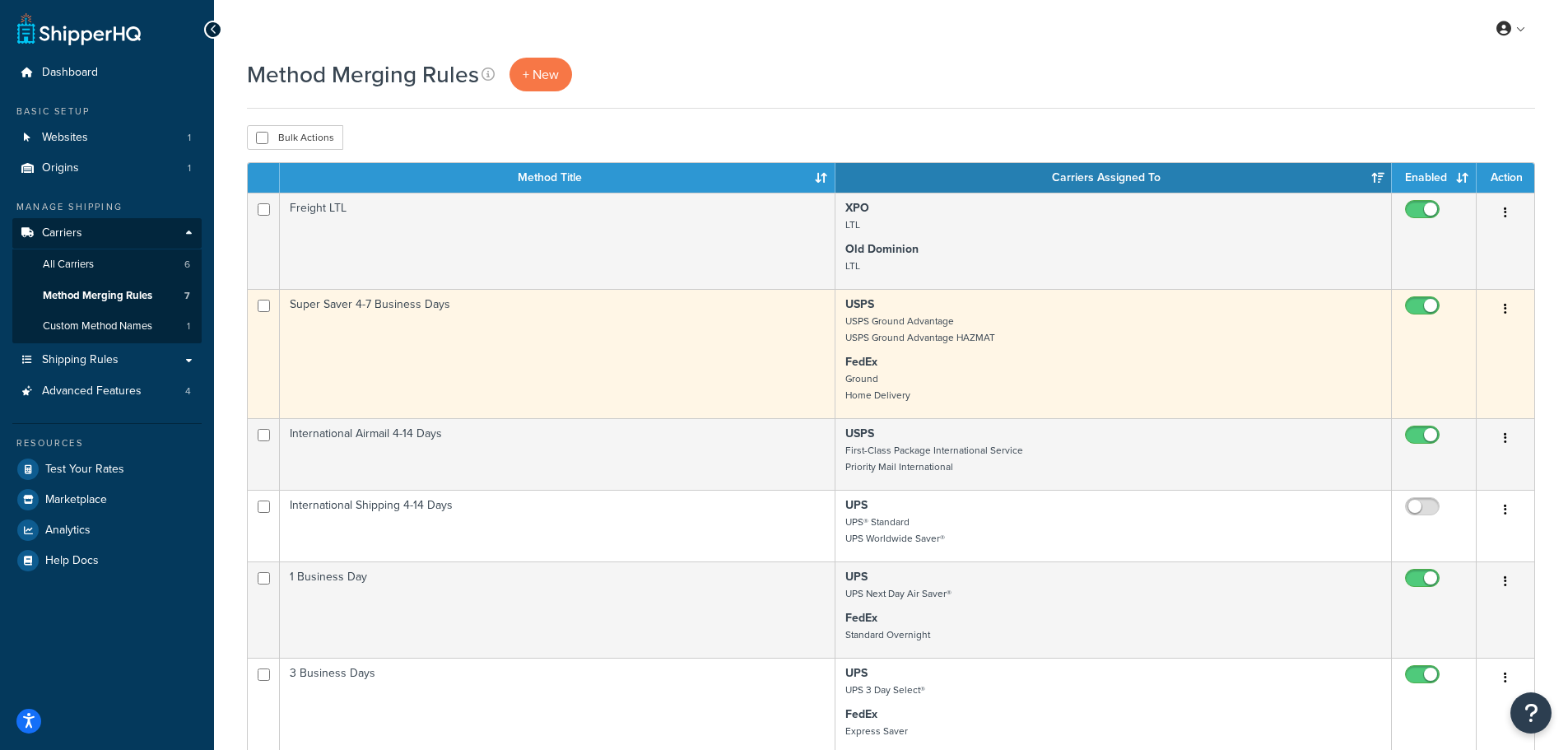
click at [1507, 305] on button "button" at bounding box center [1505, 309] width 23 height 26
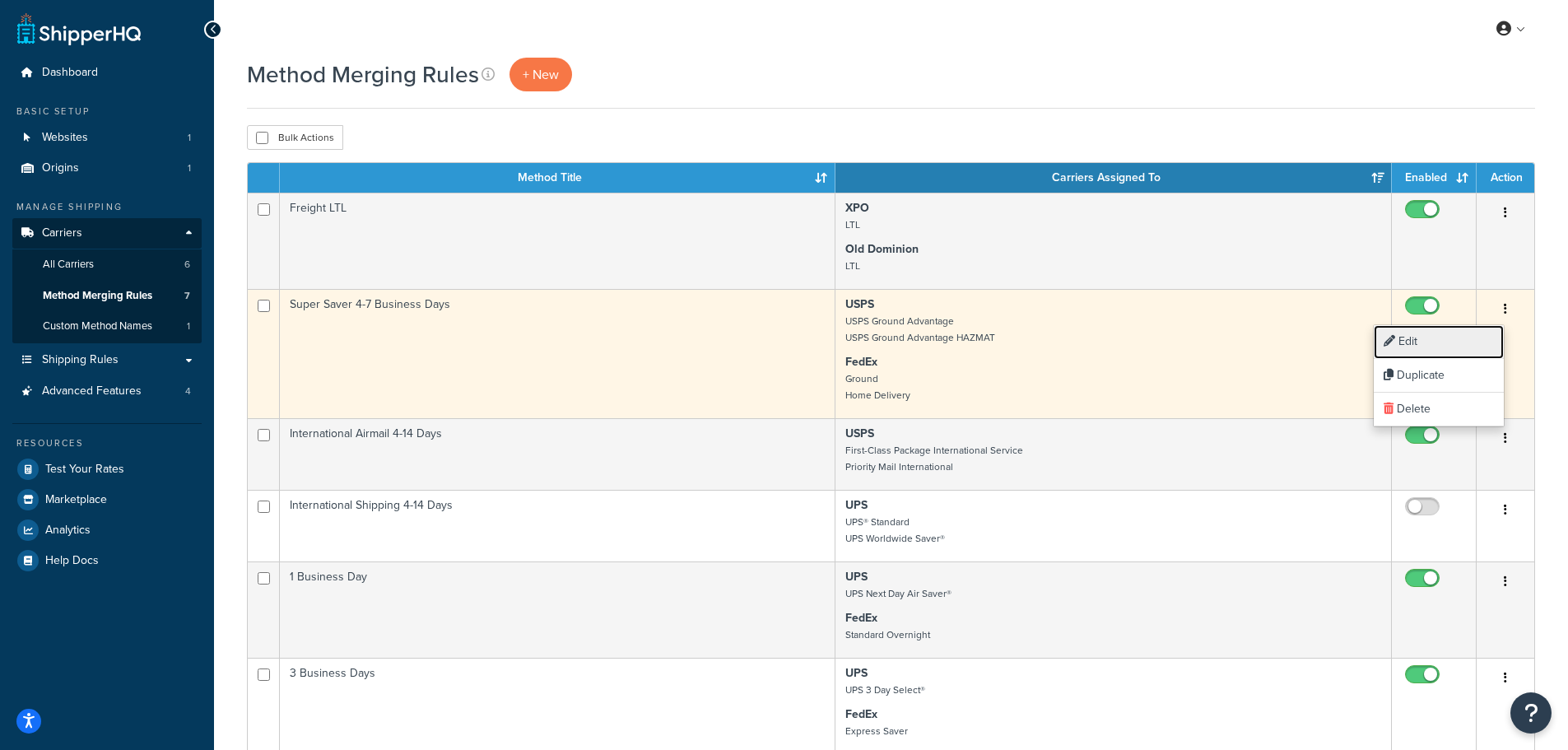
click at [1430, 345] on link "Edit" at bounding box center [1439, 342] width 130 height 34
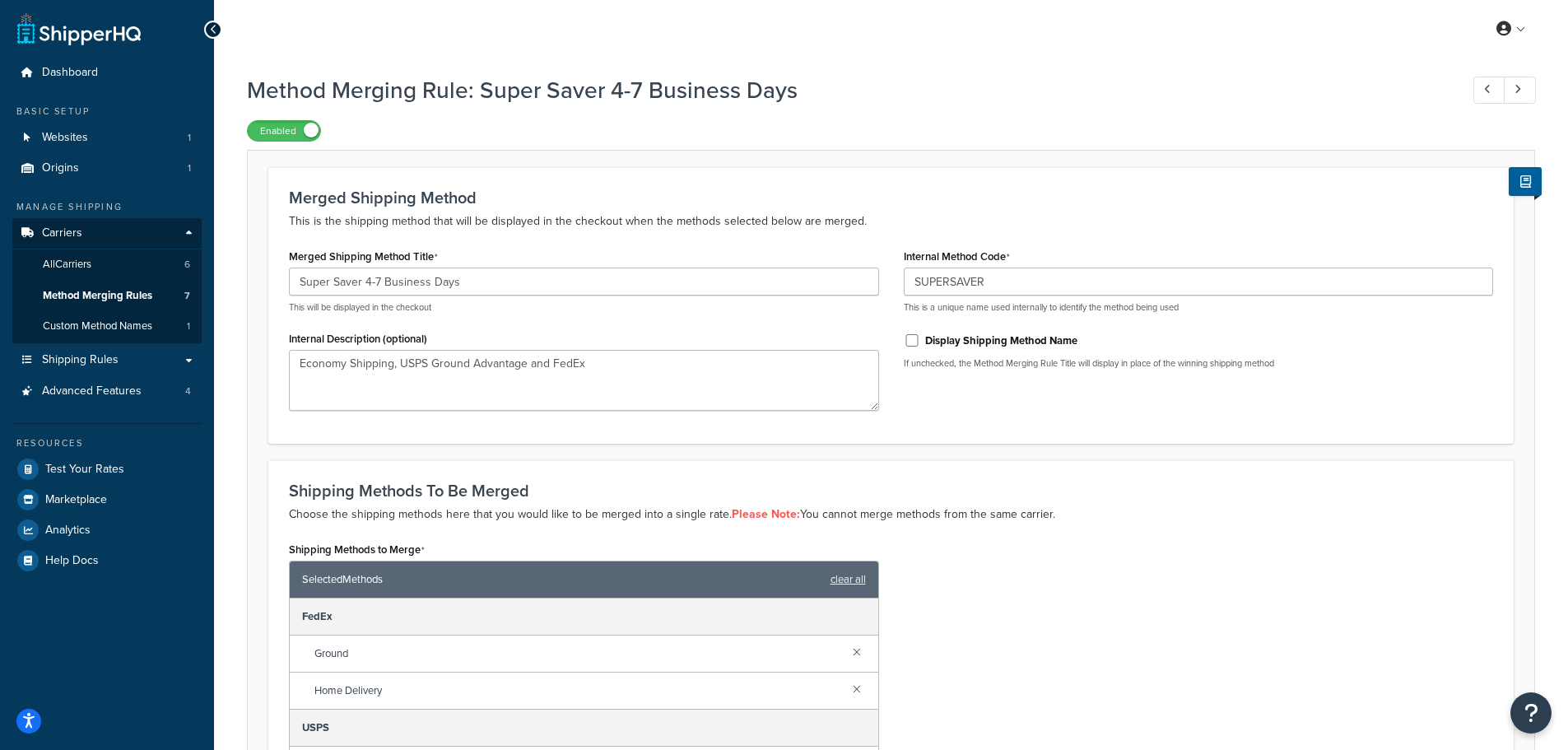
click at [1102, 668] on div "Shipping Methods to Merge Selected Methods clear all FedEx Ground Home Delivery…" at bounding box center [891, 702] width 1229 height 329
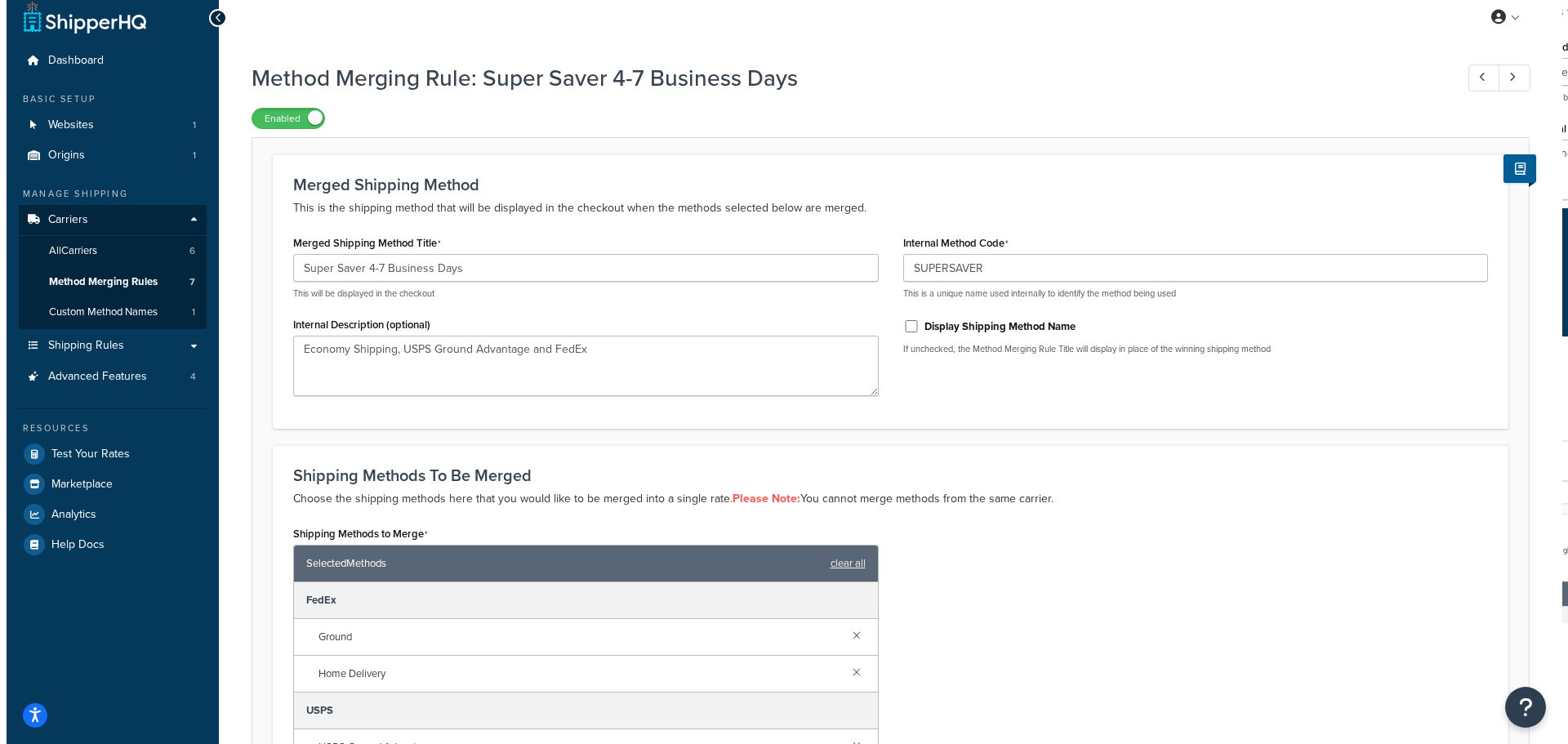
scroll to position [163, 0]
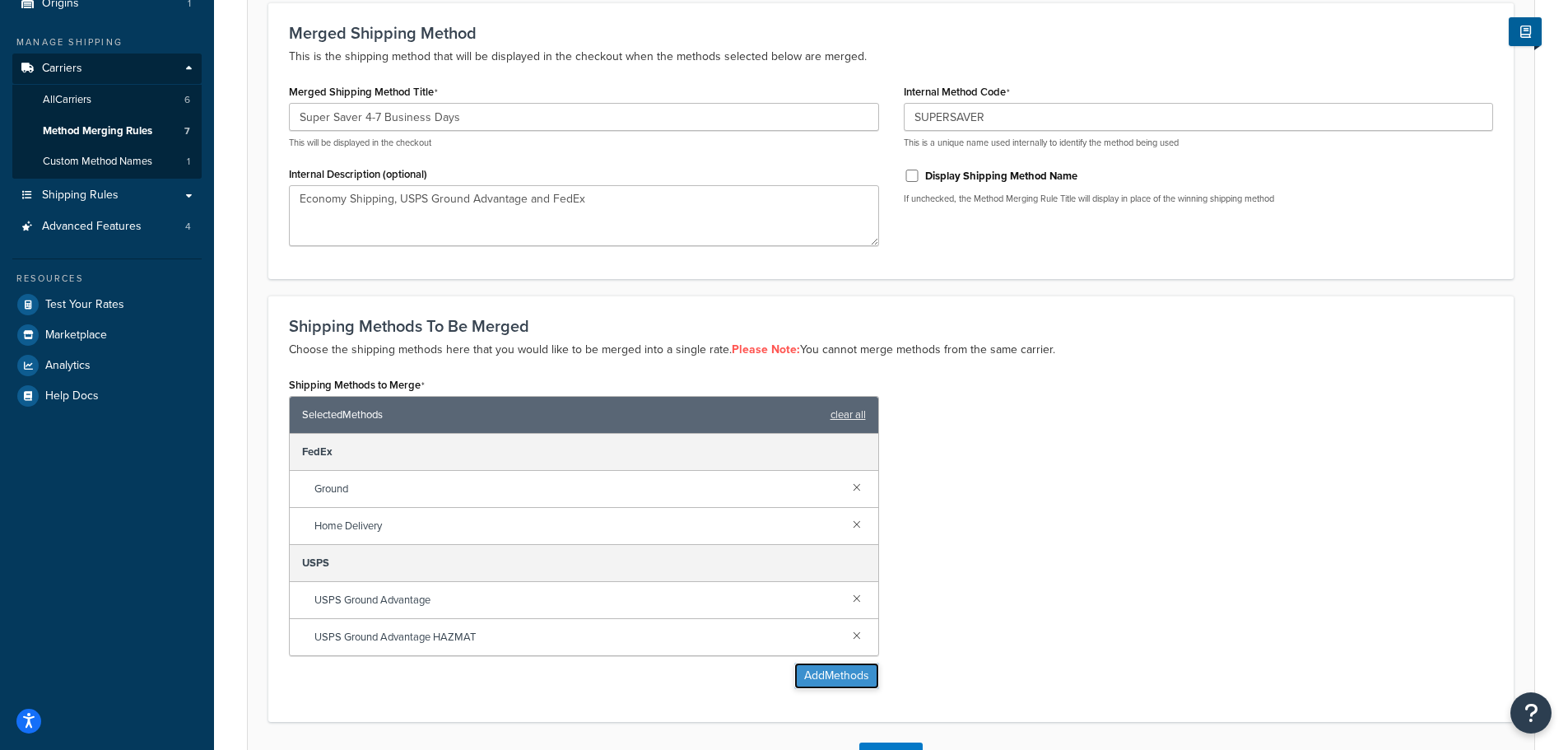
click at [824, 675] on button "Add Methods" at bounding box center [836, 675] width 85 height 26
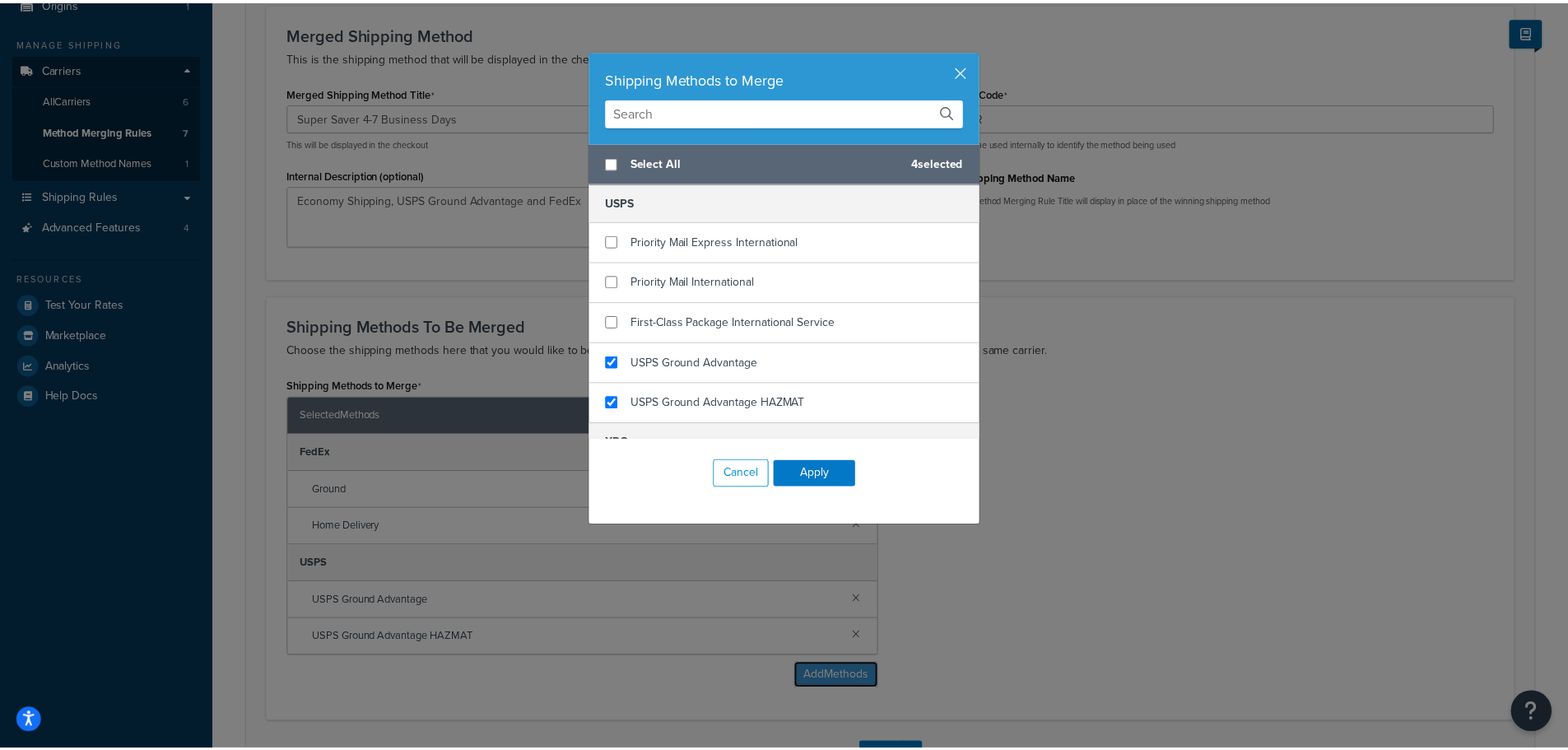
scroll to position [819, 0]
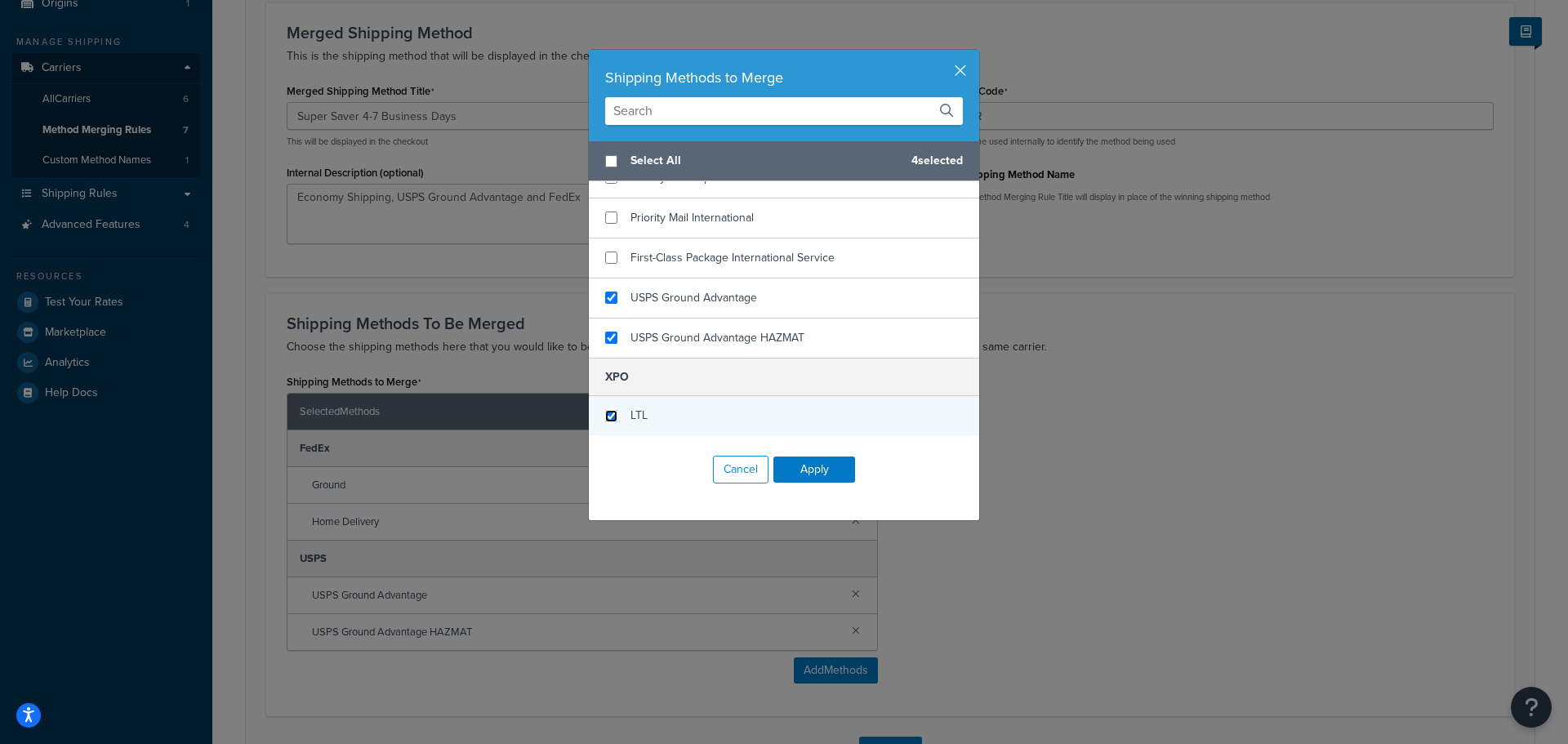
click at [605, 412] on input "checkbox" at bounding box center [611, 416] width 12 height 12
checkbox input "true"
click at [829, 468] on button "Apply" at bounding box center [814, 469] width 82 height 26
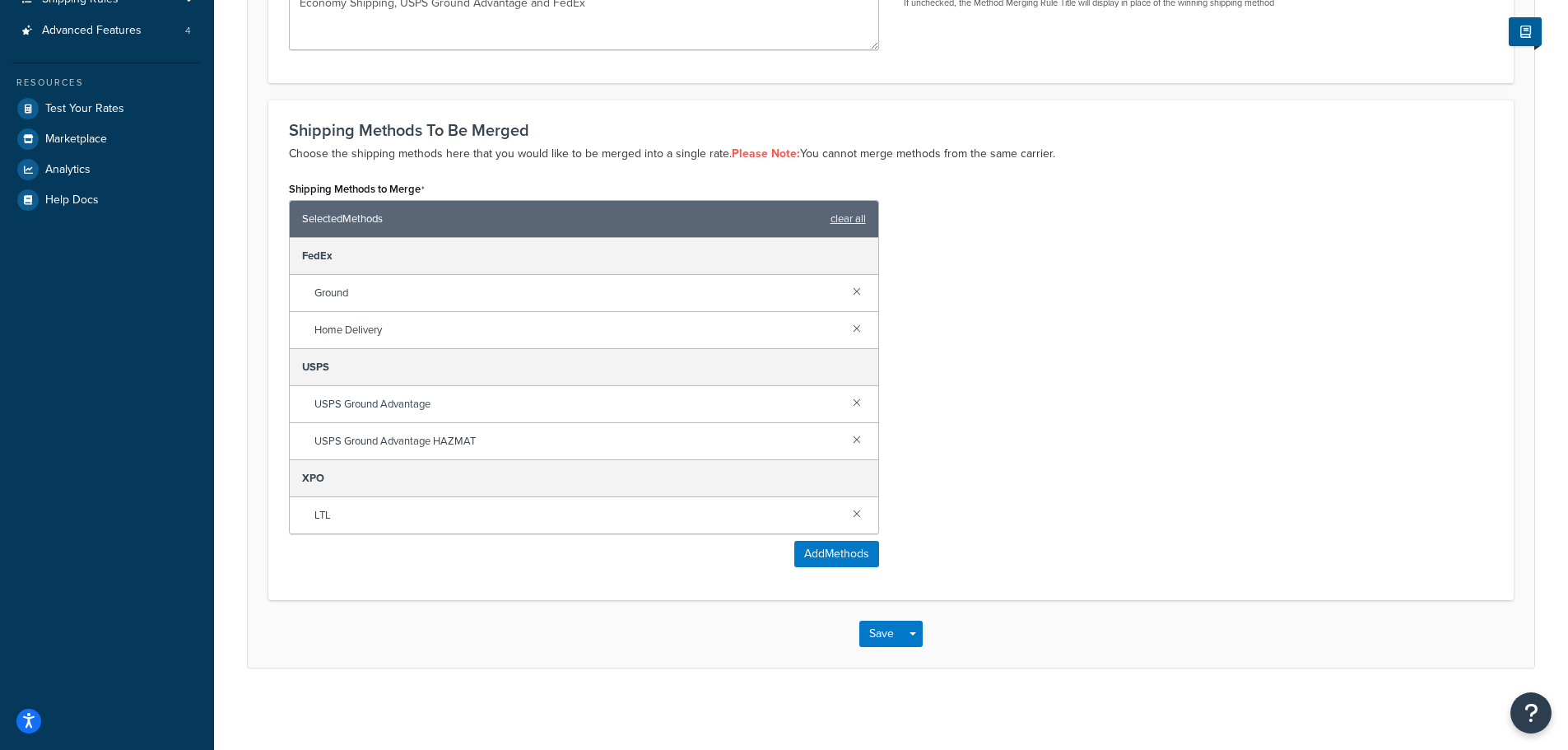
scroll to position [362, 0]
click at [876, 635] on button "Save" at bounding box center [881, 632] width 45 height 26
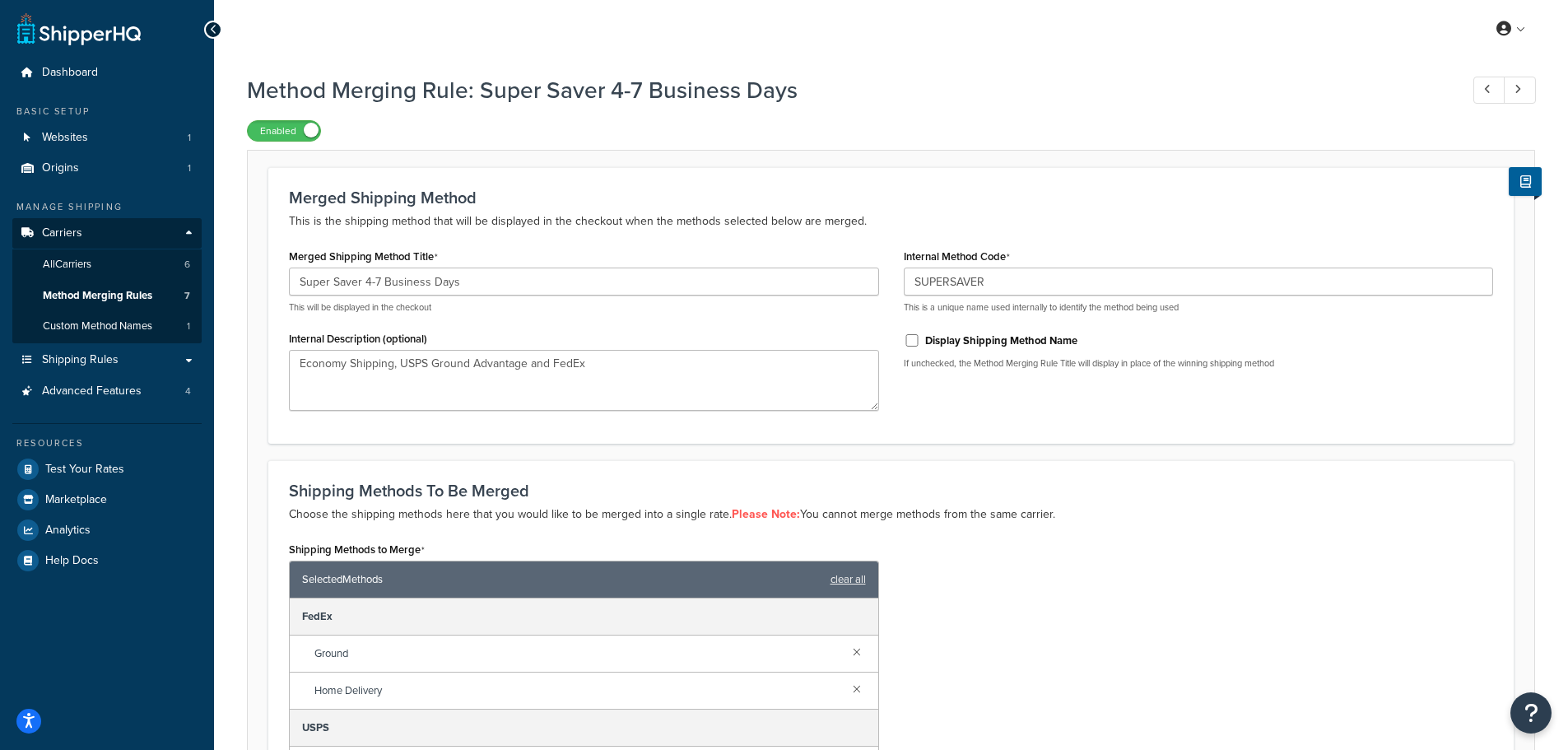
scroll to position [66, 0]
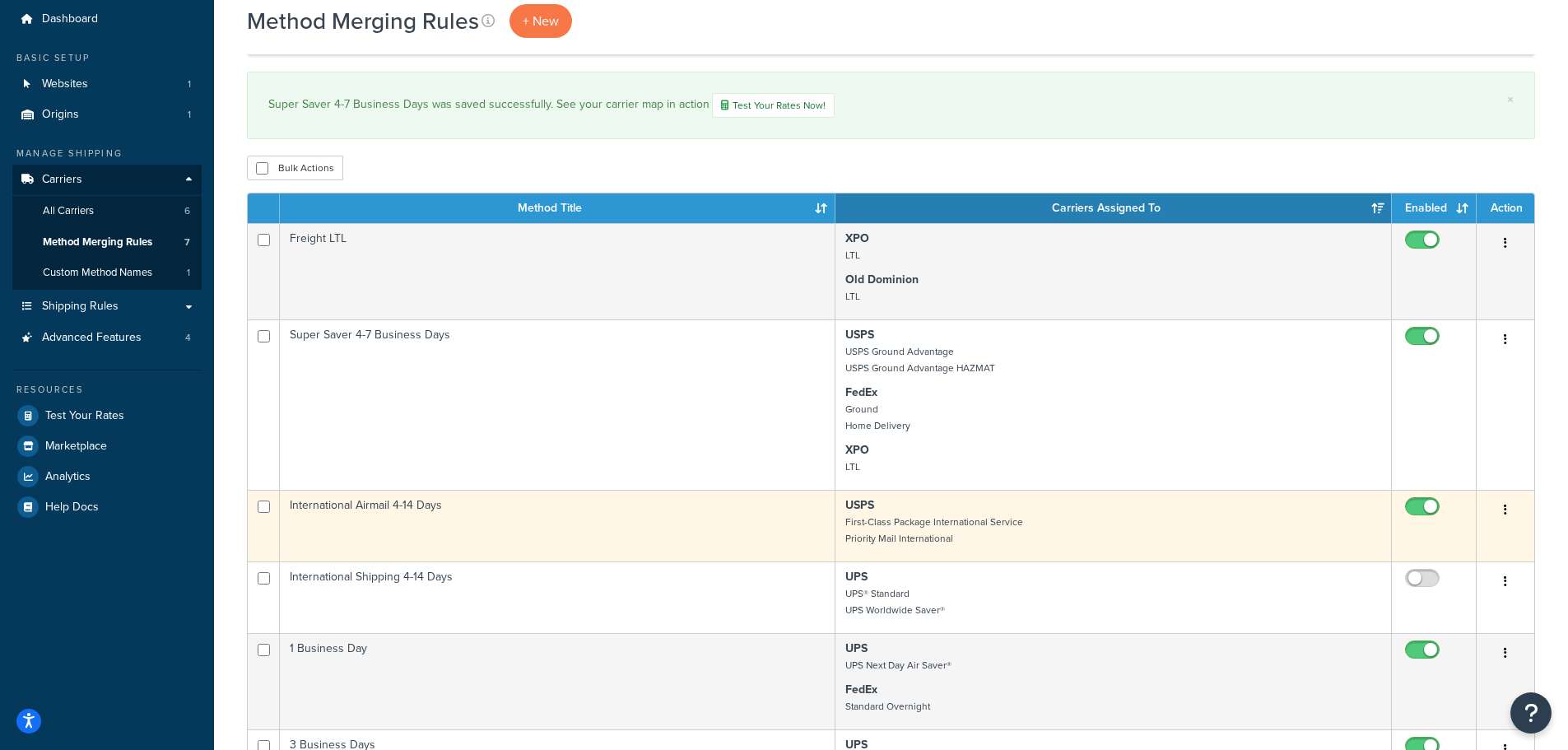
scroll to position [82, 0]
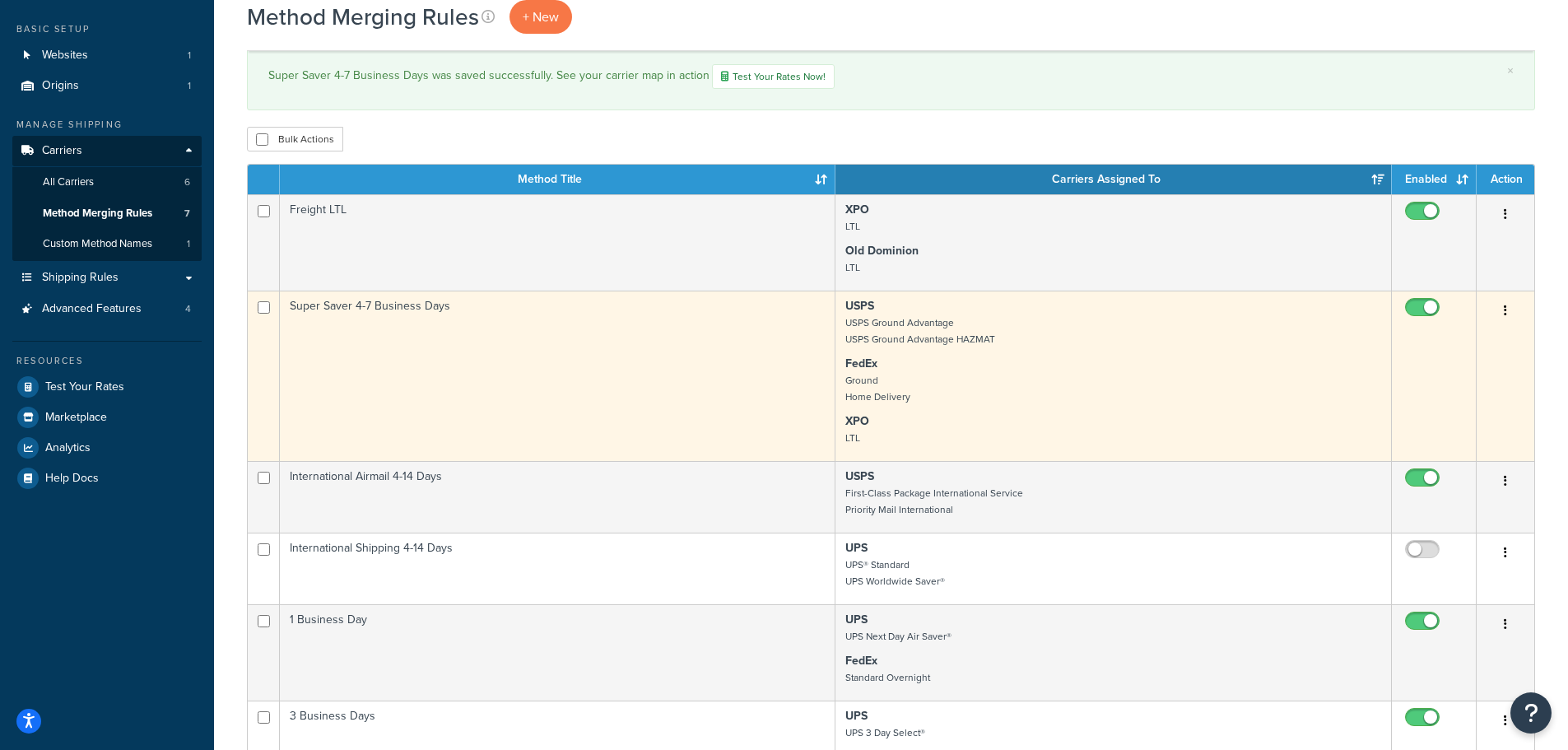
click at [1507, 308] on button "button" at bounding box center [1505, 311] width 23 height 26
click at [1426, 341] on link "Edit" at bounding box center [1439, 344] width 130 height 34
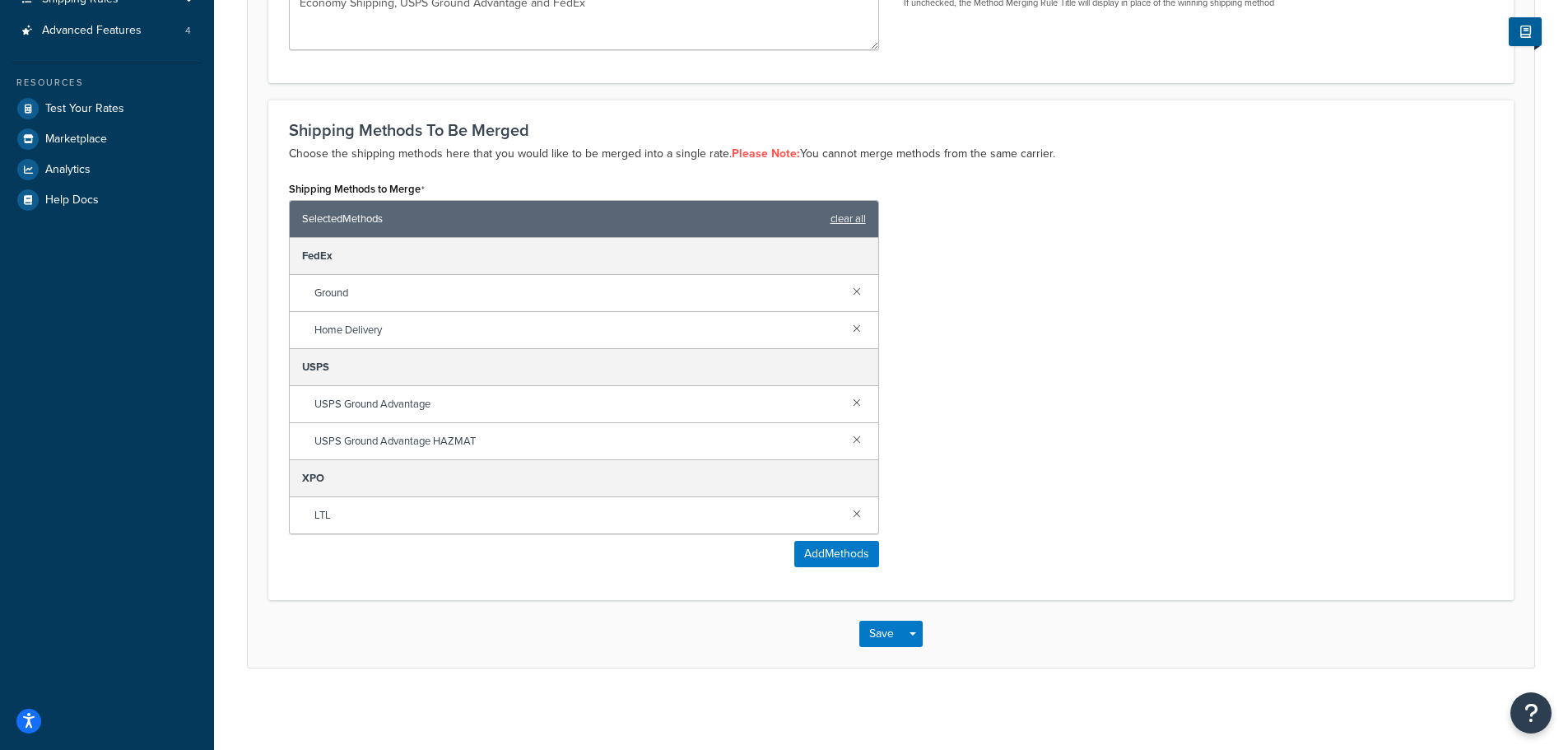
scroll to position [362, 0]
click at [859, 508] on link at bounding box center [856, 512] width 18 height 18
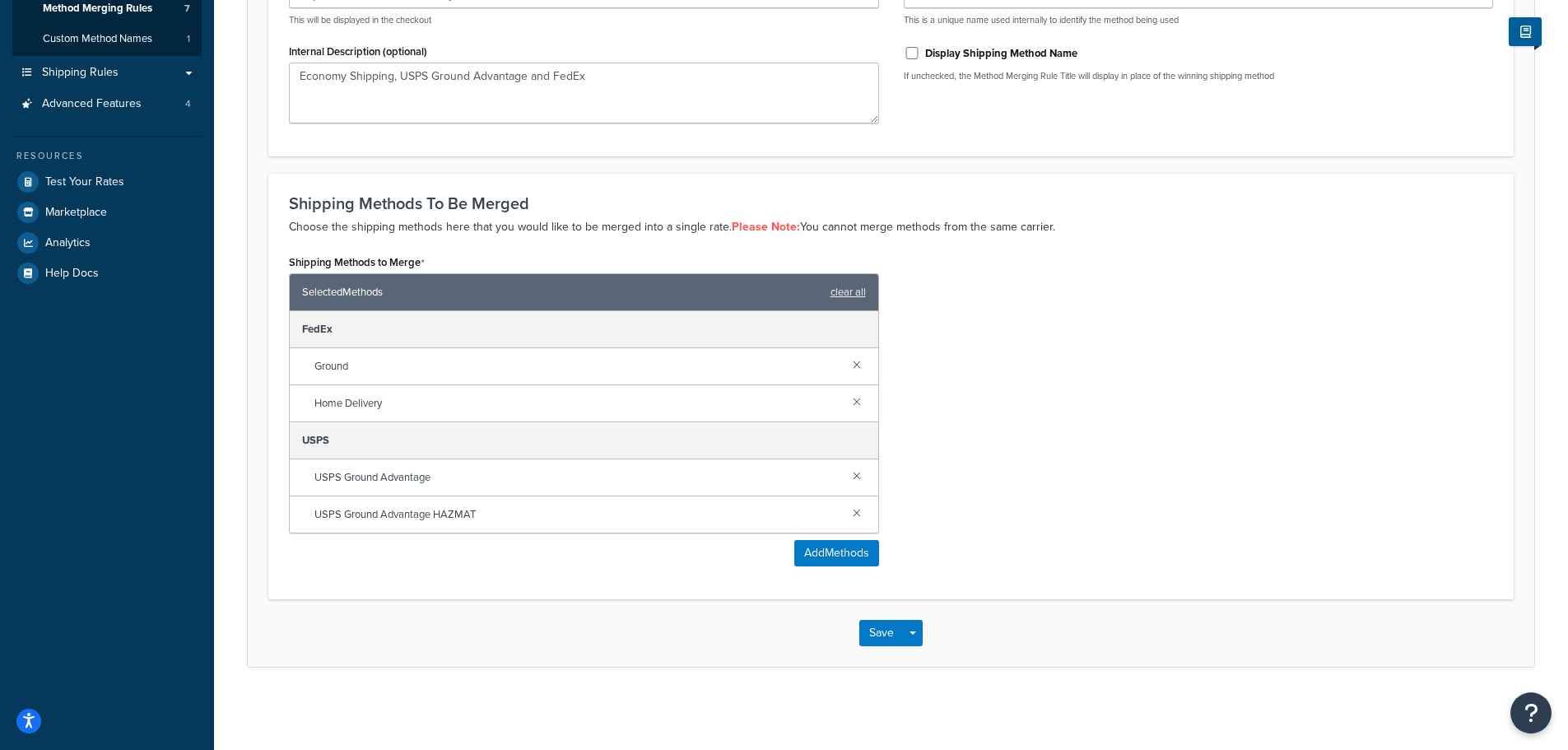
scroll to position [288, 0]
click at [881, 633] on button "Save" at bounding box center [881, 632] width 45 height 26
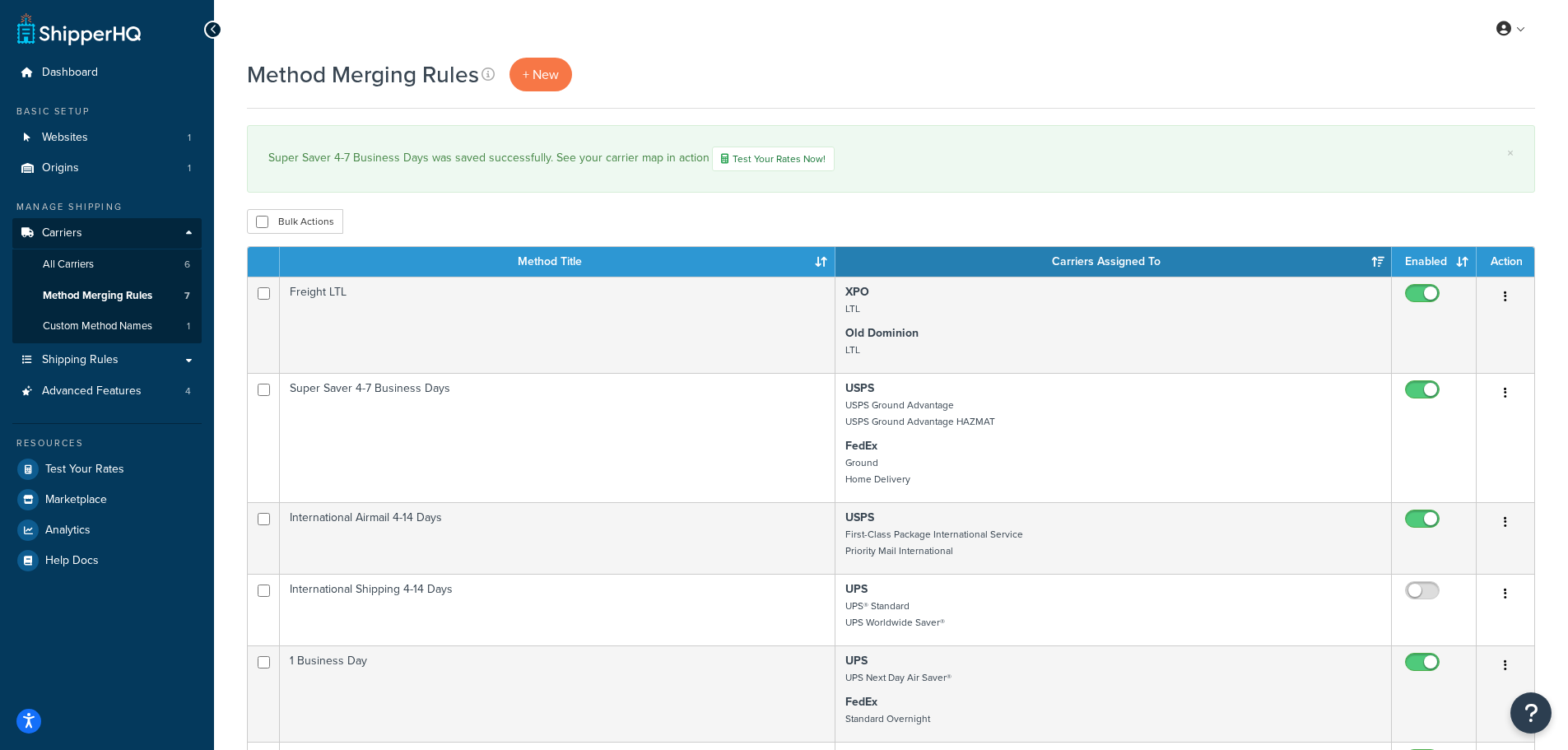
click at [958, 211] on div "Bulk Actions Duplicate [GEOGRAPHIC_DATA]" at bounding box center [890, 221] width 1288 height 25
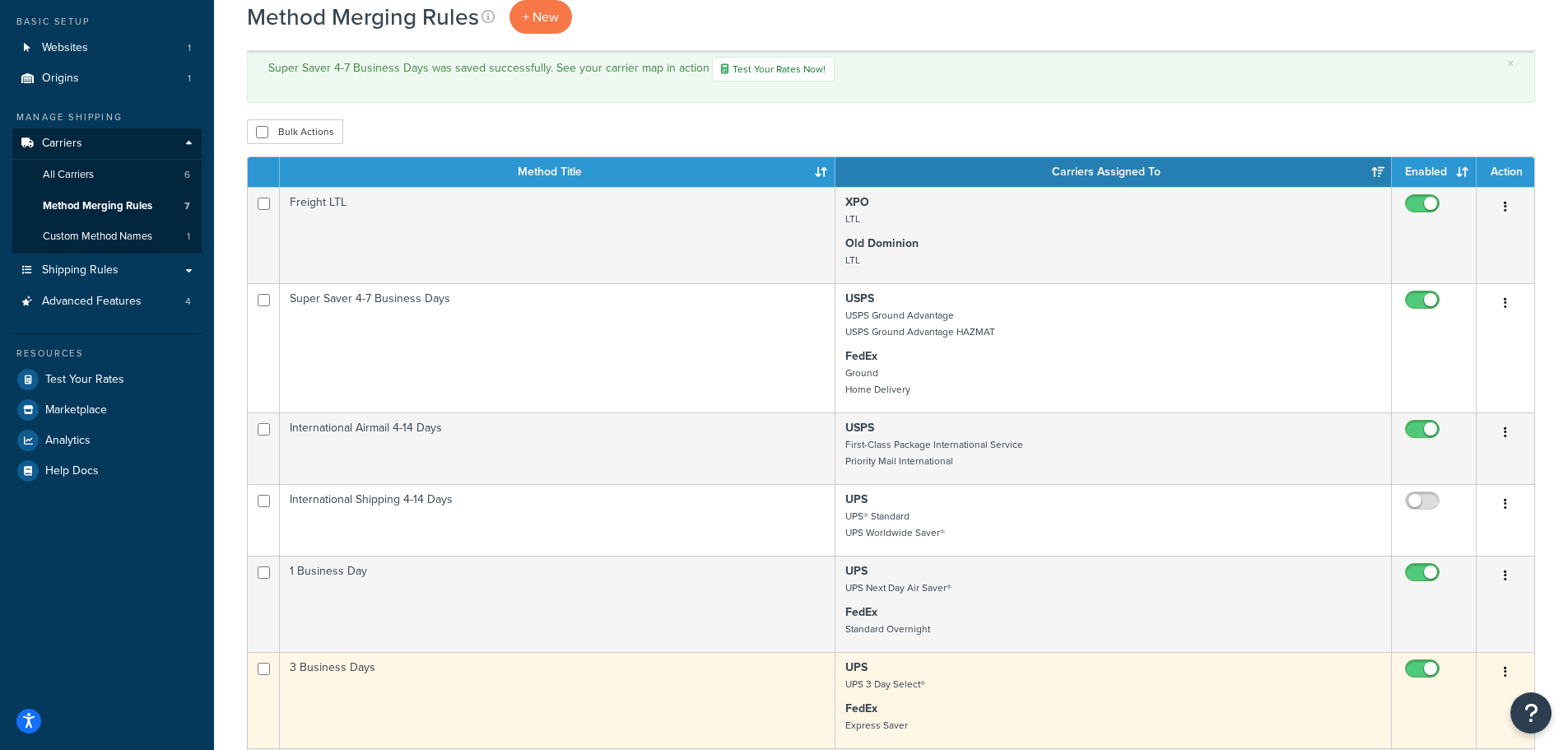
scroll to position [82, 0]
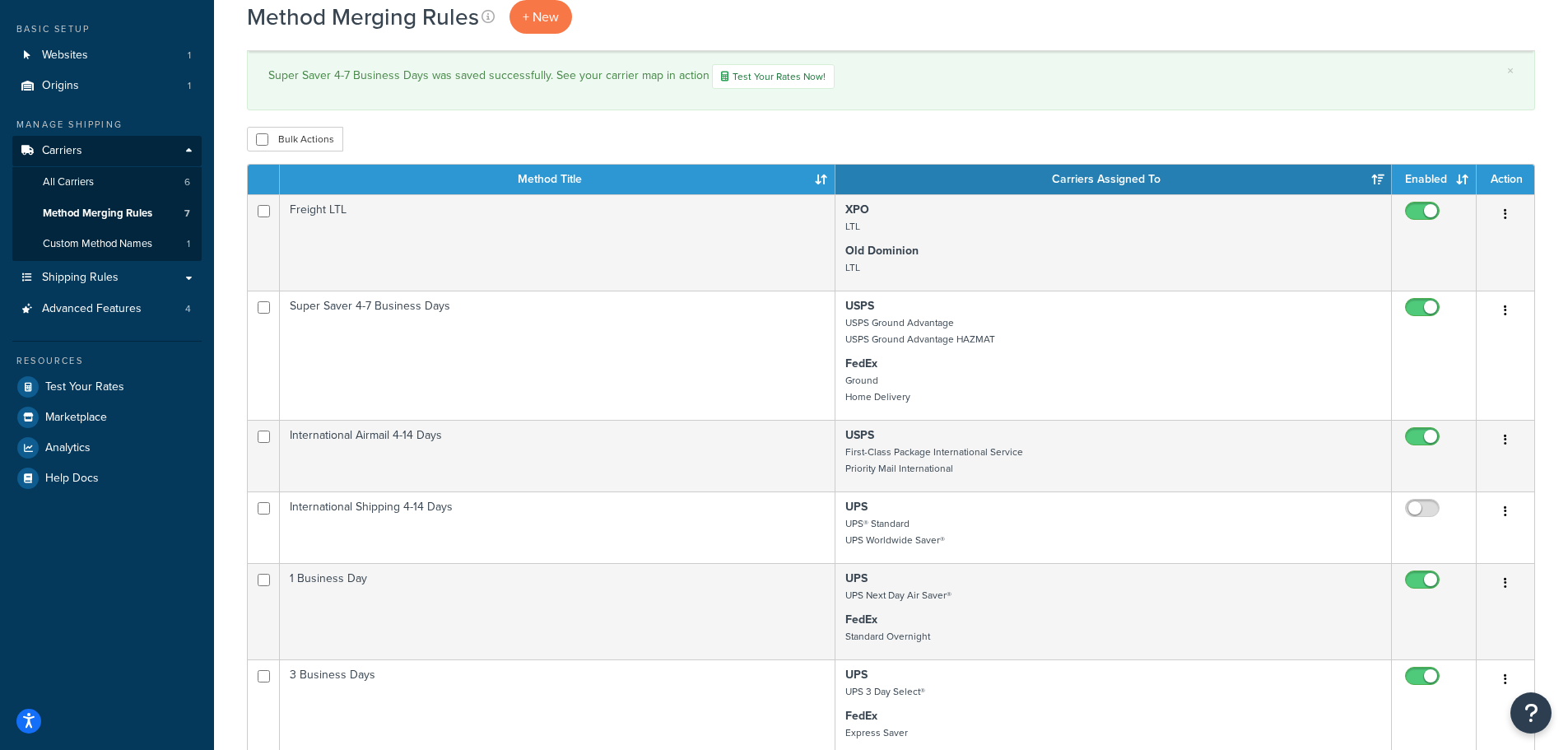
click at [1021, 134] on div "Bulk Actions Duplicate [GEOGRAPHIC_DATA]" at bounding box center [890, 139] width 1288 height 25
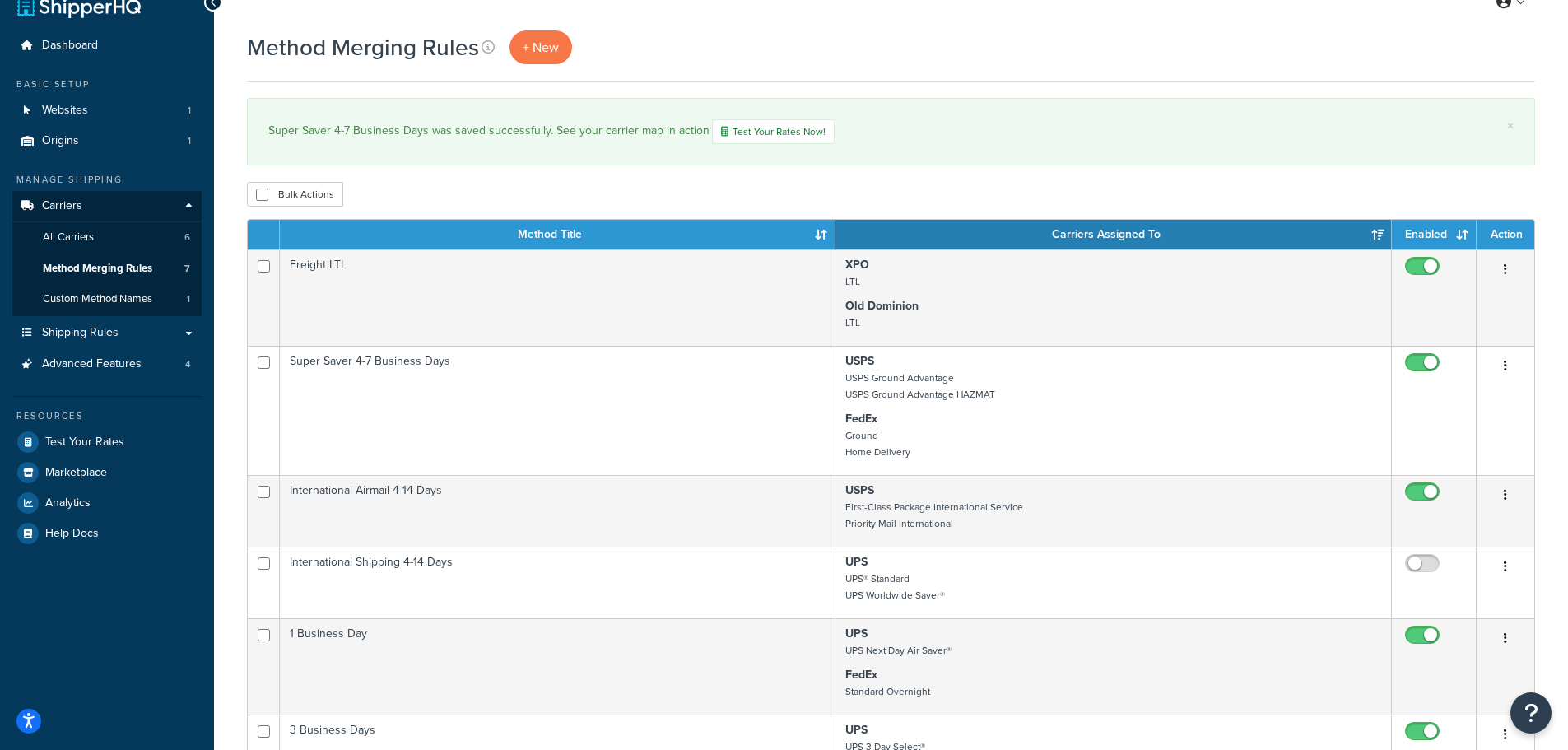
scroll to position [0, 0]
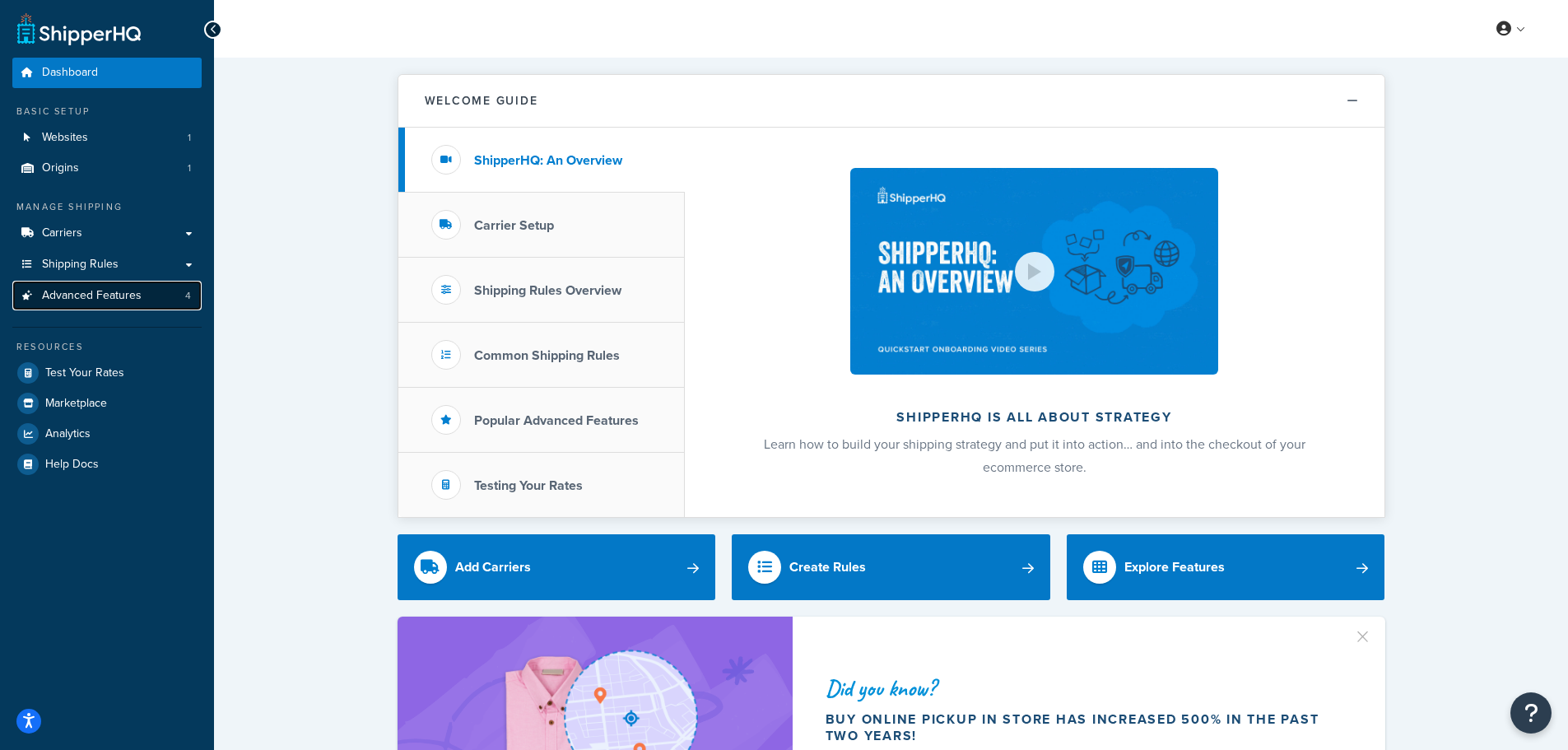
click at [96, 288] on span "Advanced Features" at bounding box center [92, 296] width 100 height 14
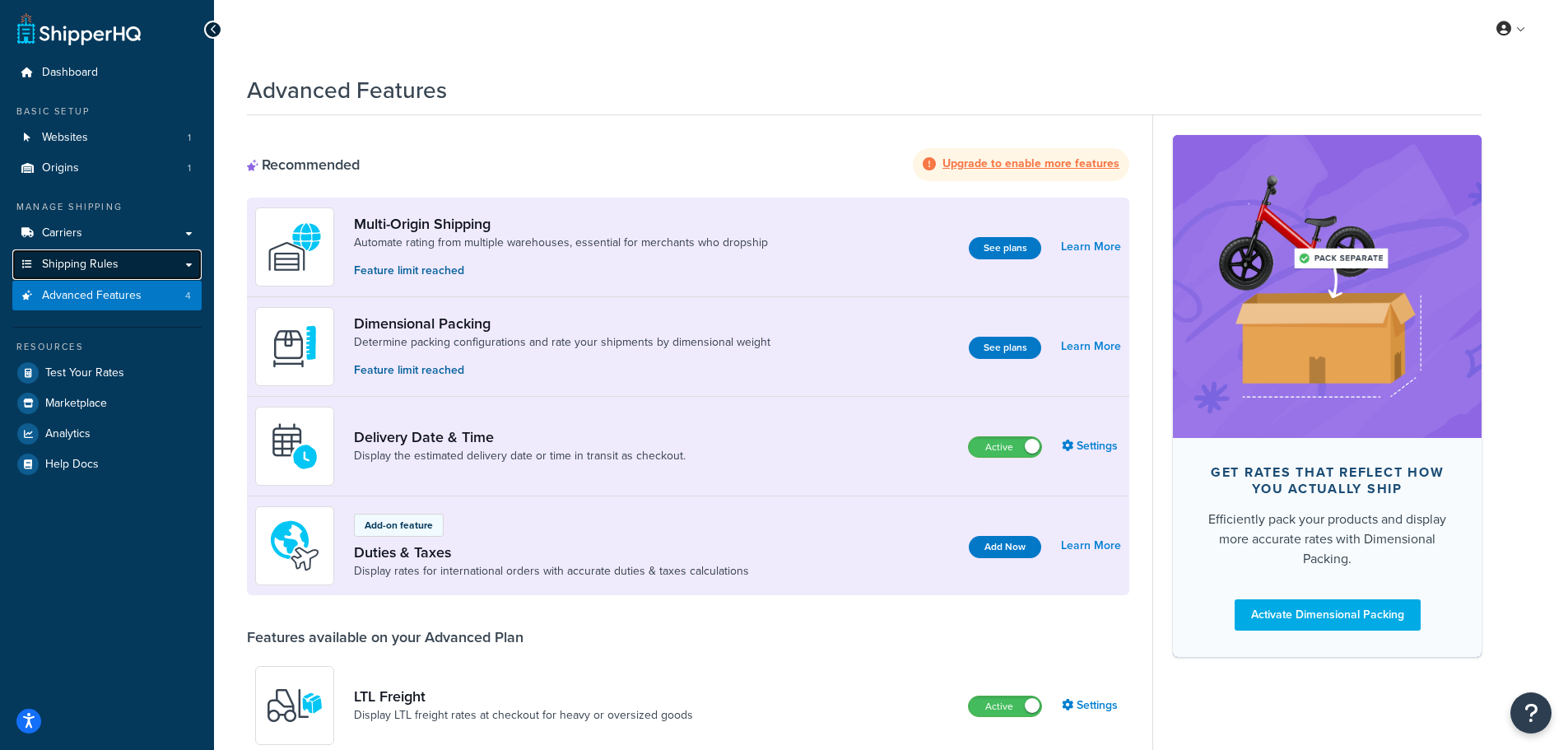
click at [107, 268] on span "Shipping Rules" at bounding box center [80, 264] width 77 height 14
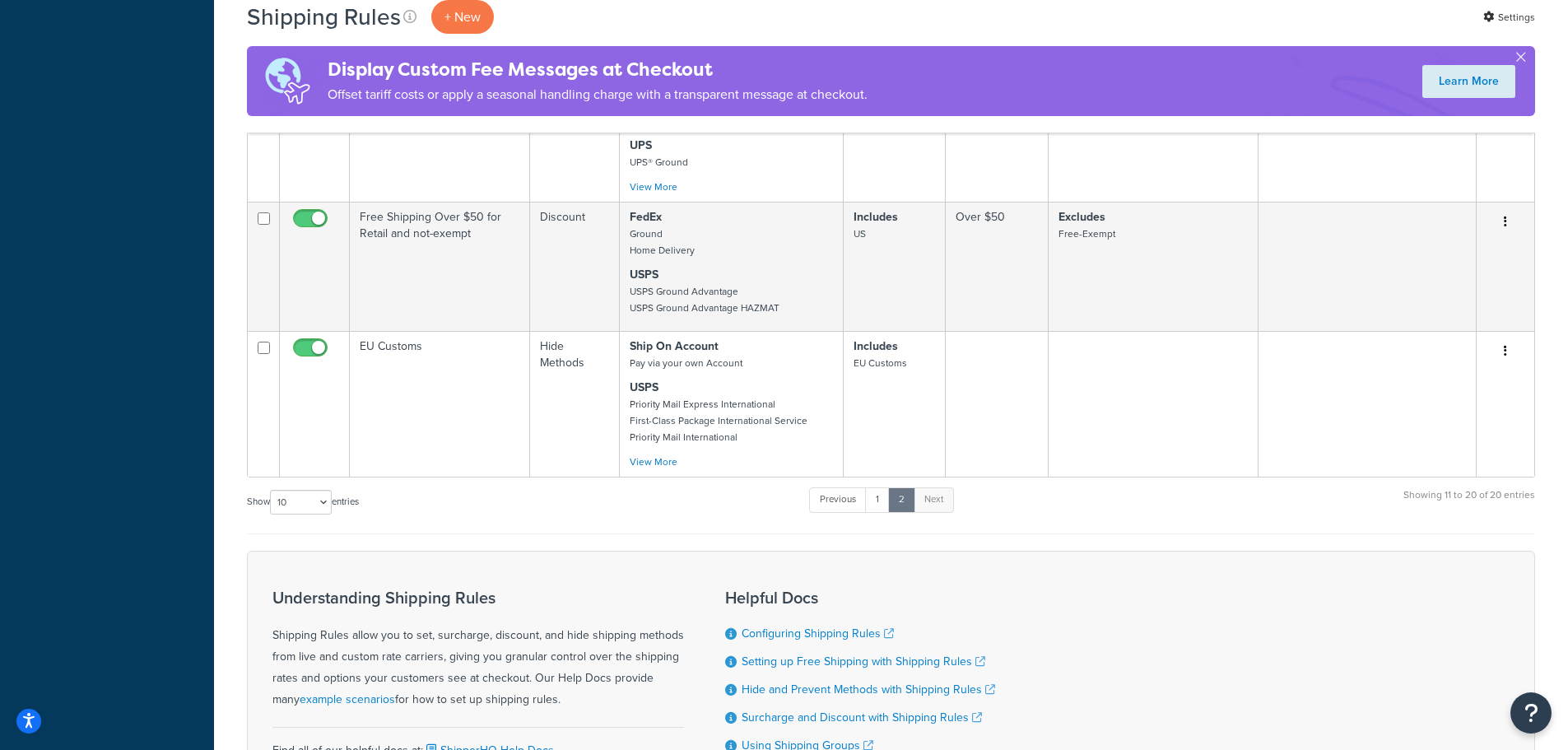
scroll to position [1646, 0]
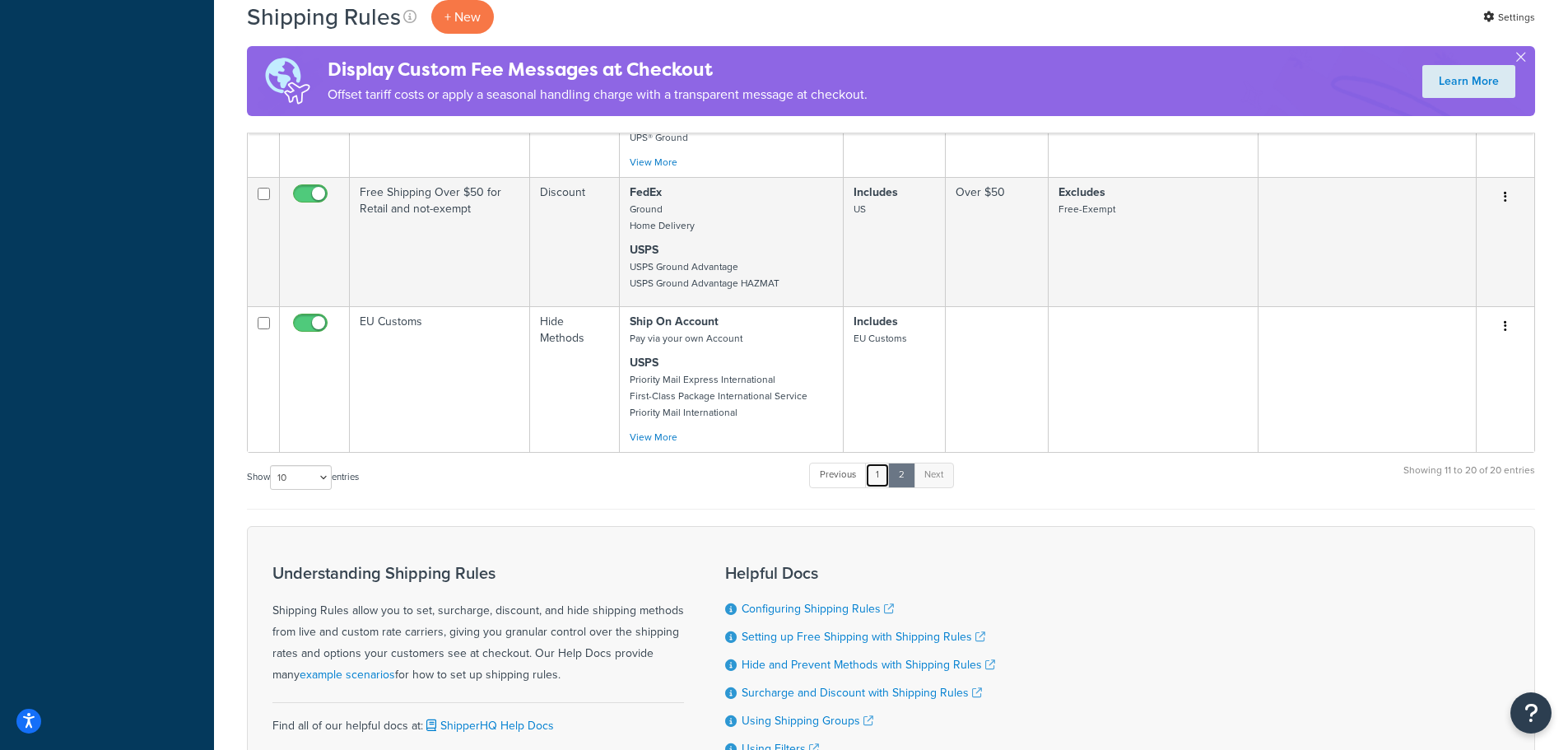
click at [879, 473] on link "1" at bounding box center [878, 475] width 25 height 25
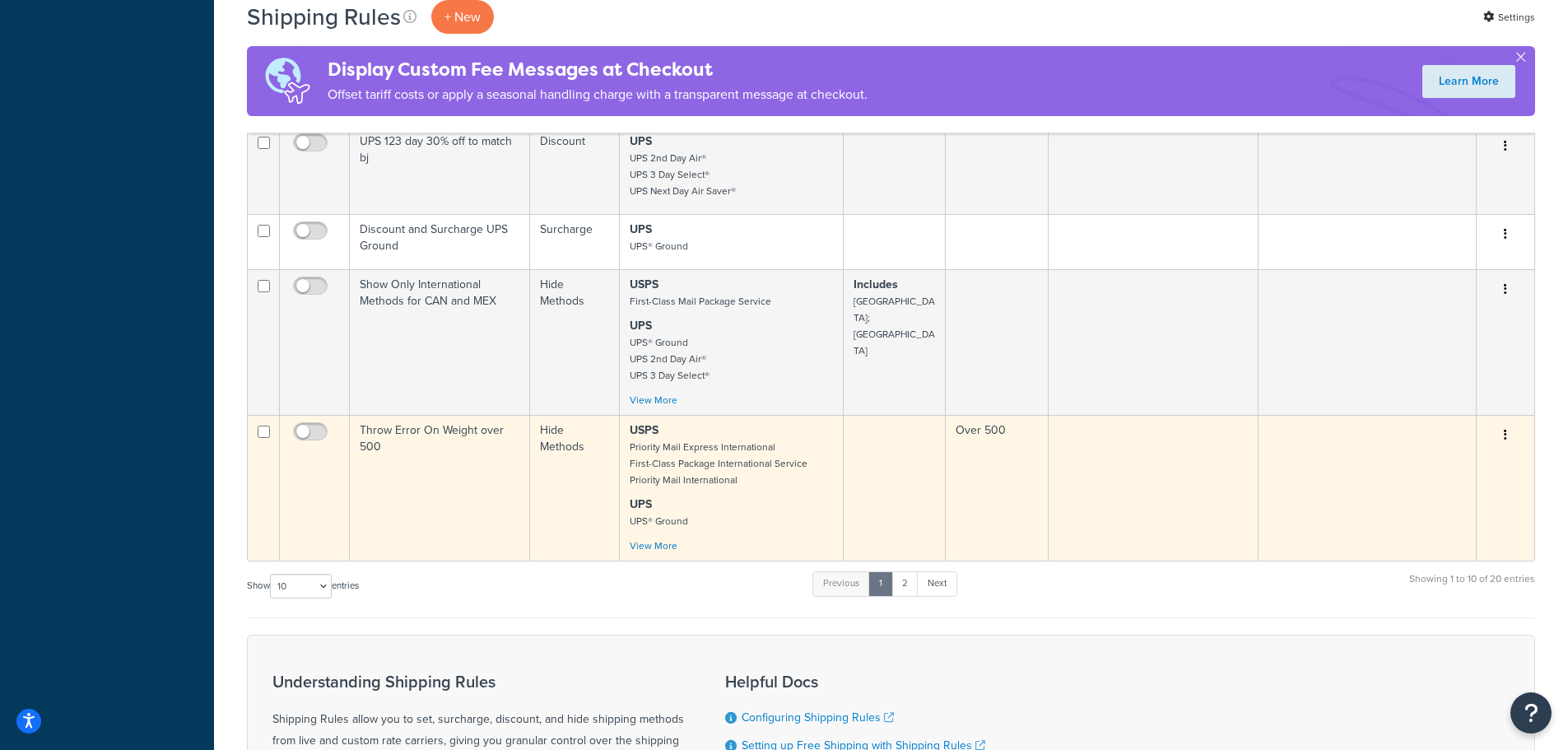
scroll to position [846, 0]
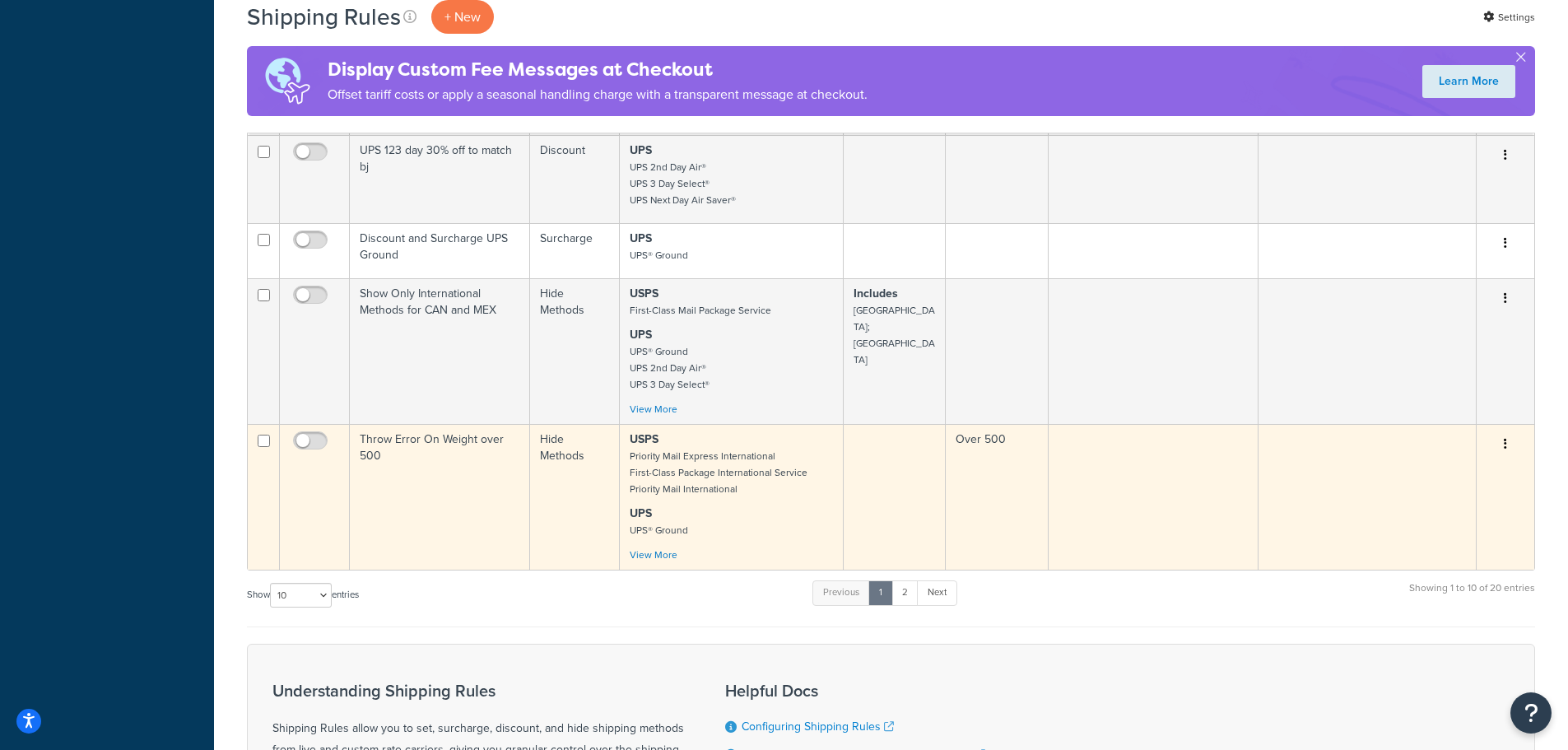
click at [1506, 438] on icon "button" at bounding box center [1505, 443] width 4 height 12
click at [1431, 458] on link "Edit" at bounding box center [1451, 475] width 130 height 34
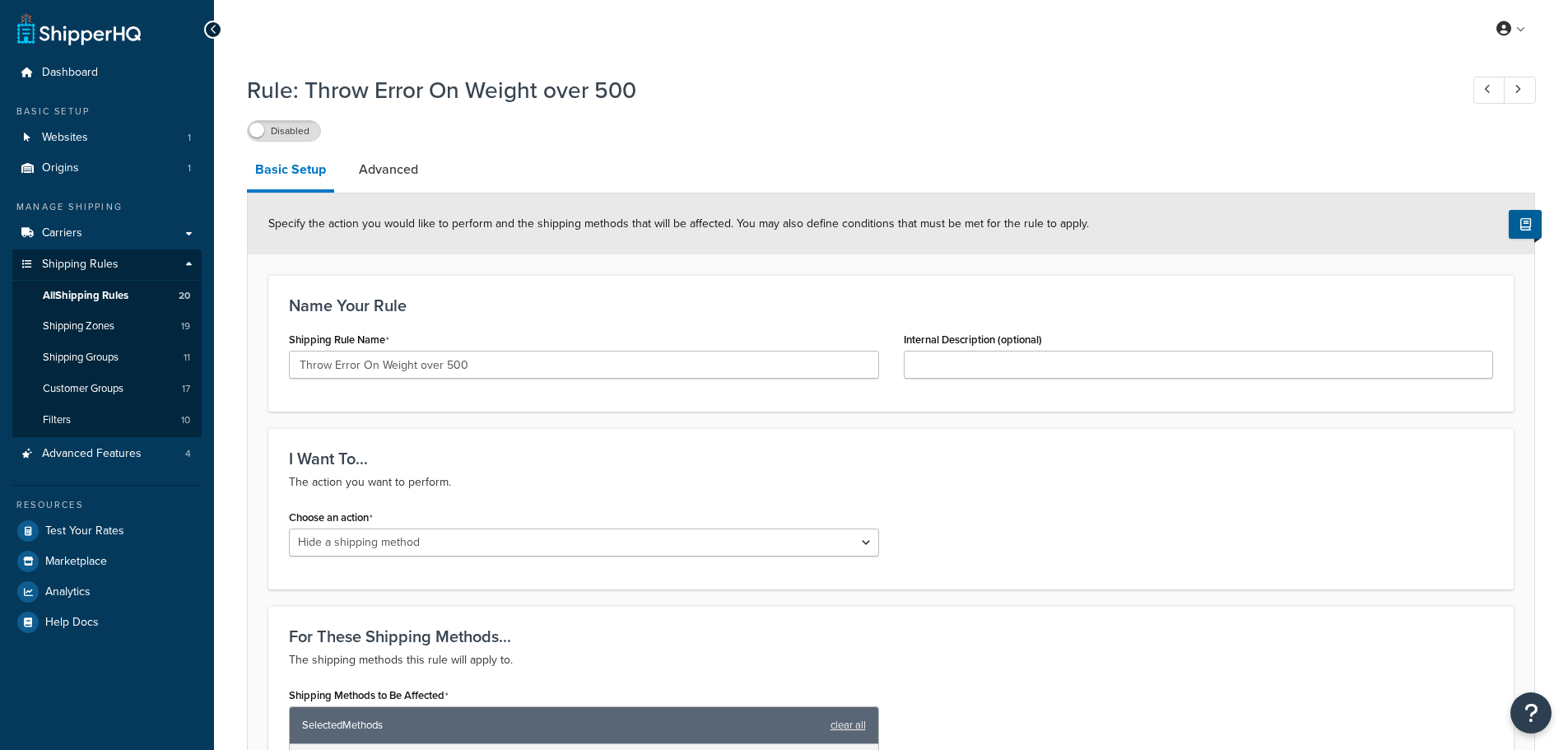
select select "HIDE"
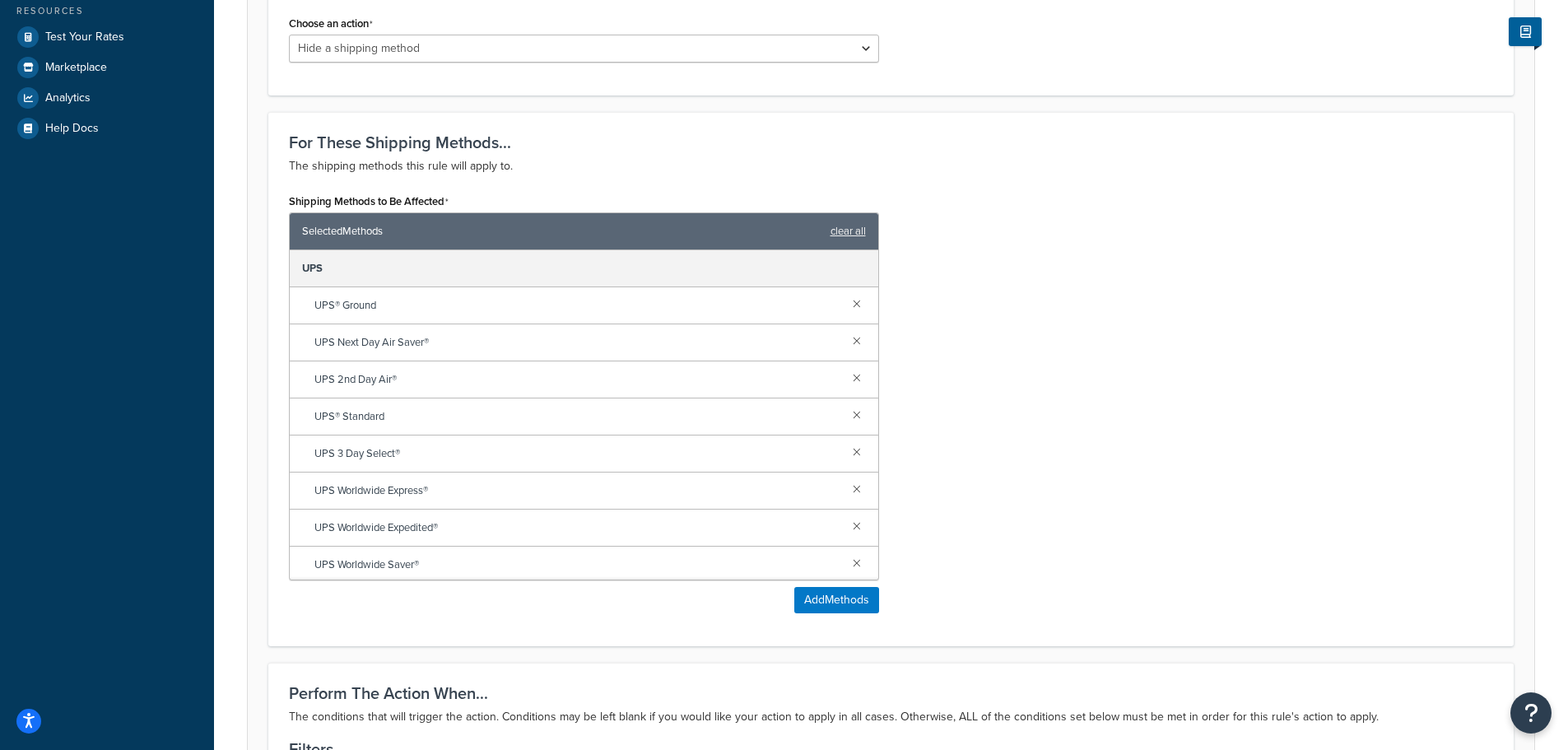
click at [1045, 446] on div "Shipping Methods to Be Affected Selected Methods clear all UPS UPS® Ground UPS …" at bounding box center [891, 407] width 1229 height 436
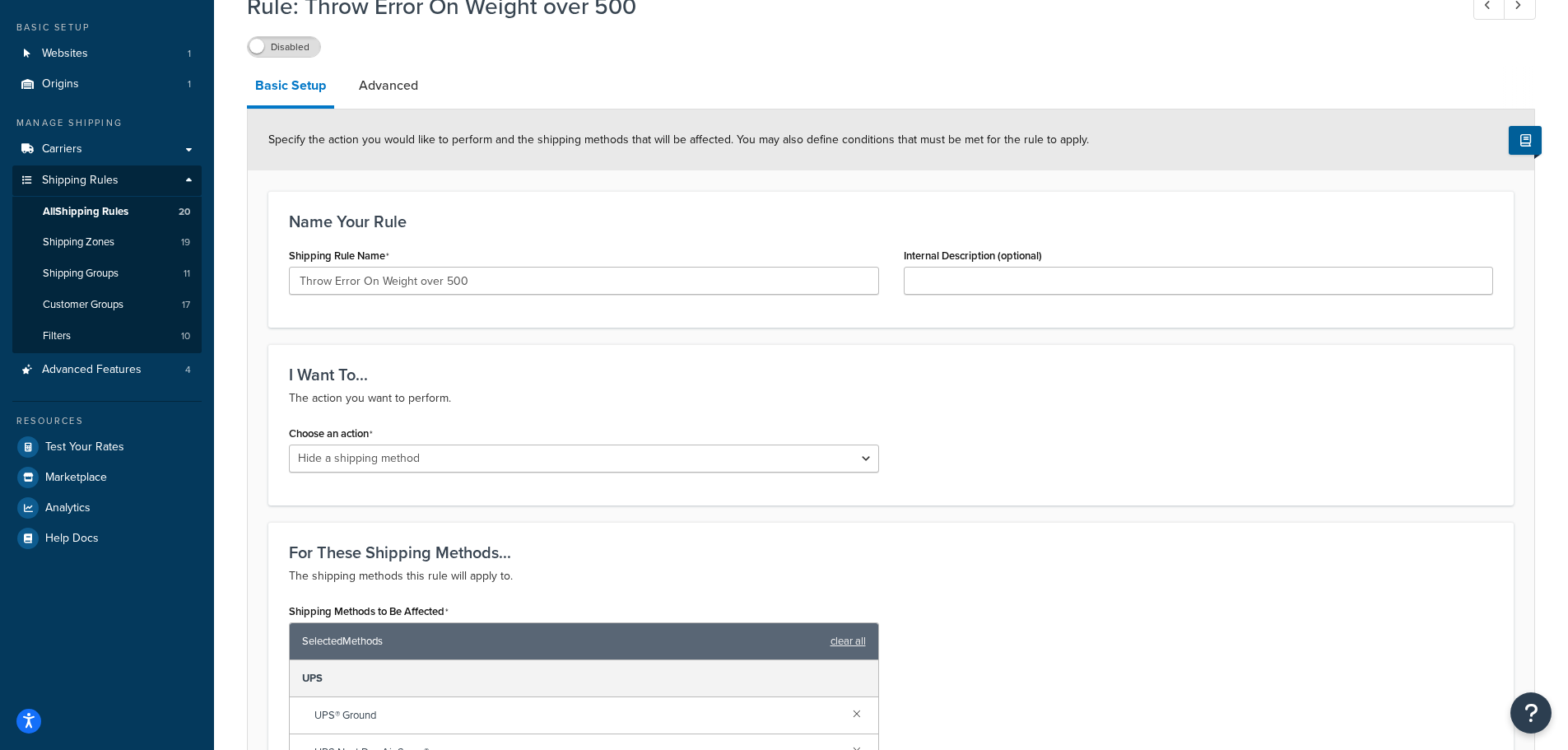
scroll to position [82, 0]
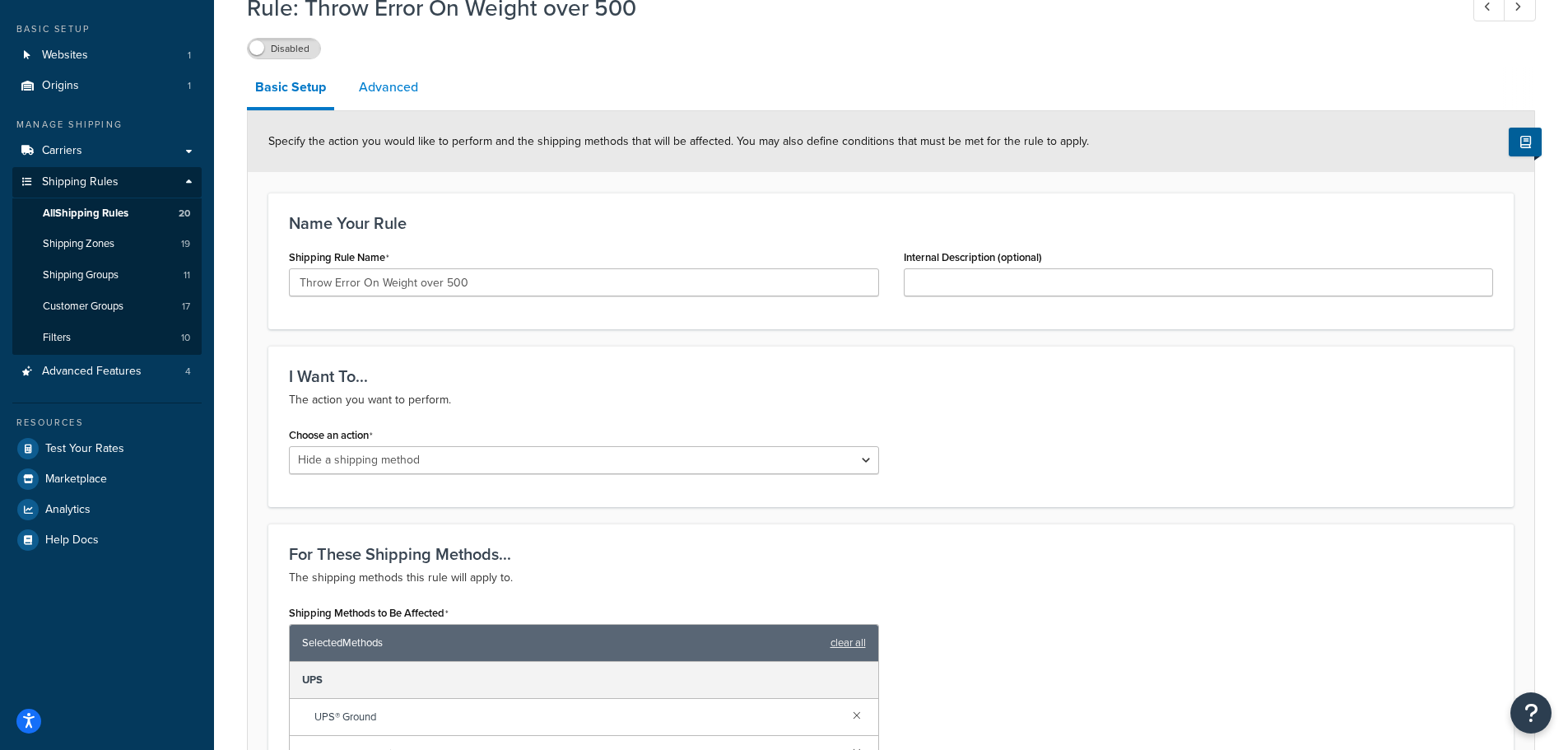
click at [406, 83] on link "Advanced" at bounding box center [388, 88] width 76 height 39
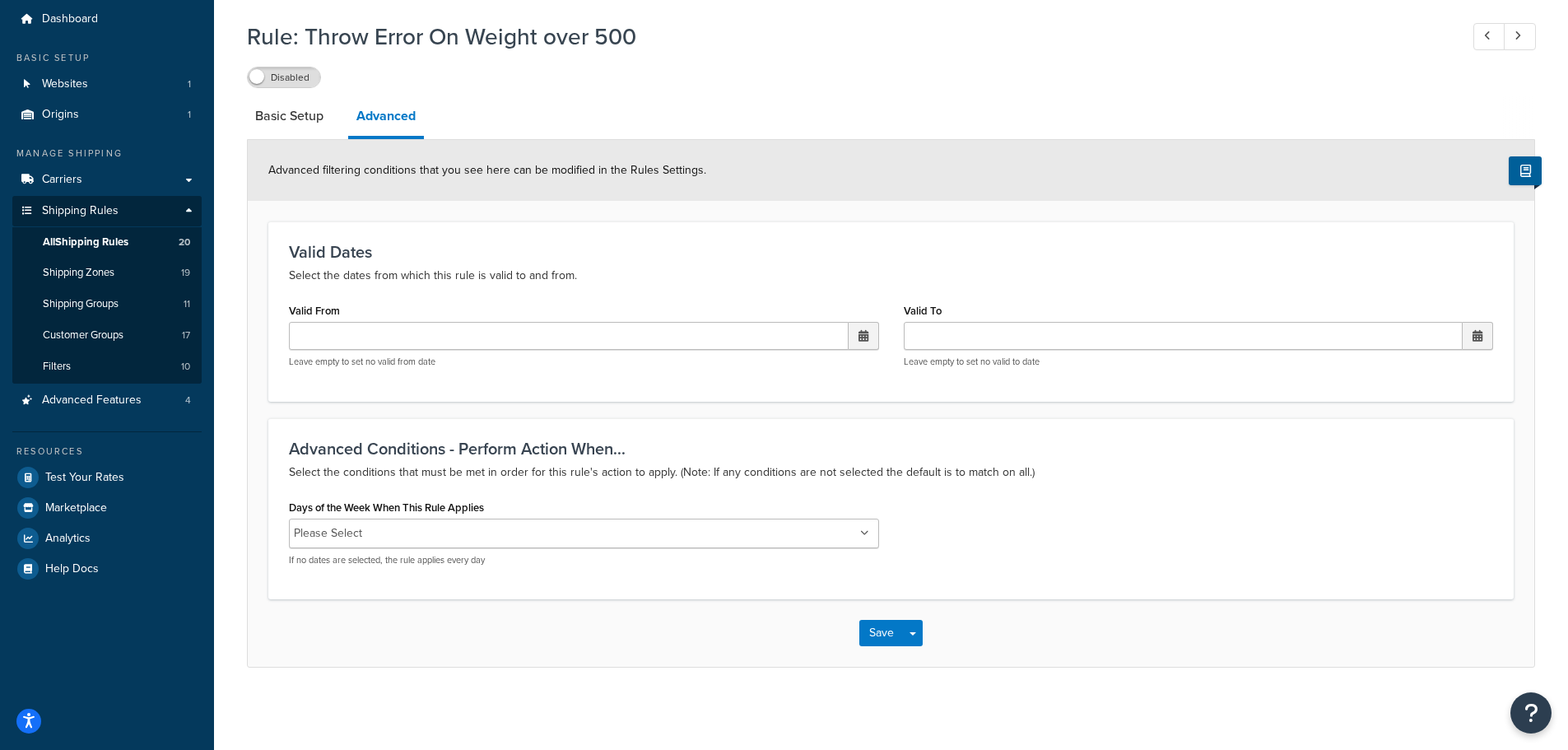
scroll to position [54, 0]
click at [305, 118] on link "Basic Setup" at bounding box center [288, 116] width 85 height 39
select select "HIDE"
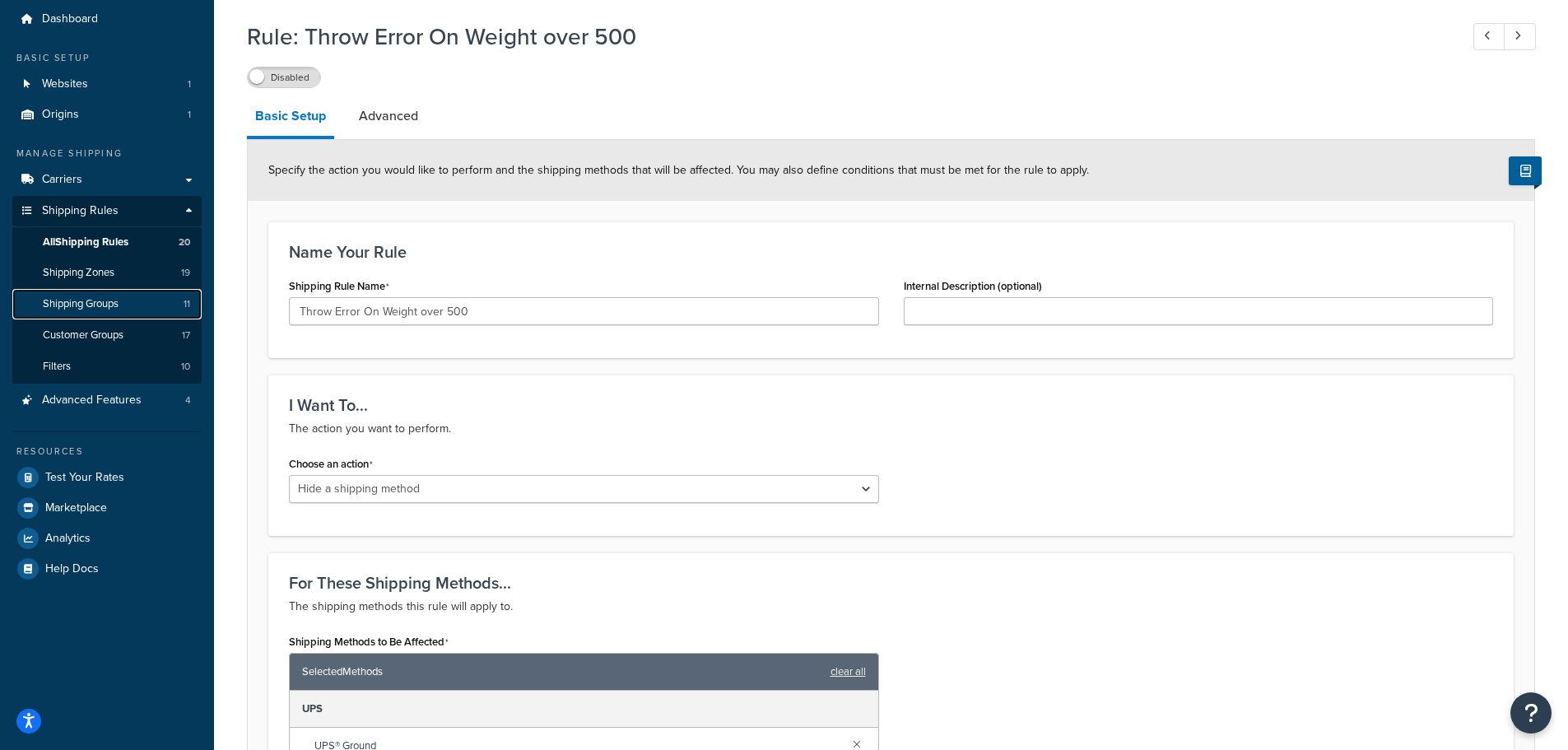
click at [111, 304] on span "Shipping Groups" at bounding box center [80, 304] width 76 height 14
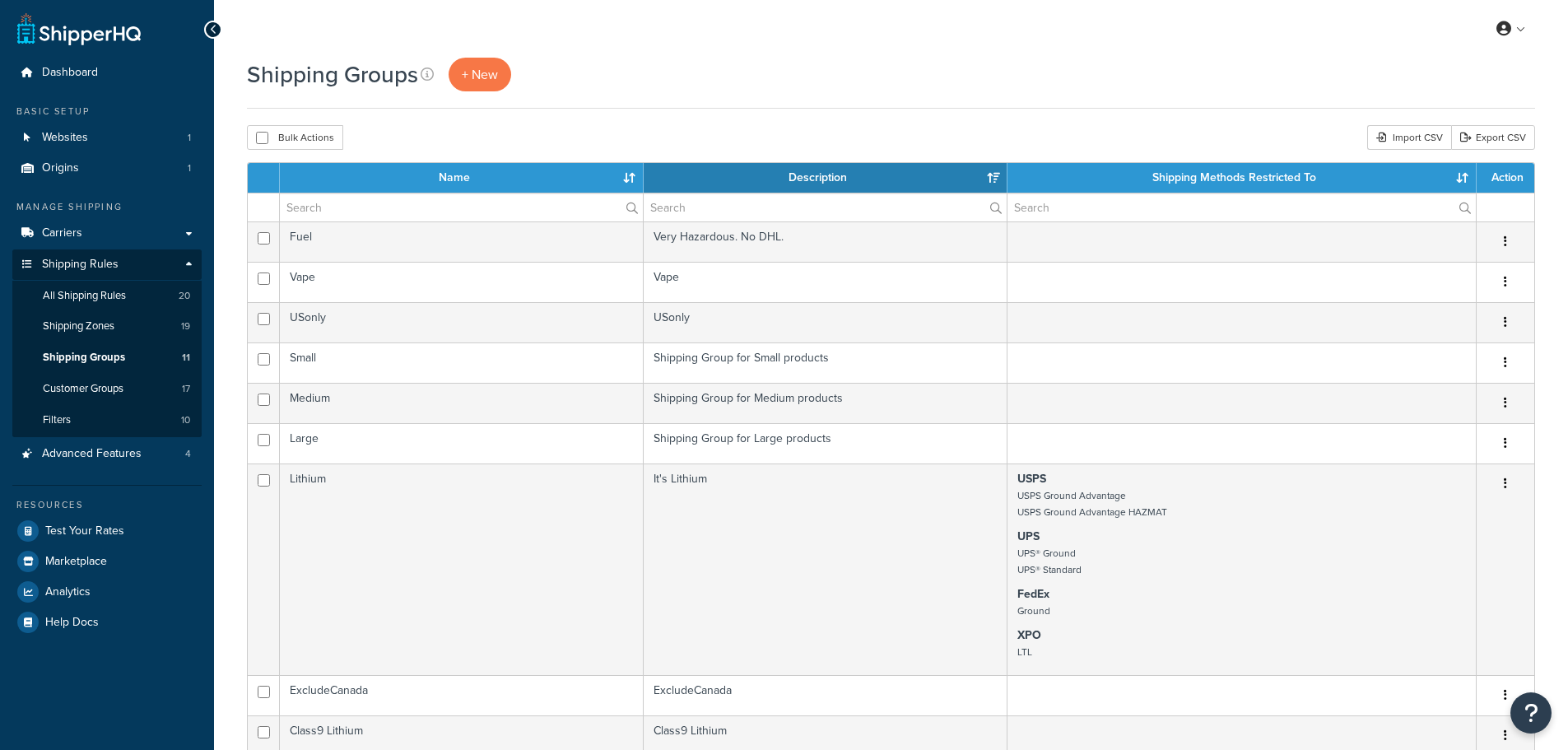
select select "15"
click at [793, 78] on div "Shipping Groups + New" at bounding box center [890, 75] width 1288 height 34
click at [88, 354] on span "Shipping Groups" at bounding box center [84, 358] width 82 height 14
select select "15"
click at [688, 78] on div "Shipping Groups + New" at bounding box center [890, 75] width 1288 height 34
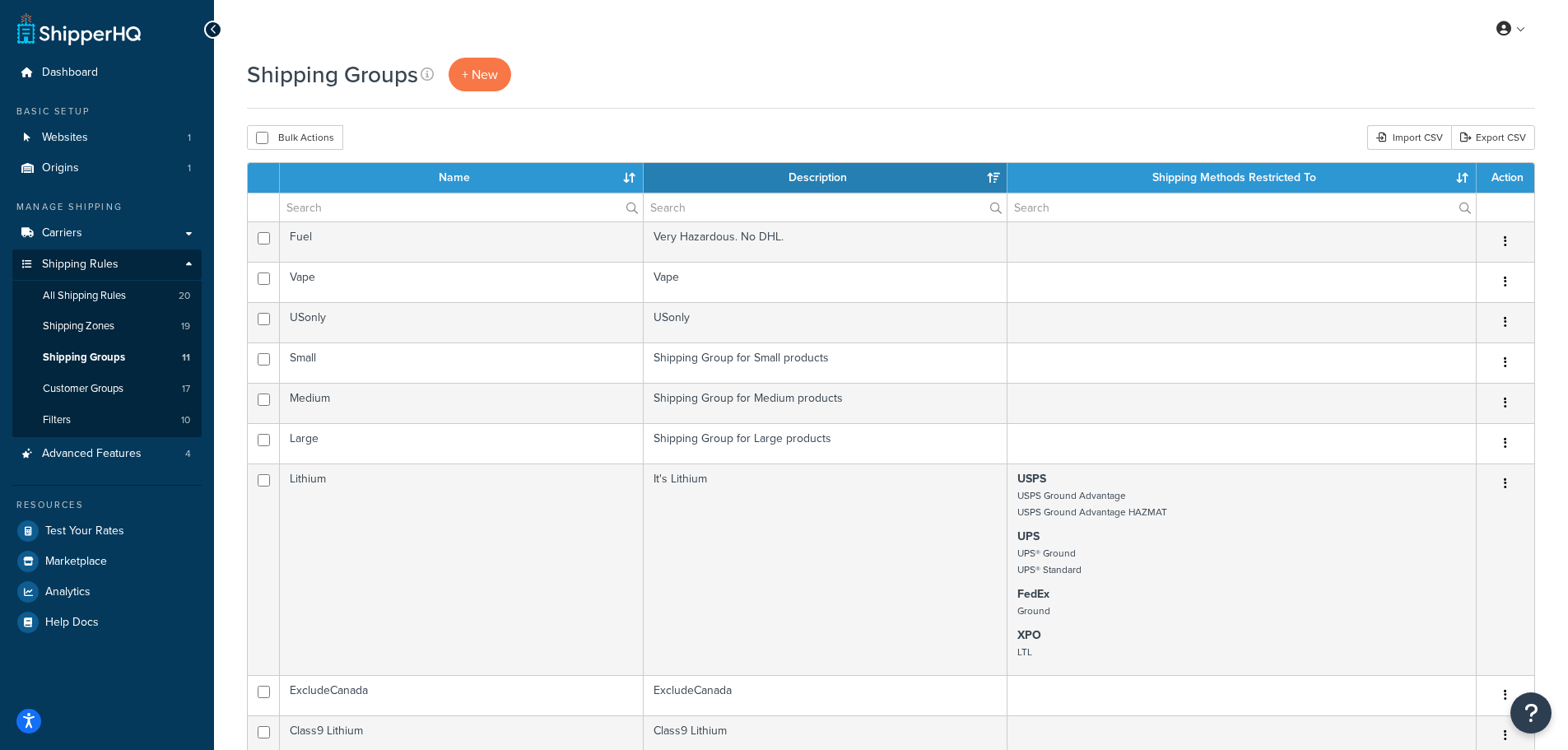
click at [660, 102] on div "Shipping Groups + New" at bounding box center [890, 83] width 1288 height 51
click at [782, 54] on div "My Profile Billing Global Settings Contact Us Logout" at bounding box center [891, 29] width 1354 height 58
click at [728, 24] on div "My Profile Billing Global Settings Contact Us Logout" at bounding box center [891, 29] width 1354 height 58
click at [261, 19] on div "My Profile Billing Global Settings Contact Us Logout" at bounding box center [891, 29] width 1354 height 58
click at [624, 46] on div "My Profile Billing Global Settings Contact Us Logout" at bounding box center [891, 29] width 1354 height 58
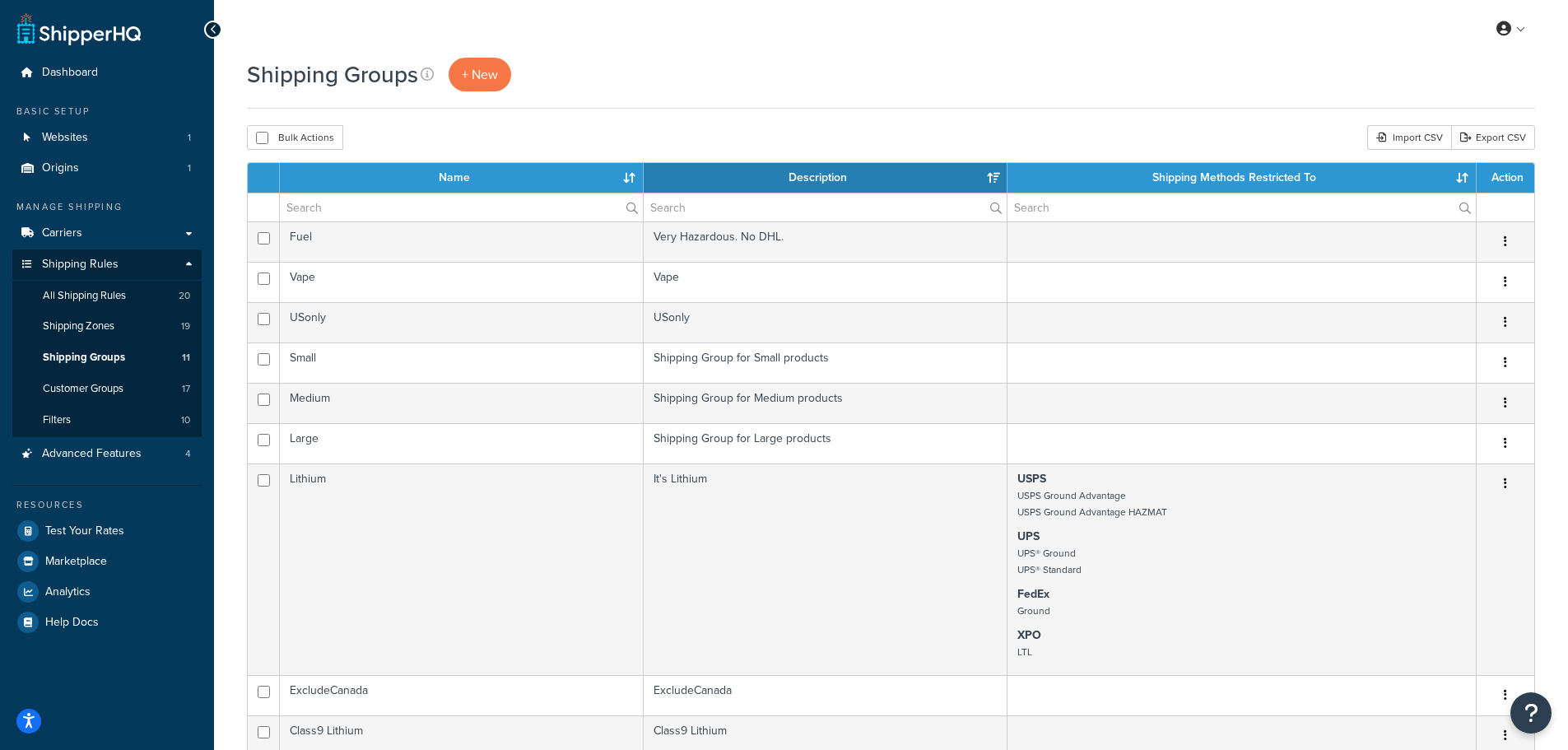
click at [1064, 49] on div "My Profile Billing Global Settings Contact Us Logout" at bounding box center [891, 29] width 1354 height 58
